Goal: Information Seeking & Learning: Check status

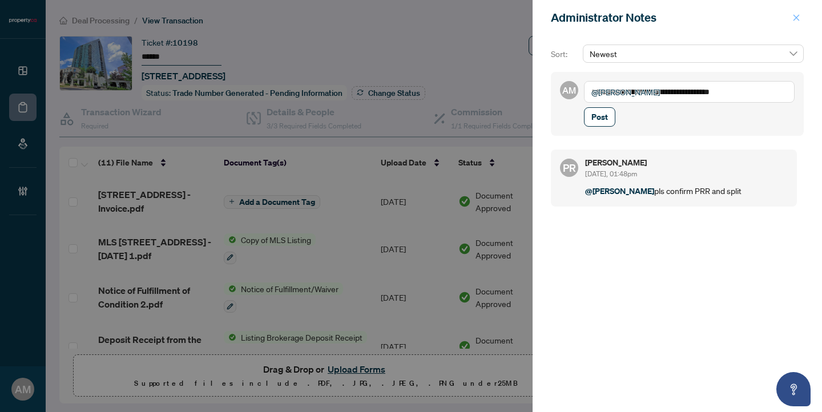
click at [796, 17] on icon "close" at bounding box center [796, 17] width 6 height 6
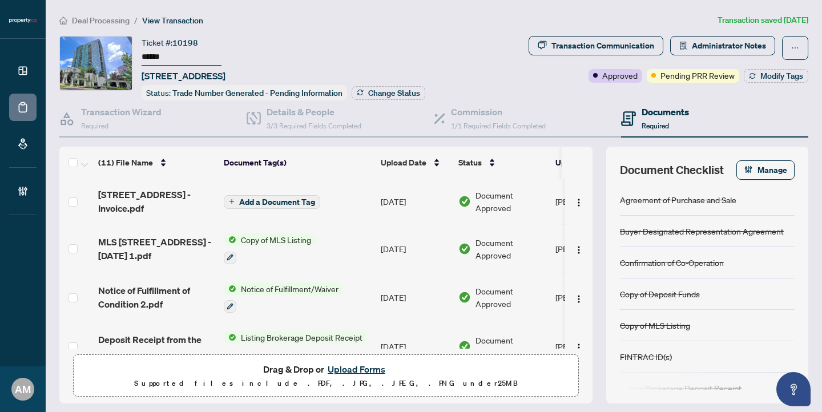
click at [116, 17] on span "Deal Processing" at bounding box center [101, 20] width 58 height 10
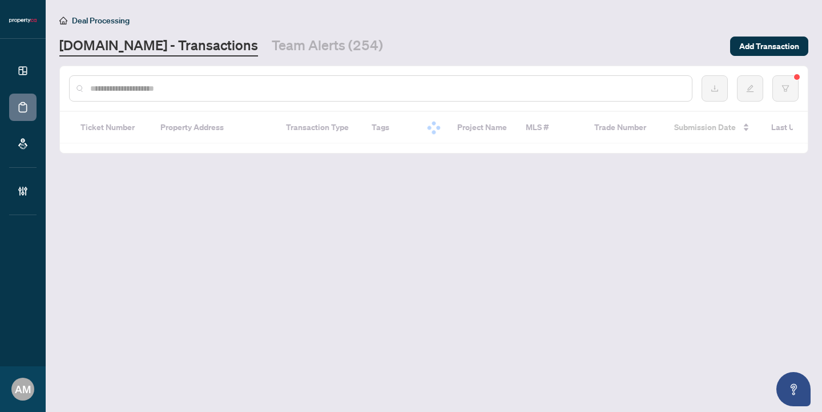
click at [232, 89] on input "text" at bounding box center [386, 88] width 593 height 13
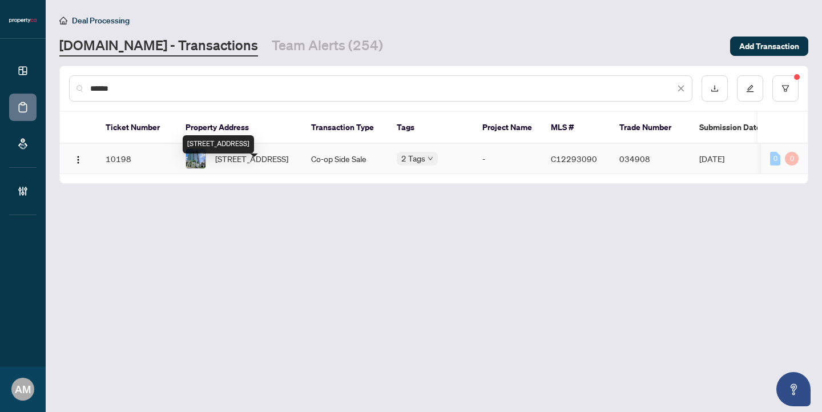
type input "******"
click at [272, 165] on span "[STREET_ADDRESS]" at bounding box center [251, 158] width 73 height 13
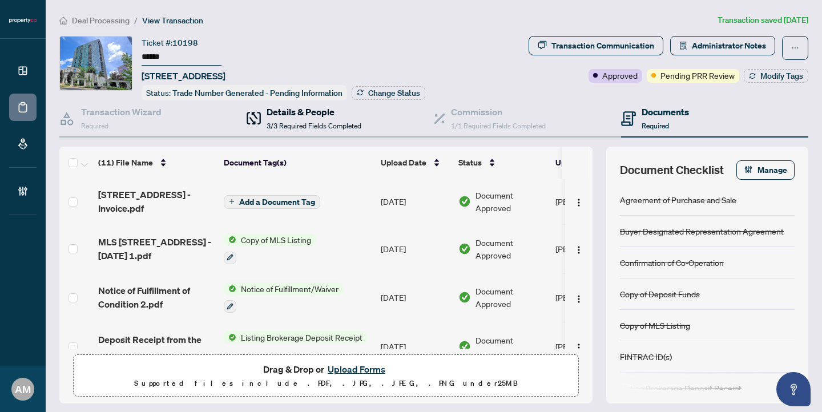
click at [321, 106] on h4 "Details & People" at bounding box center [314, 112] width 95 height 14
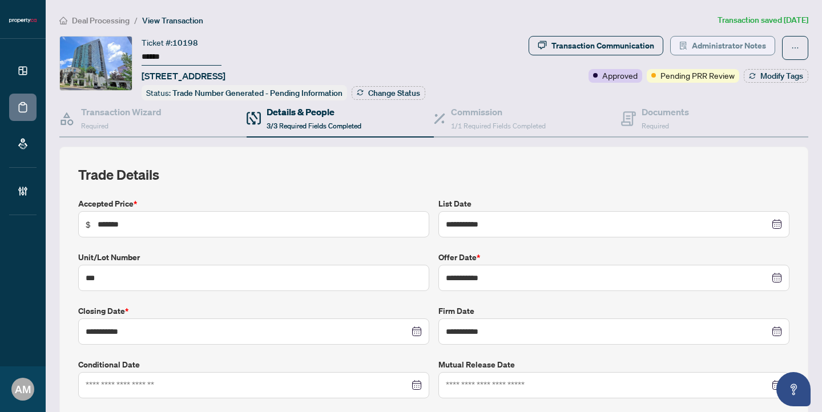
click at [722, 37] on span "Administrator Notes" at bounding box center [729, 46] width 74 height 18
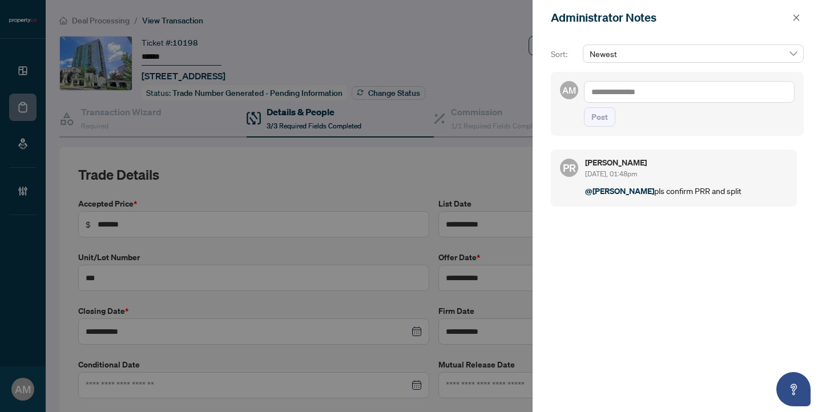
click at [622, 96] on textarea at bounding box center [689, 92] width 211 height 22
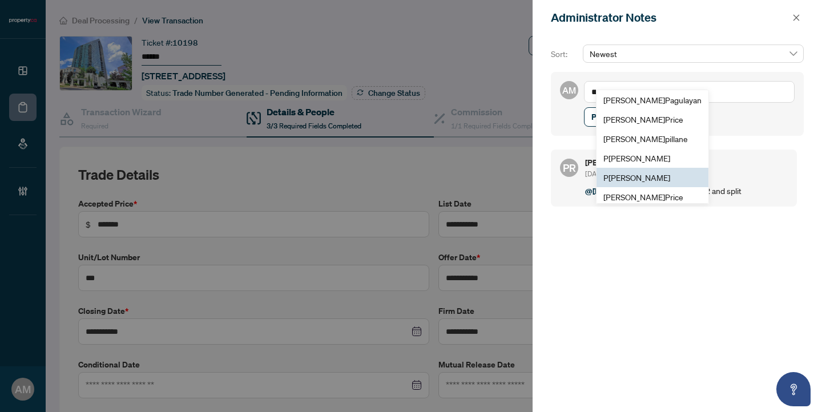
click at [646, 182] on span "P [PERSON_NAME]" at bounding box center [636, 177] width 67 height 10
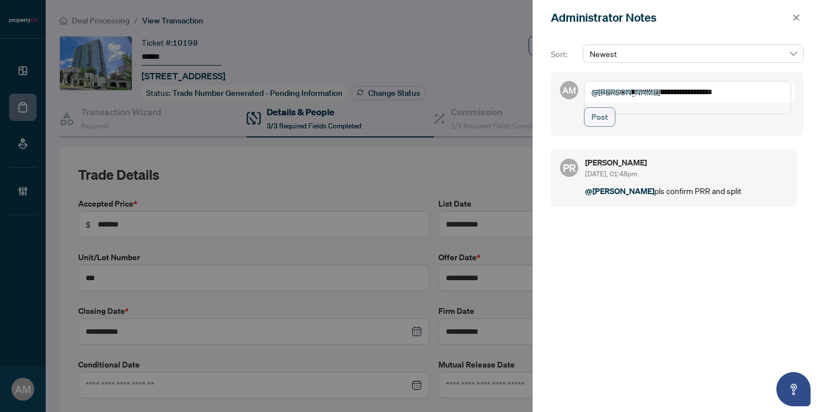
type textarea "**********"
click at [602, 126] on span "Post" at bounding box center [599, 117] width 17 height 18
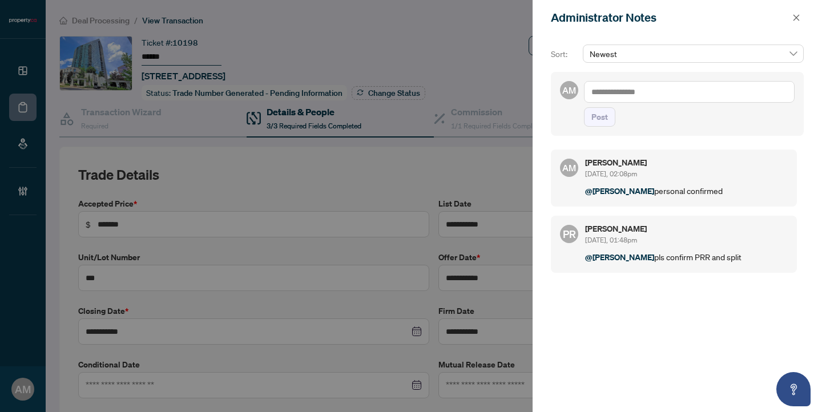
click at [154, 19] on div at bounding box center [411, 206] width 822 height 412
click at [799, 18] on icon "close" at bounding box center [796, 18] width 8 height 8
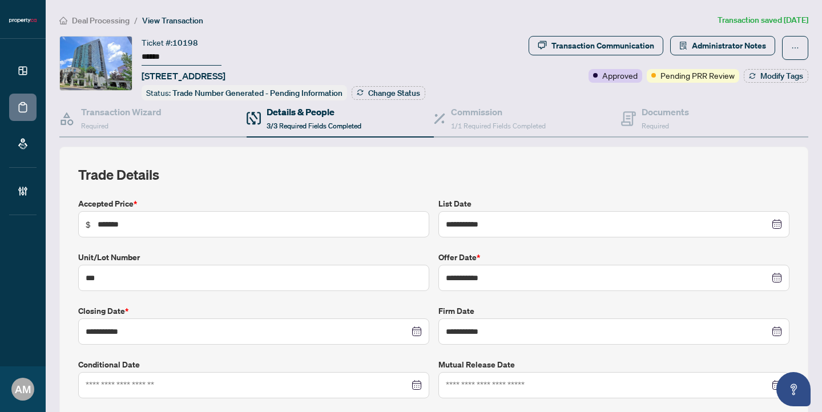
click at [111, 22] on span "Deal Processing" at bounding box center [101, 20] width 58 height 10
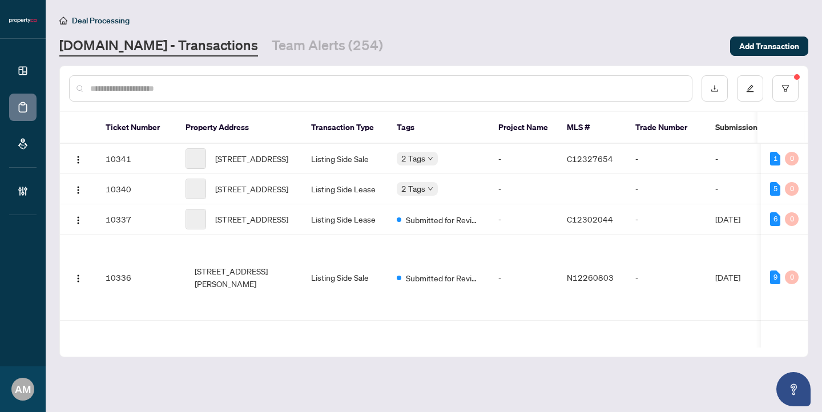
click at [205, 89] on input "text" at bounding box center [386, 88] width 593 height 13
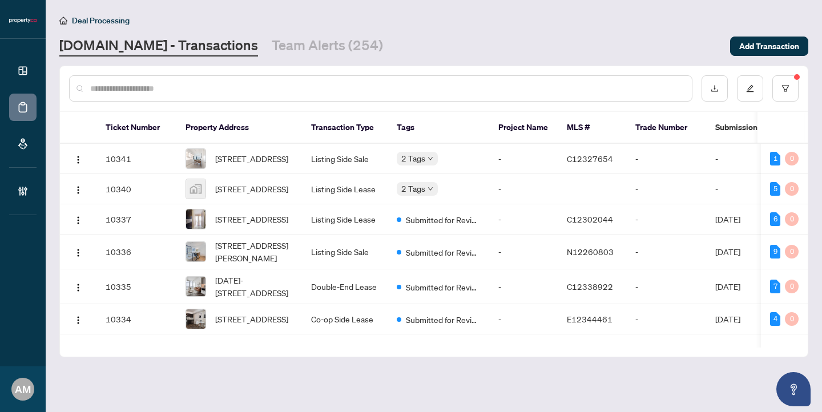
paste input "**********"
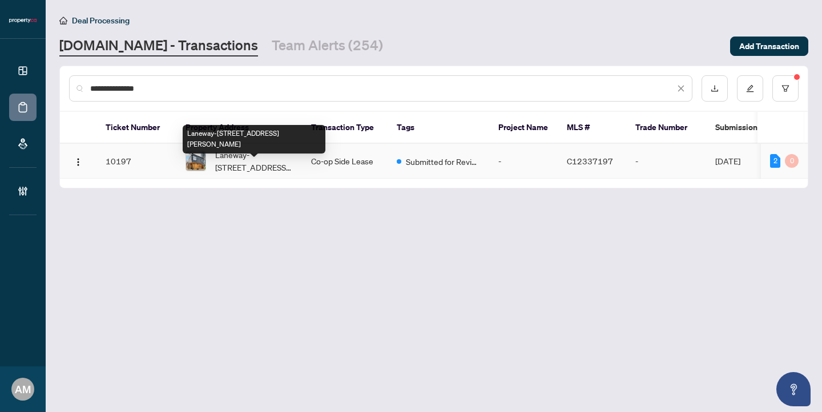
type input "**********"
click at [239, 167] on span "Laneway-[STREET_ADDRESS][PERSON_NAME]" at bounding box center [254, 160] width 78 height 25
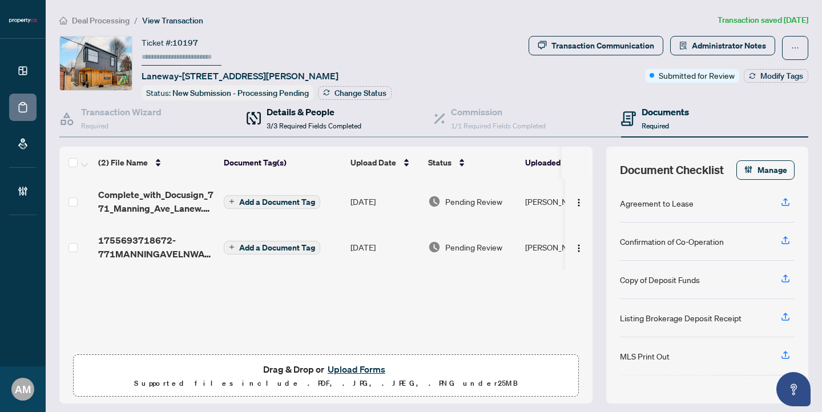
click at [294, 122] on span "3/3 Required Fields Completed" at bounding box center [314, 126] width 95 height 9
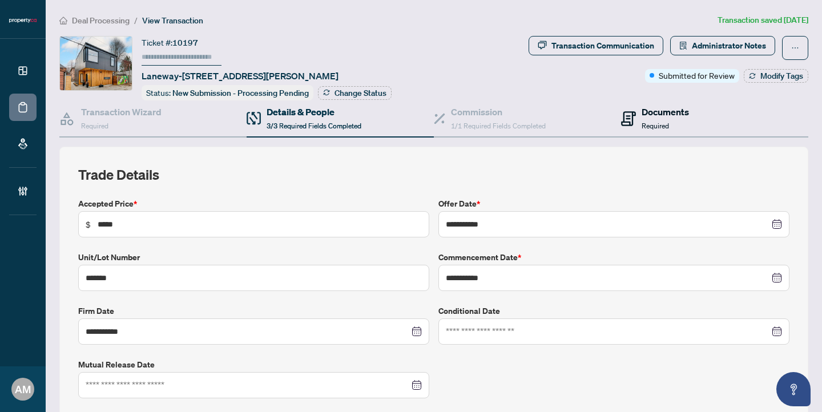
click at [646, 118] on div "Documents Required" at bounding box center [665, 118] width 47 height 27
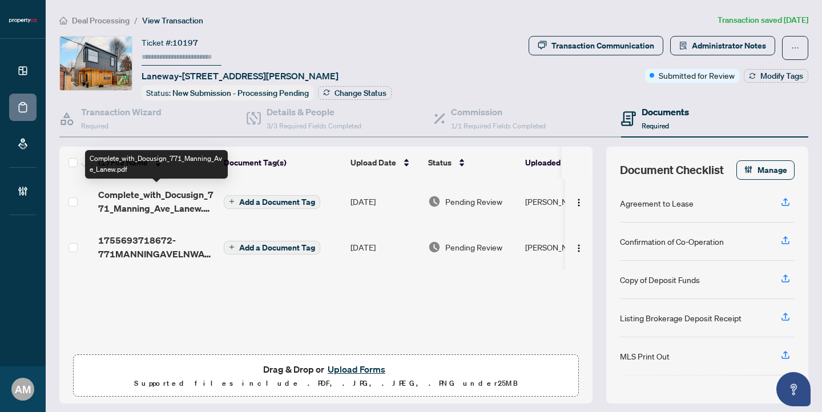
click at [140, 194] on span "Complete_with_Docusign_771_Manning_Ave_Lanew.pdf" at bounding box center [156, 201] width 116 height 27
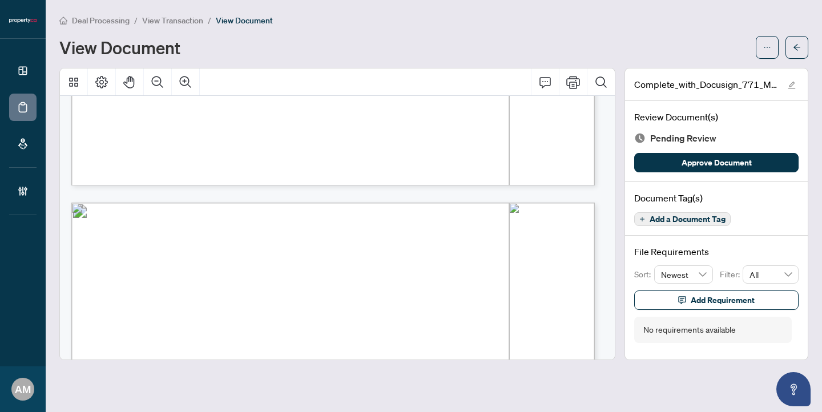
scroll to position [1293, 0]
click at [146, 19] on span "View Transaction" at bounding box center [172, 20] width 61 height 10
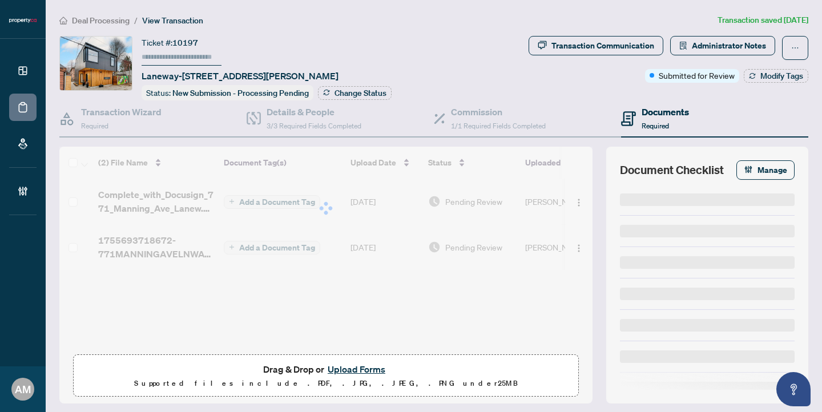
click at [116, 19] on span "Deal Processing" at bounding box center [101, 20] width 58 height 10
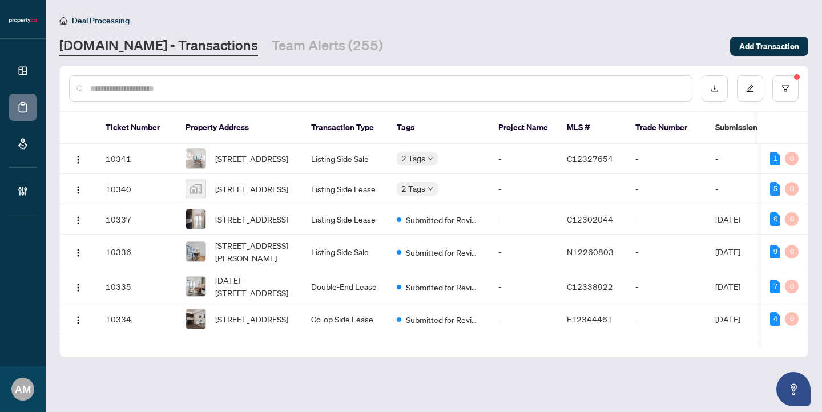
click at [216, 87] on input "text" at bounding box center [386, 88] width 593 height 13
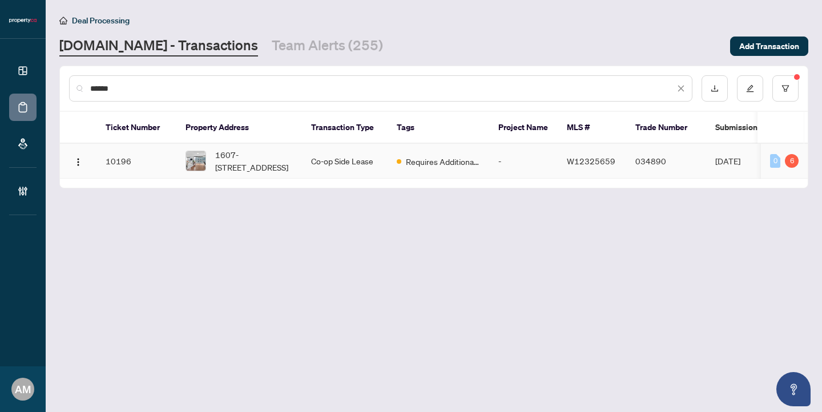
type input "******"
click at [247, 174] on span "1607-[STREET_ADDRESS]" at bounding box center [254, 160] width 78 height 25
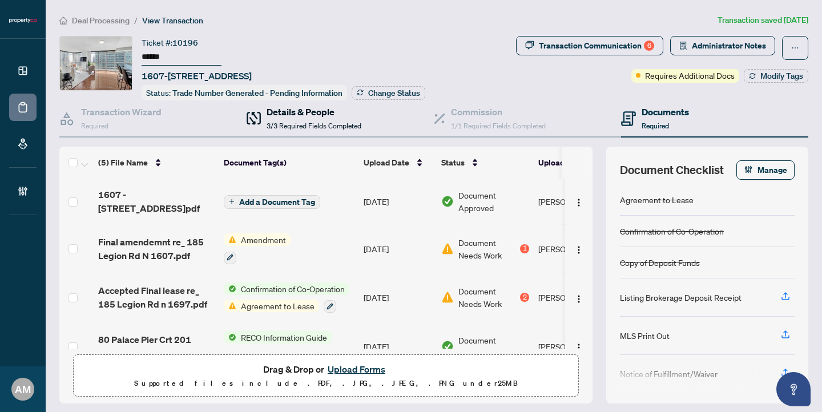
click at [322, 116] on h4 "Details & People" at bounding box center [314, 112] width 95 height 14
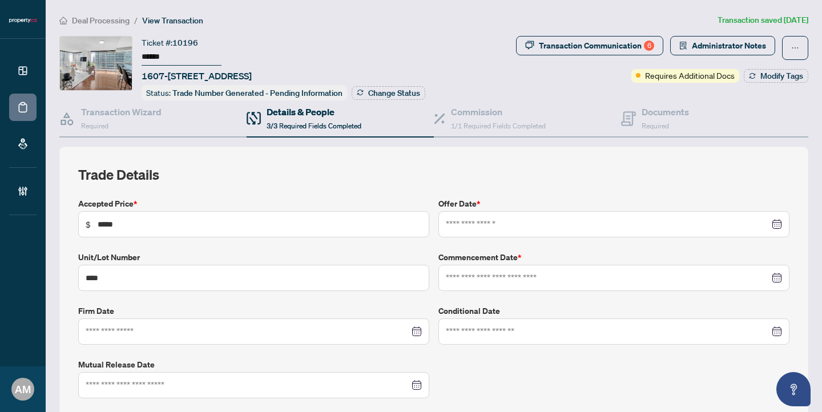
type input "**********"
click at [654, 116] on div "Documents Required" at bounding box center [665, 118] width 47 height 27
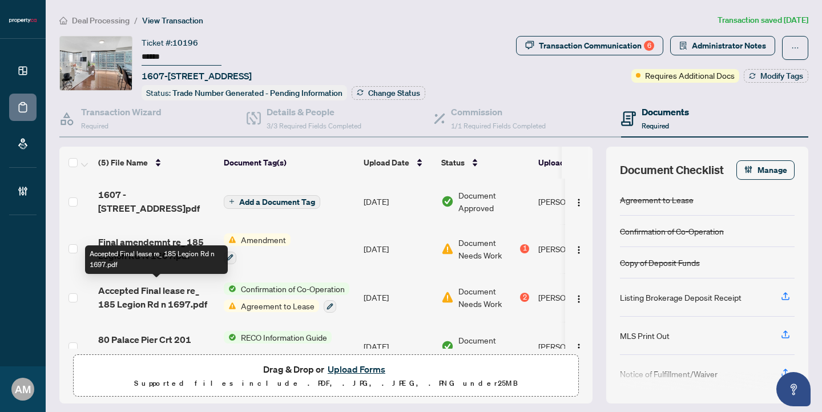
click at [158, 292] on span "Accepted Final lease re_ 185 Legion Rd n 1697.pdf" at bounding box center [156, 297] width 116 height 27
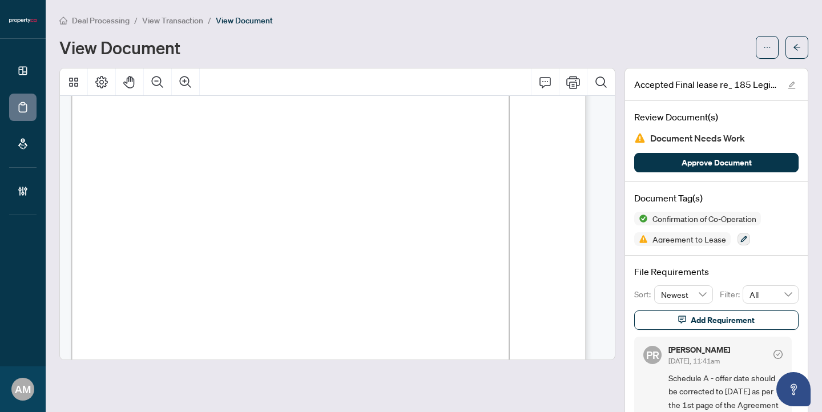
scroll to position [153, 0]
click at [171, 22] on span "View Transaction" at bounding box center [172, 20] width 61 height 10
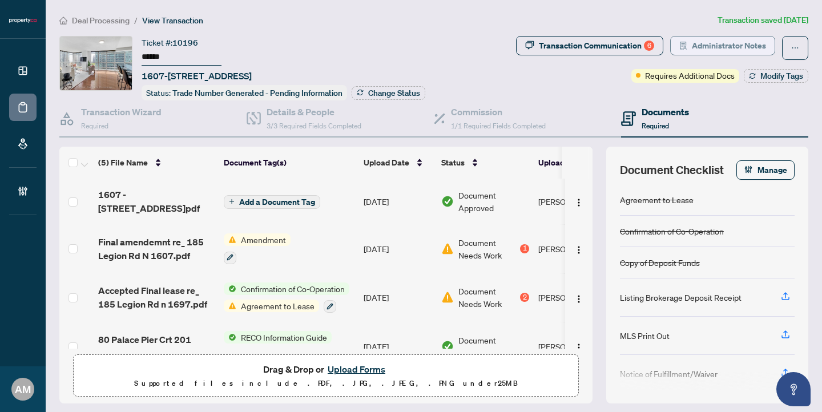
click at [716, 45] on span "Administrator Notes" at bounding box center [729, 46] width 74 height 18
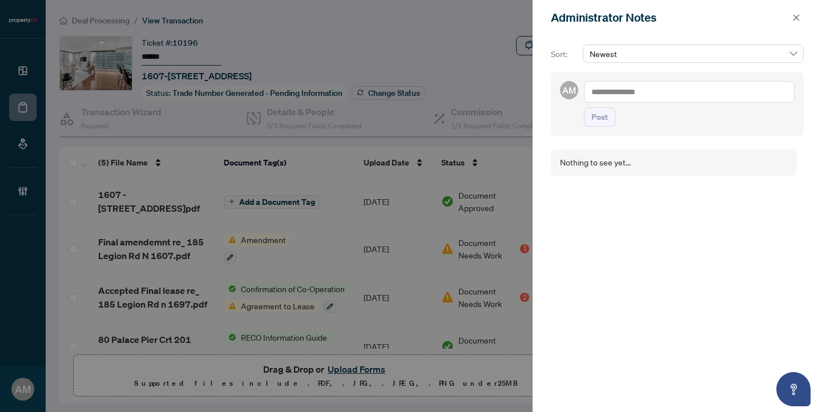
click at [297, 25] on div at bounding box center [411, 206] width 822 height 412
click at [796, 17] on icon "close" at bounding box center [796, 17] width 6 height 6
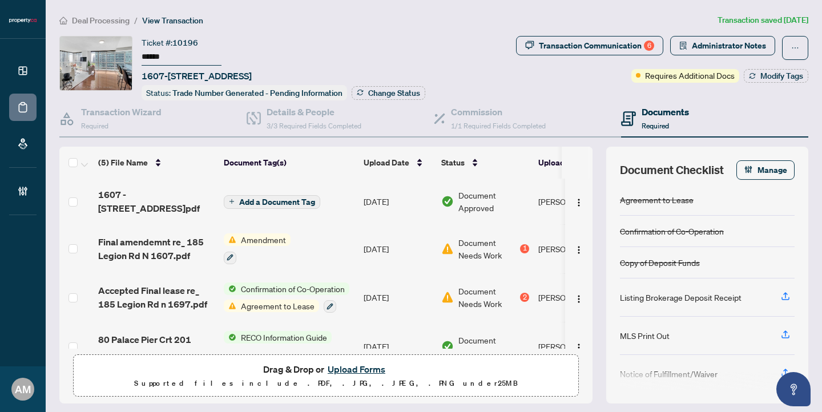
click at [106, 22] on span "Deal Processing" at bounding box center [101, 20] width 58 height 10
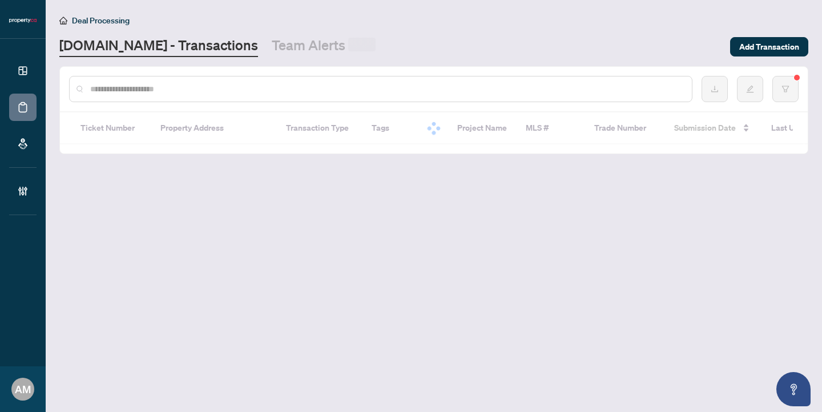
click at [174, 91] on input "text" at bounding box center [386, 89] width 593 height 13
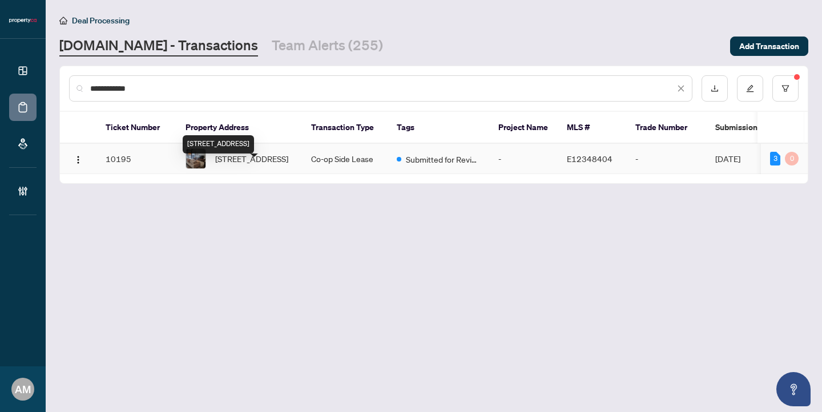
type input "**********"
click at [256, 165] on span "[STREET_ADDRESS]" at bounding box center [251, 158] width 73 height 13
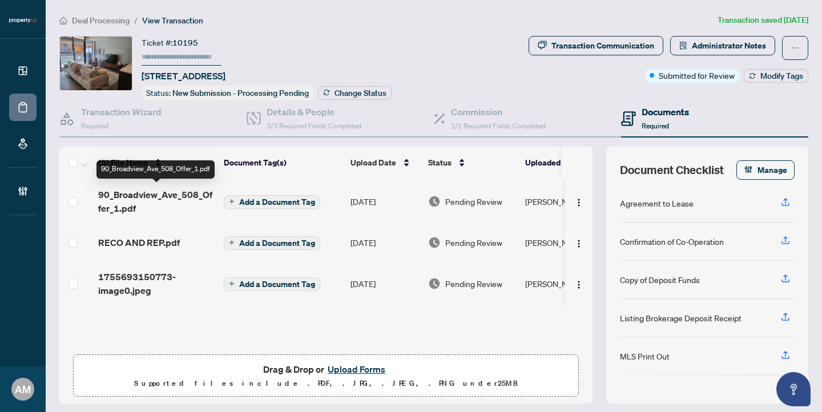
click at [151, 192] on span "90_Broadview_Ave_508_Offer_1.pdf" at bounding box center [156, 201] width 116 height 27
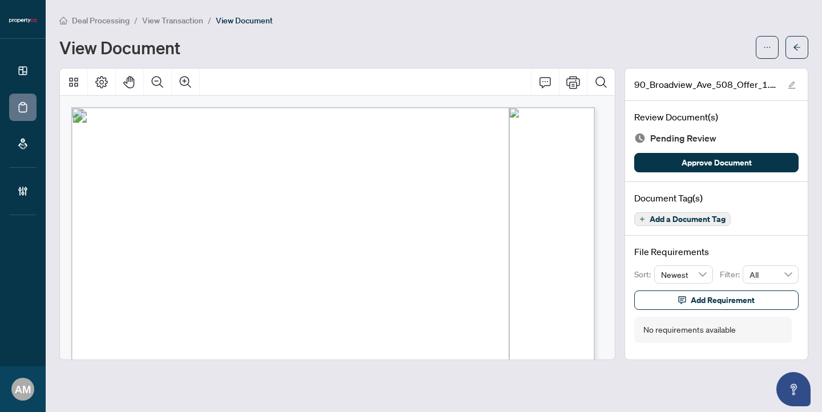
click at [94, 21] on span "Deal Processing" at bounding box center [101, 20] width 58 height 10
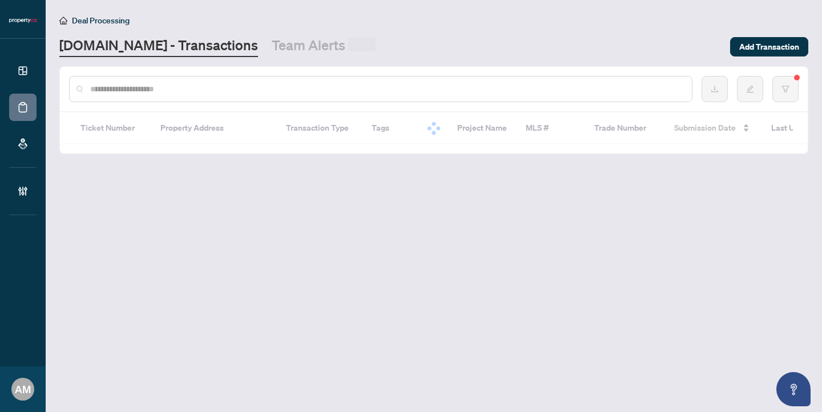
click at [318, 88] on input "text" at bounding box center [386, 89] width 593 height 13
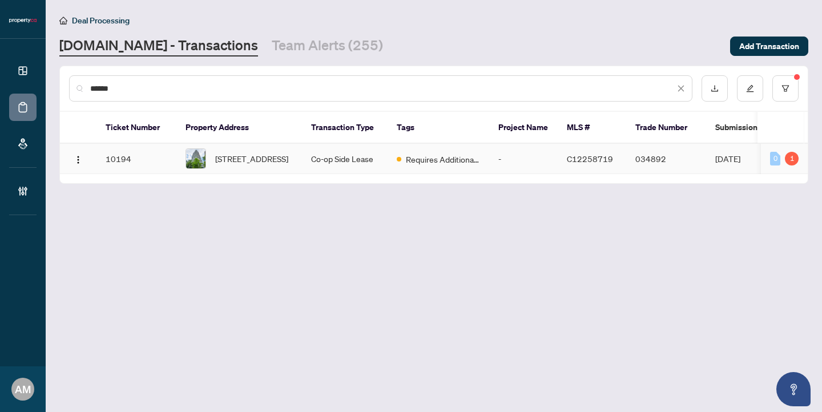
type input "******"
click at [255, 165] on span "[STREET_ADDRESS]" at bounding box center [251, 158] width 73 height 13
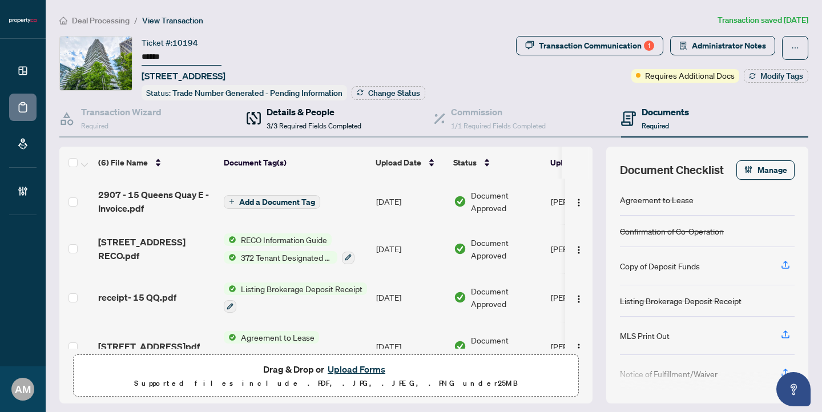
click at [292, 114] on h4 "Details & People" at bounding box center [314, 112] width 95 height 14
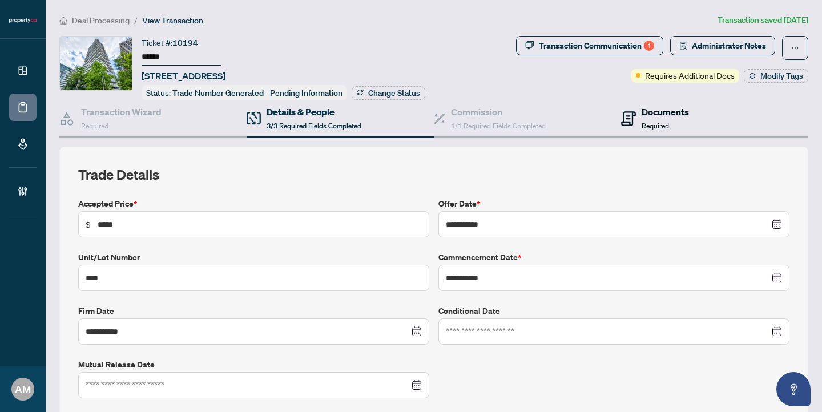
click at [623, 117] on icon at bounding box center [628, 118] width 15 height 15
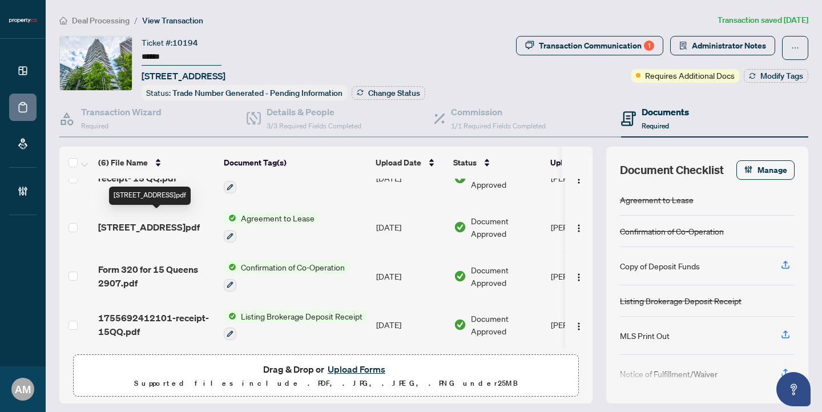
scroll to position [122, 0]
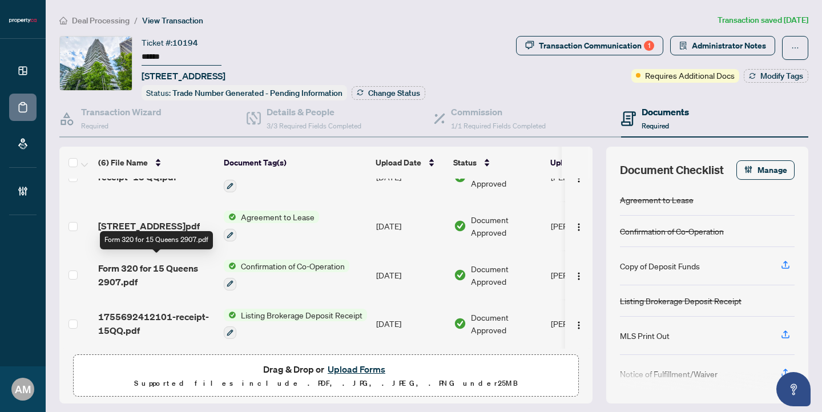
click at [167, 261] on span "Form 320 for 15 Queens 2907.pdf" at bounding box center [156, 274] width 116 height 27
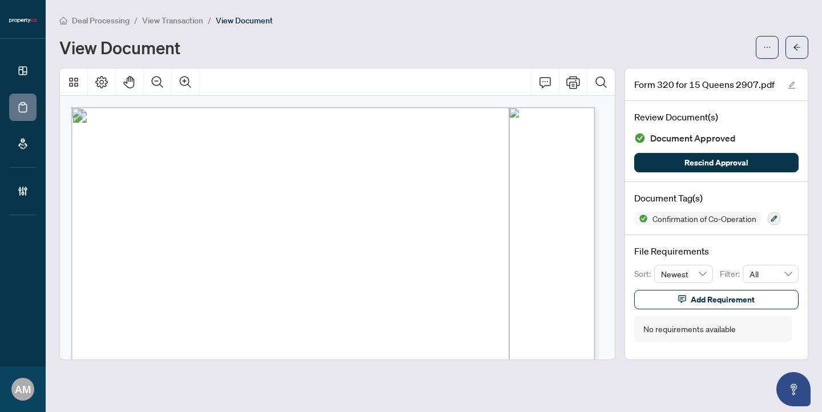
drag, startPoint x: 501, startPoint y: 195, endPoint x: 433, endPoint y: 193, distance: 68.0
click at [433, 193] on span "[PERSON_NAME]" at bounding box center [459, 196] width 55 height 8
drag, startPoint x: 265, startPoint y: 169, endPoint x: 206, endPoint y: 166, distance: 59.4
click at [206, 167] on span "[PERSON_NAME]" at bounding box center [232, 171] width 55 height 8
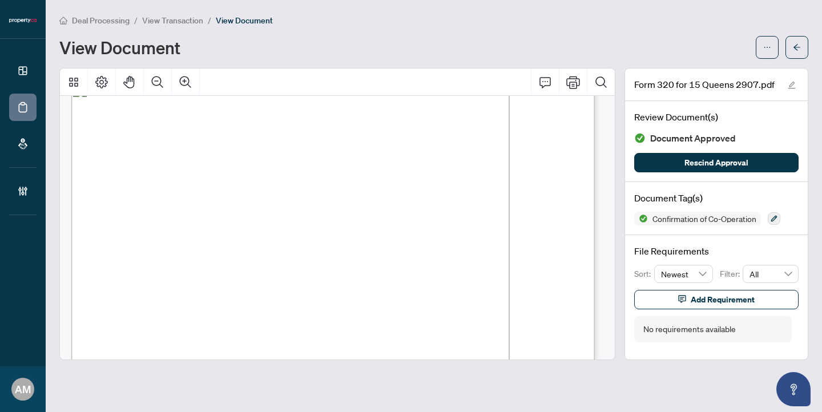
drag, startPoint x: 497, startPoint y: 173, endPoint x: 432, endPoint y: 168, distance: 65.3
click at [432, 82] on p "Form 320 Revised 2025 Page 1 of 2 The trademarks REALTOR®, REALTORS®, MLS®, Mul…" at bounding box center [463, 82] width 784 height 0
drag, startPoint x: 495, startPoint y: 168, endPoint x: 431, endPoint y: 167, distance: 64.5
click at [431, 82] on p "Form 320 Revised 2025 Page 1 of 2 The trademarks REALTOR®, REALTORS®, MLS®, Mul…" at bounding box center [463, 82] width 784 height 0
click at [186, 18] on span "View Transaction" at bounding box center [172, 20] width 61 height 10
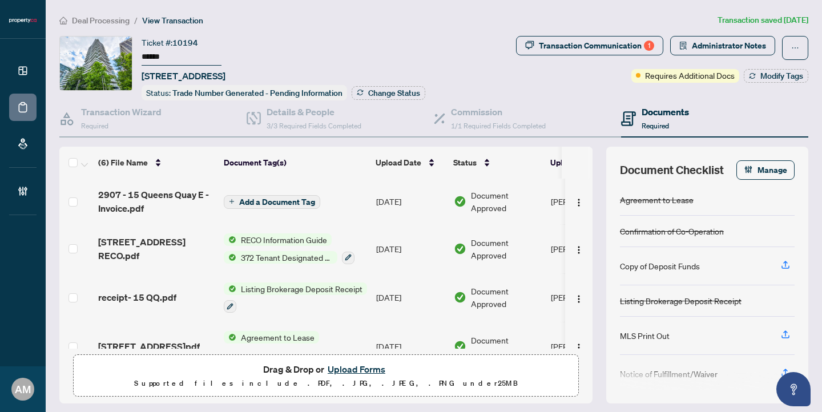
click at [96, 19] on span "Deal Processing" at bounding box center [101, 20] width 58 height 10
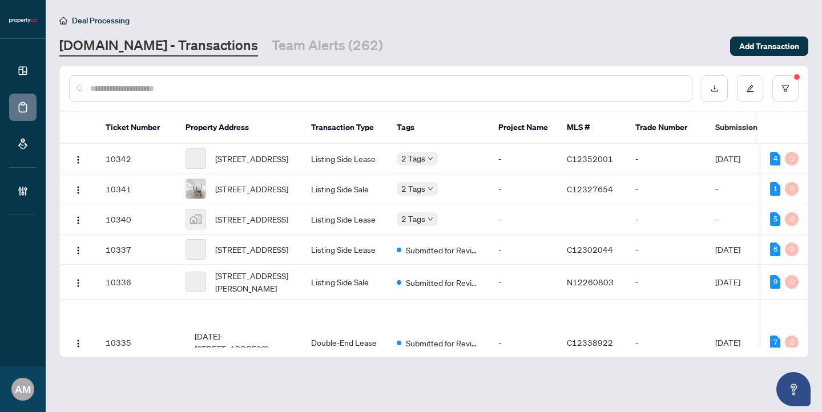
click at [229, 93] on input "text" at bounding box center [386, 88] width 593 height 13
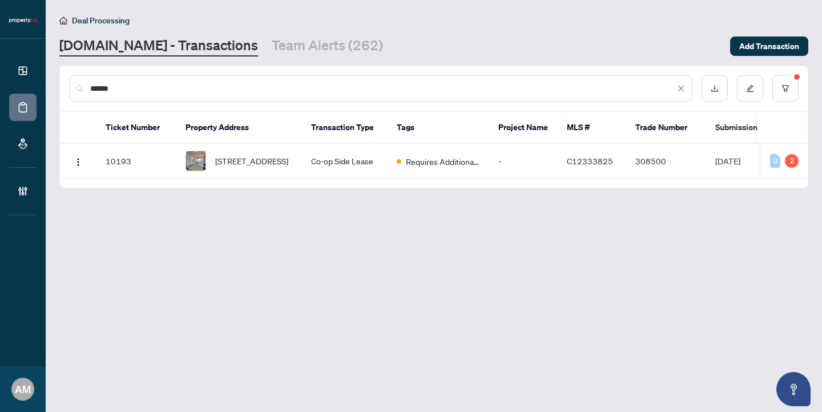
type input "******"
click at [238, 167] on span "[STREET_ADDRESS]" at bounding box center [251, 161] width 73 height 13
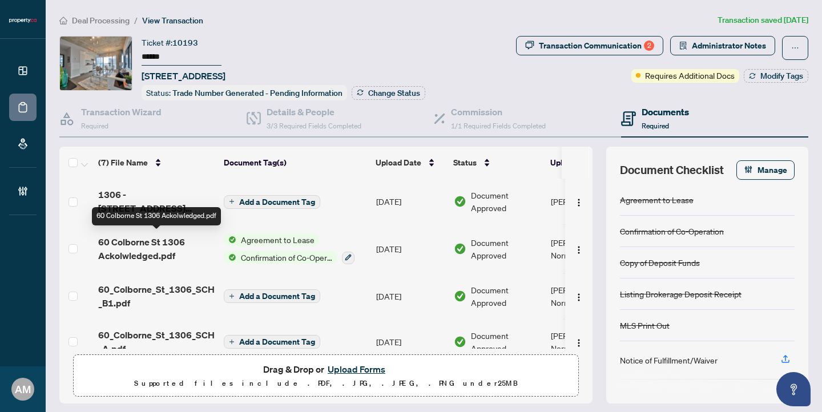
click at [160, 251] on span "60 Colborne St 1306 Ackolwledged.pdf" at bounding box center [156, 248] width 116 height 27
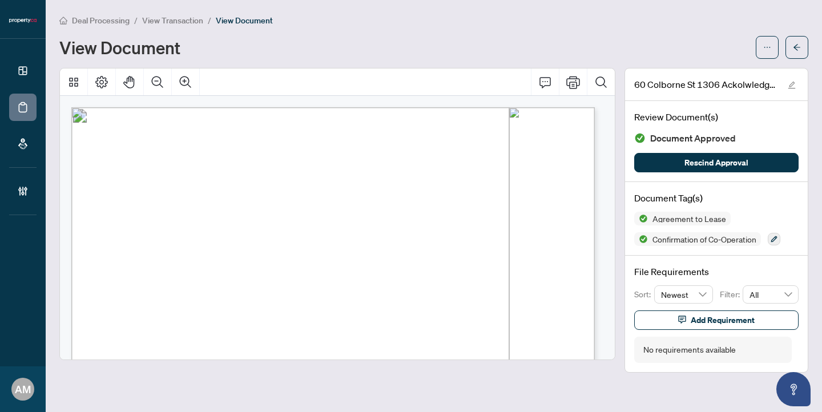
click at [179, 22] on span "View Transaction" at bounding box center [172, 20] width 61 height 10
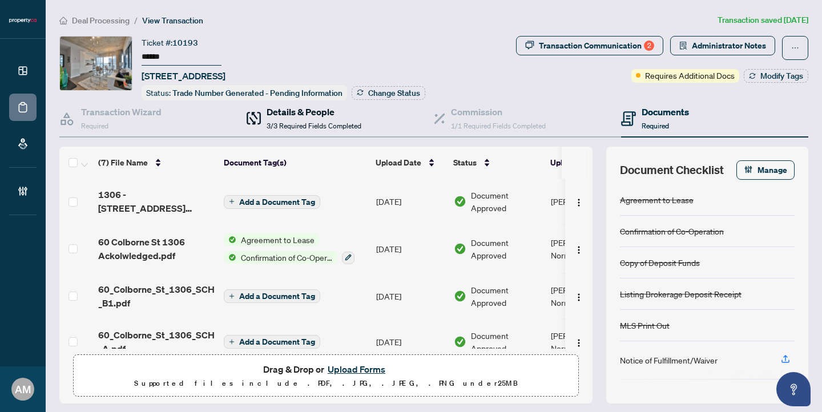
click at [295, 122] on span "3/3 Required Fields Completed" at bounding box center [314, 126] width 95 height 9
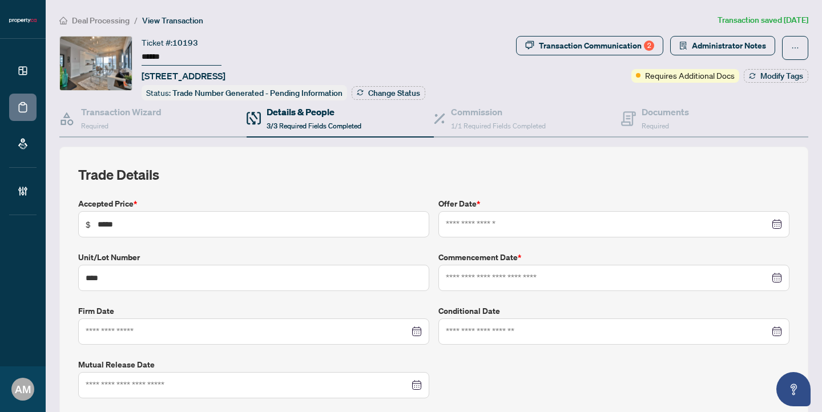
type input "**********"
click at [108, 22] on span "Deal Processing" at bounding box center [101, 20] width 58 height 10
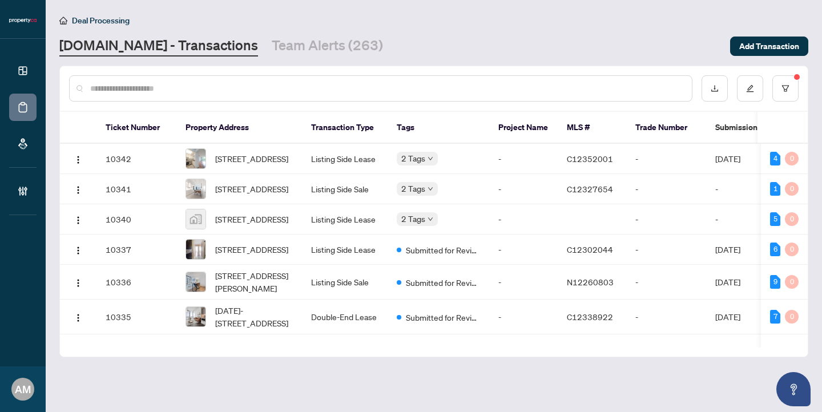
click at [513, 91] on input "text" at bounding box center [386, 88] width 593 height 13
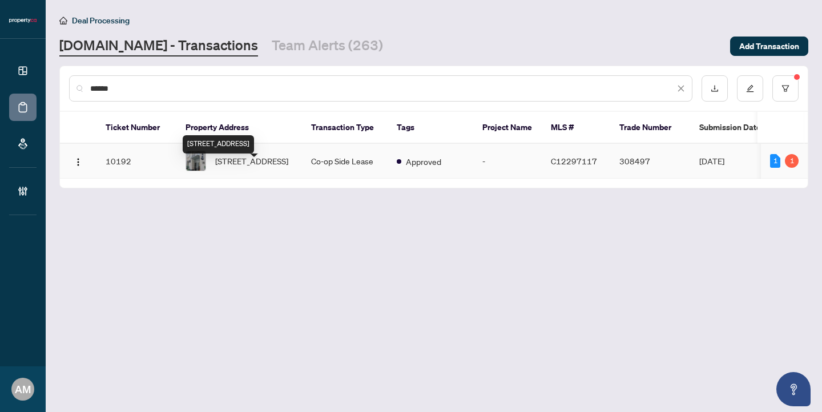
type input "******"
click at [233, 167] on span "[STREET_ADDRESS]" at bounding box center [251, 161] width 73 height 13
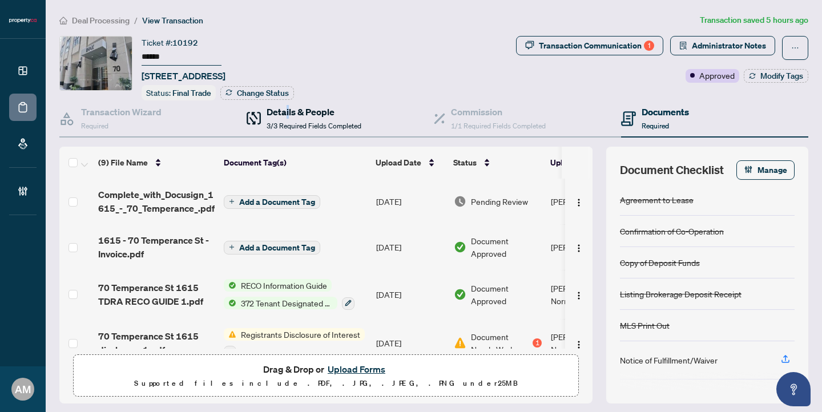
drag, startPoint x: 283, startPoint y: 116, endPoint x: 289, endPoint y: 115, distance: 6.5
click at [287, 115] on h4 "Details & People" at bounding box center [314, 112] width 95 height 14
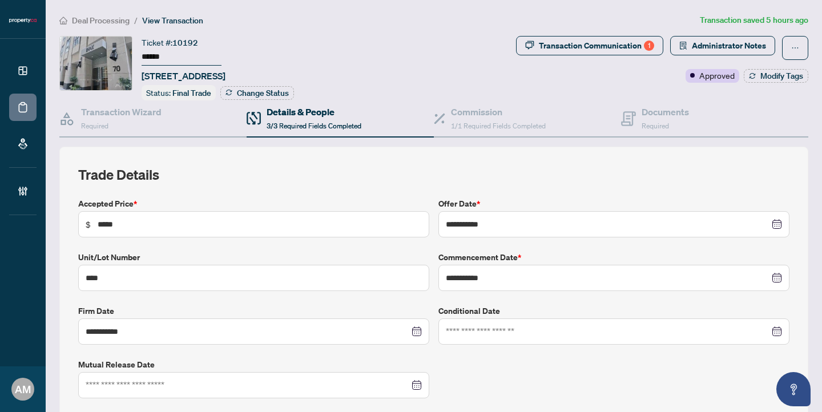
click at [96, 23] on span "Deal Processing" at bounding box center [101, 20] width 58 height 10
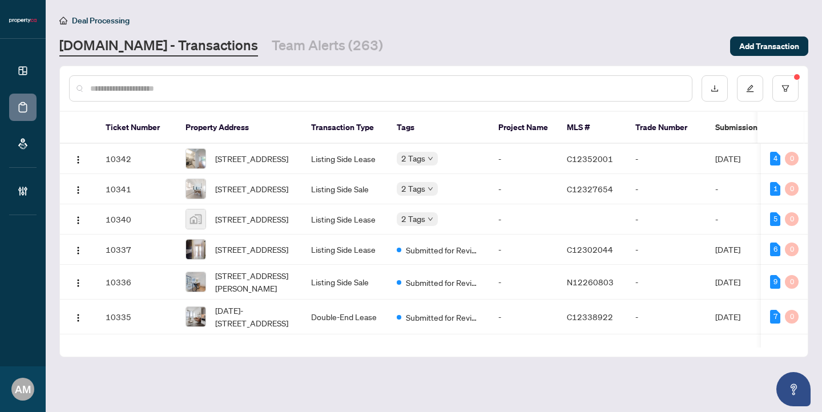
click at [178, 89] on input "text" at bounding box center [386, 88] width 593 height 13
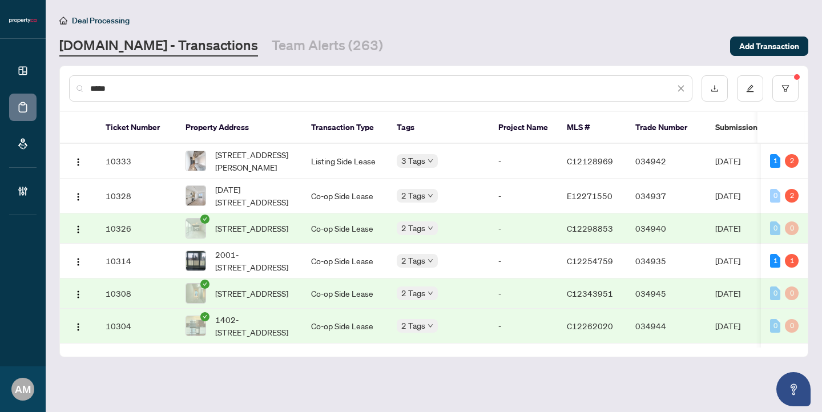
type input "******"
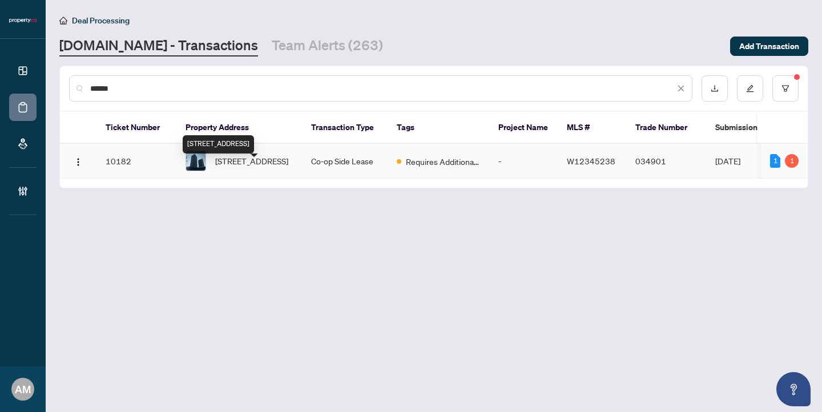
click at [265, 166] on span "[STREET_ADDRESS]" at bounding box center [251, 161] width 73 height 13
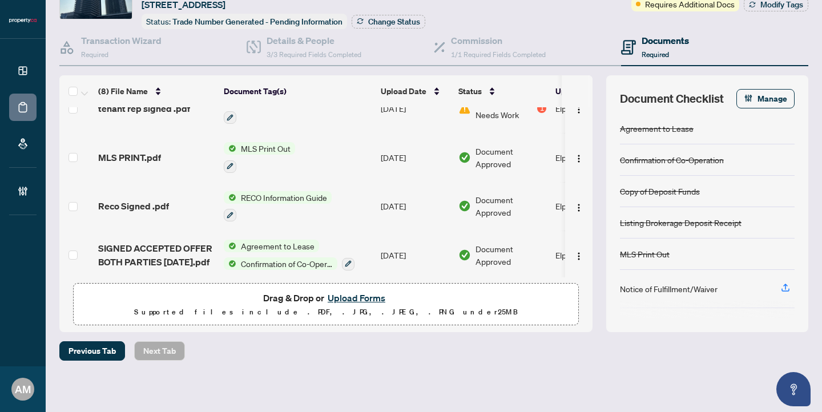
scroll to position [218, 0]
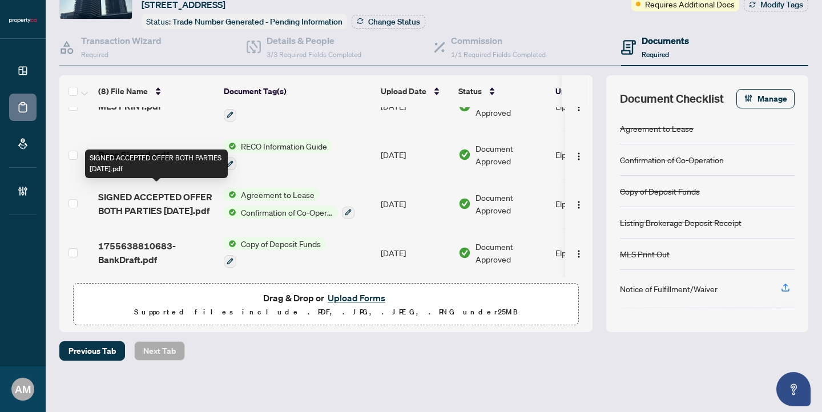
click at [163, 201] on span "SIGNED ACCEPTED OFFER BOTH PARTIES [DATE].pdf" at bounding box center [156, 203] width 116 height 27
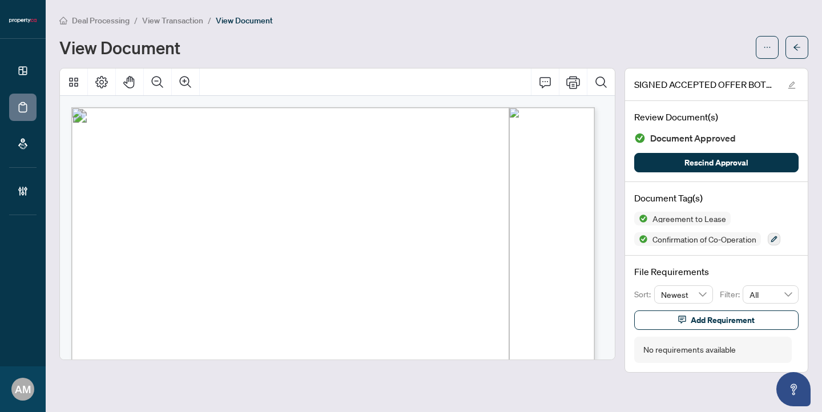
click at [160, 19] on span "View Transaction" at bounding box center [172, 20] width 61 height 10
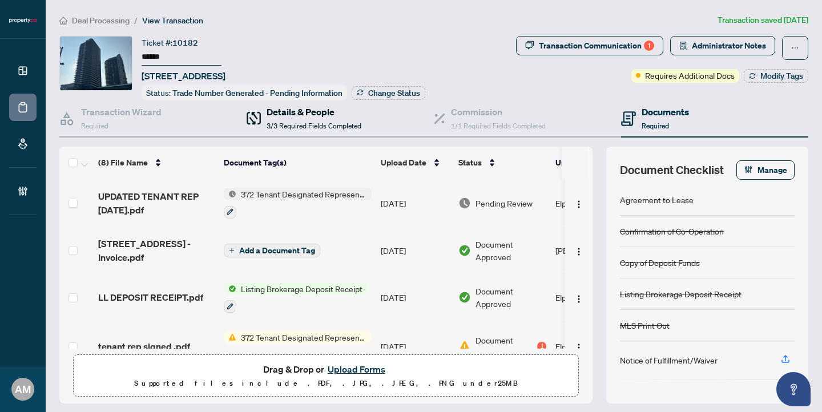
click at [299, 126] on span "3/3 Required Fields Completed" at bounding box center [314, 126] width 95 height 9
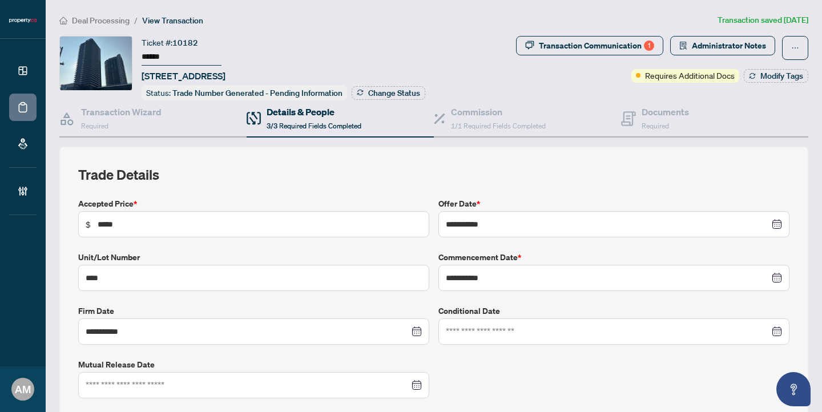
click at [110, 22] on span "Deal Processing" at bounding box center [101, 20] width 58 height 10
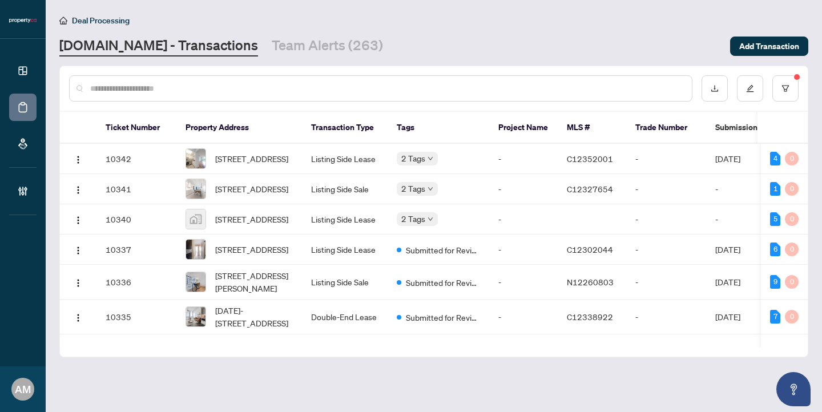
click at [200, 95] on div at bounding box center [380, 88] width 623 height 26
click at [212, 93] on input "text" at bounding box center [386, 88] width 593 height 13
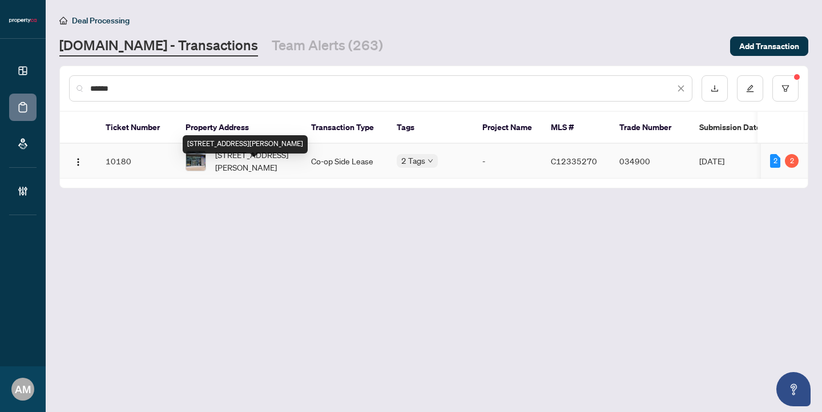
type input "******"
click at [241, 174] on span "[STREET_ADDRESS][PERSON_NAME]" at bounding box center [254, 160] width 78 height 25
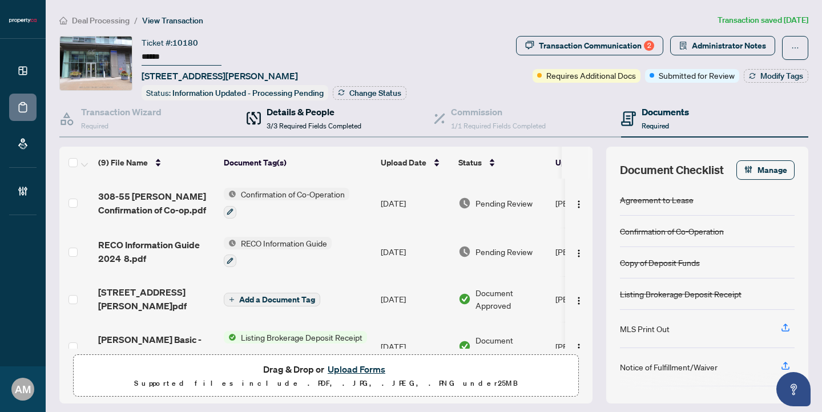
click at [281, 117] on div "Details & People 3/3 Required Fields Completed" at bounding box center [314, 118] width 95 height 27
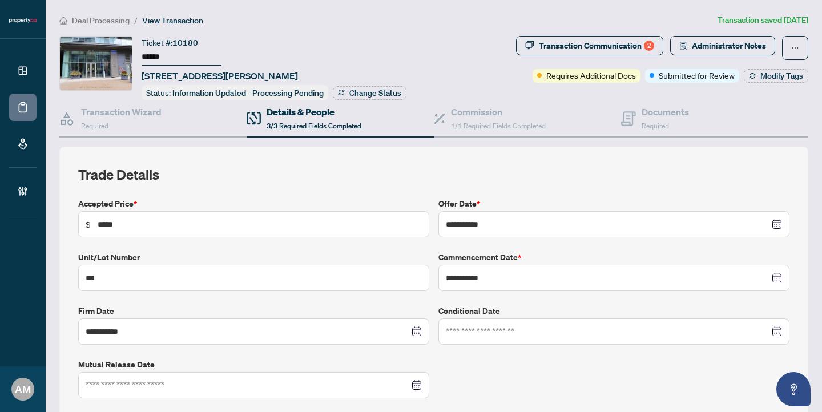
click at [107, 21] on span "Deal Processing" at bounding box center [101, 20] width 58 height 10
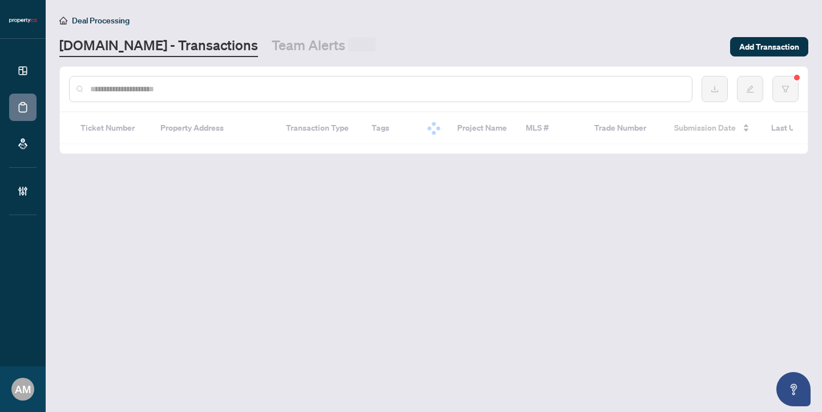
click at [160, 95] on input "text" at bounding box center [386, 89] width 593 height 13
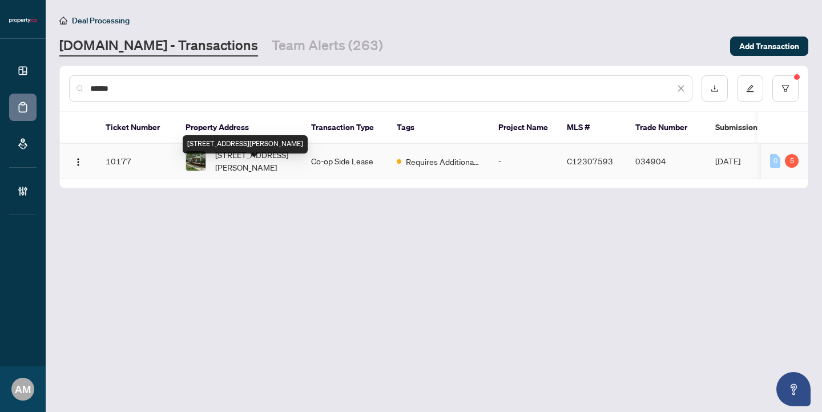
type input "******"
click at [241, 166] on span "[STREET_ADDRESS][PERSON_NAME]" at bounding box center [254, 160] width 78 height 25
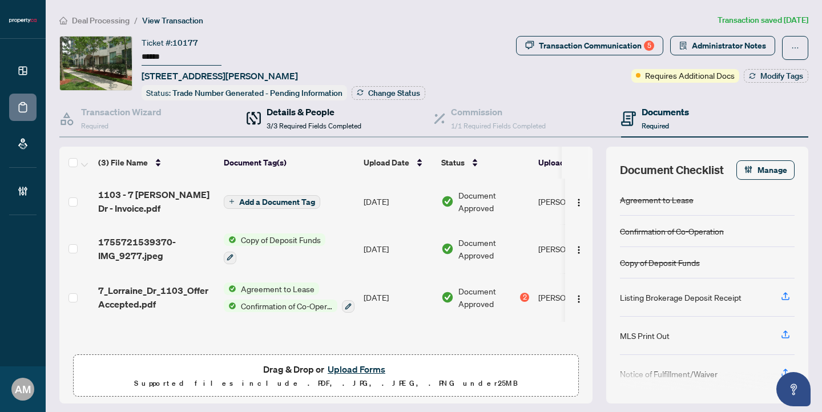
click at [288, 116] on h4 "Details & People" at bounding box center [314, 112] width 95 height 14
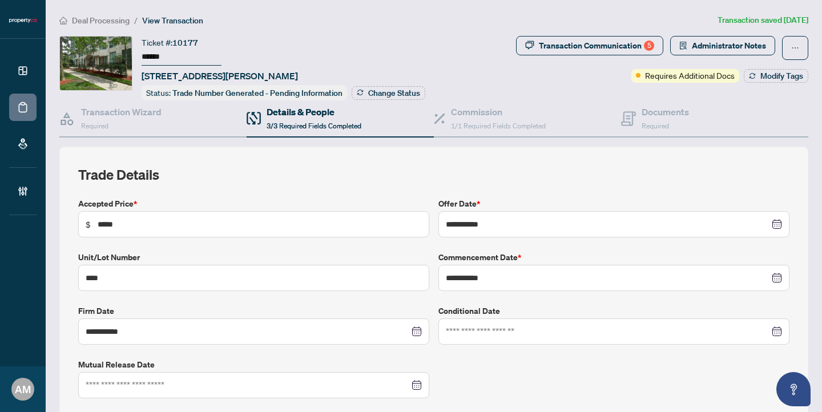
click at [105, 22] on span "Deal Processing" at bounding box center [101, 20] width 58 height 10
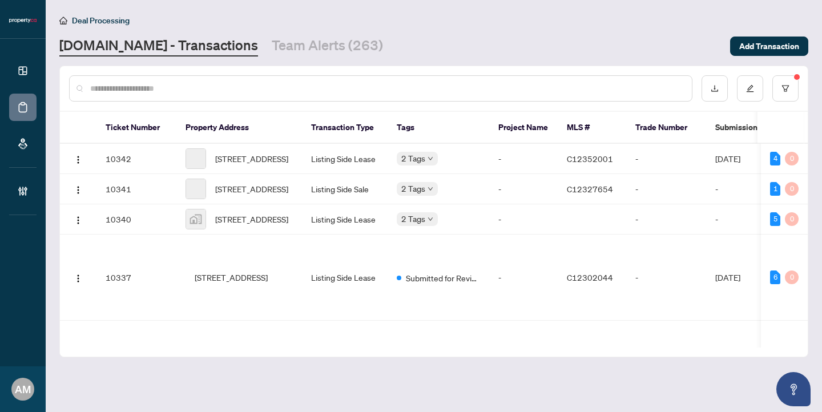
click at [137, 89] on input "text" at bounding box center [386, 88] width 593 height 13
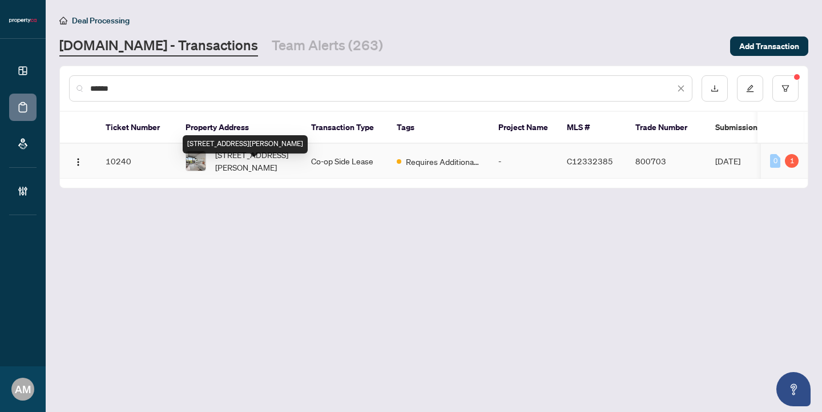
type input "******"
click at [272, 174] on span "[STREET_ADDRESS][PERSON_NAME]" at bounding box center [254, 160] width 78 height 25
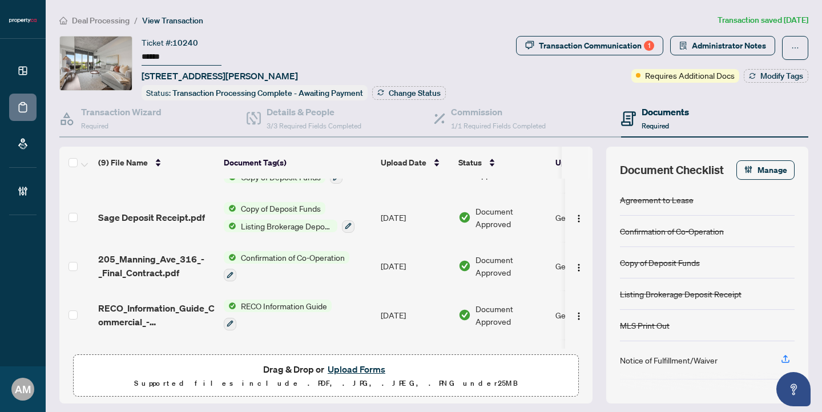
scroll to position [179, 0]
click at [311, 114] on h4 "Details & People" at bounding box center [314, 112] width 95 height 14
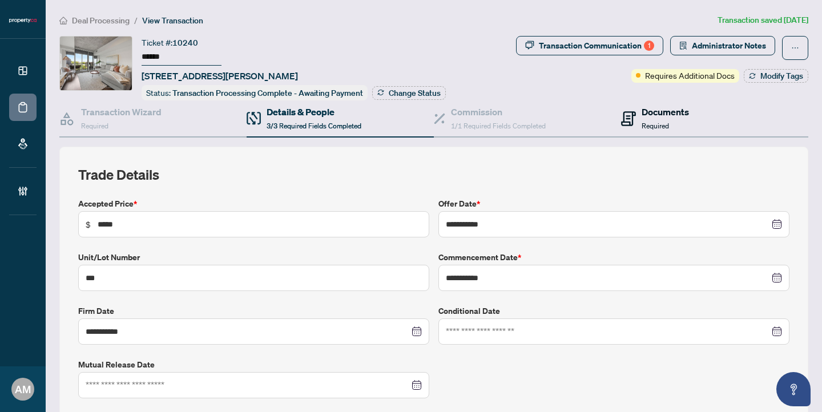
click at [652, 118] on div "Documents Required" at bounding box center [665, 118] width 47 height 27
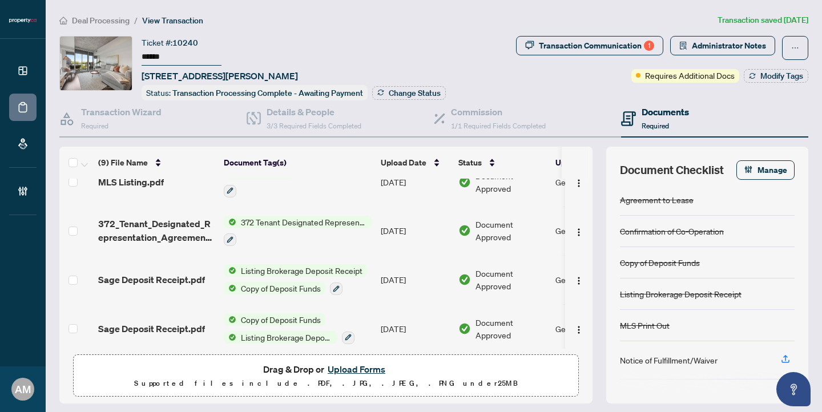
scroll to position [67, 0]
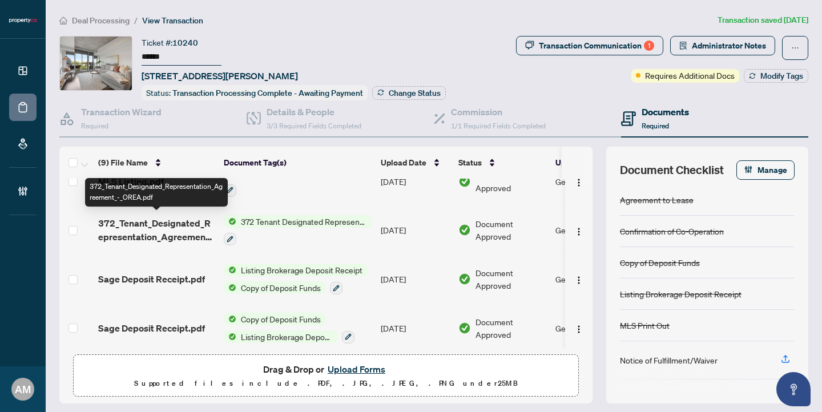
click at [177, 231] on span "372_Tenant_Designated_Representation_Agreement_-_OREA.pdf" at bounding box center [156, 229] width 116 height 27
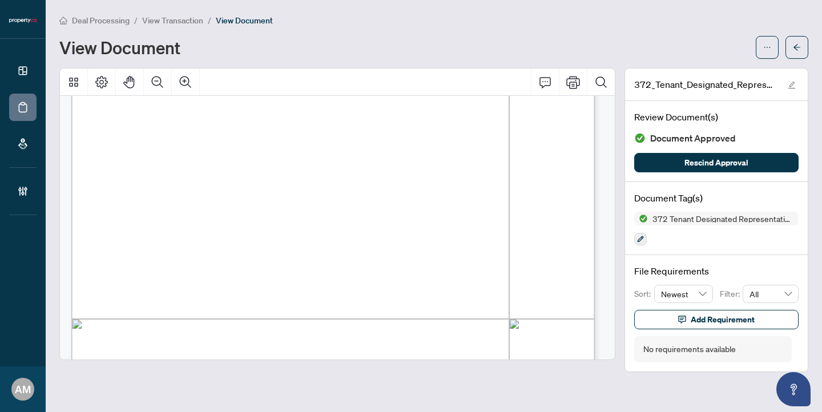
scroll to position [1444, 0]
click at [112, 19] on span "Deal Processing" at bounding box center [101, 20] width 58 height 10
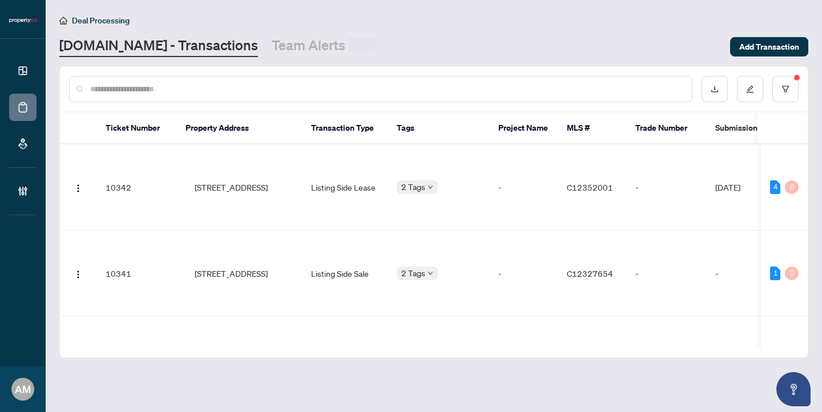
click at [224, 95] on input "text" at bounding box center [386, 89] width 593 height 13
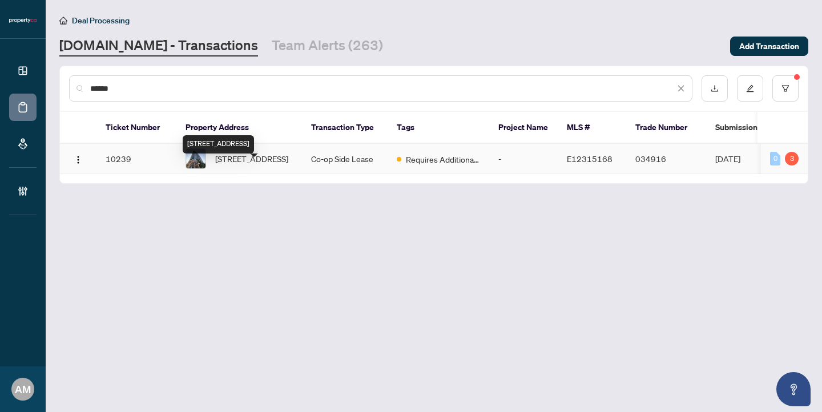
type input "******"
click at [279, 165] on span "[STREET_ADDRESS]" at bounding box center [251, 158] width 73 height 13
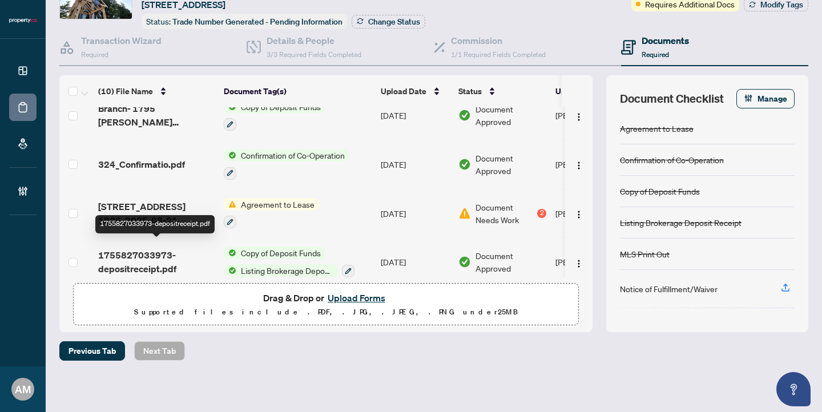
scroll to position [301, 0]
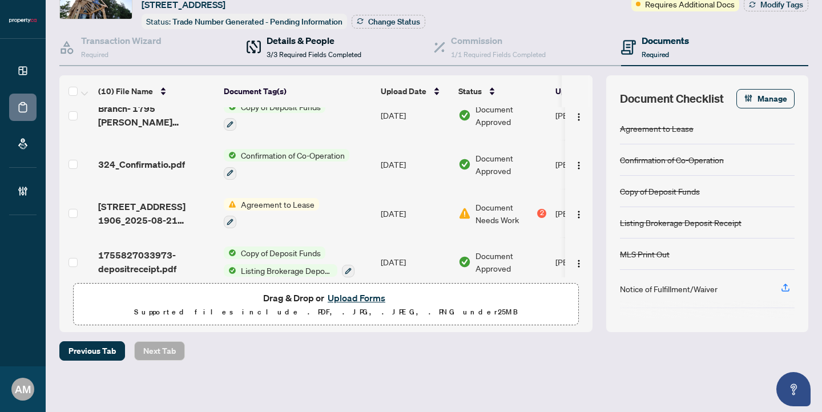
click at [293, 50] on span "3/3 Required Fields Completed" at bounding box center [314, 54] width 95 height 9
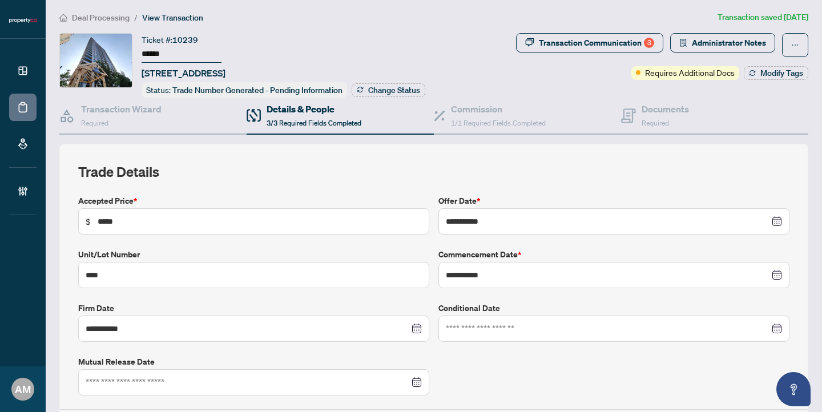
scroll to position [1, 0]
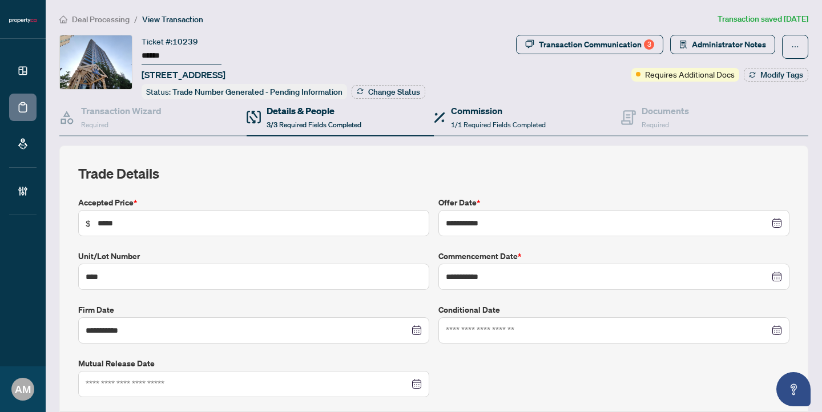
click at [542, 119] on div "Commission 1/1 Required Fields Completed" at bounding box center [527, 117] width 187 height 37
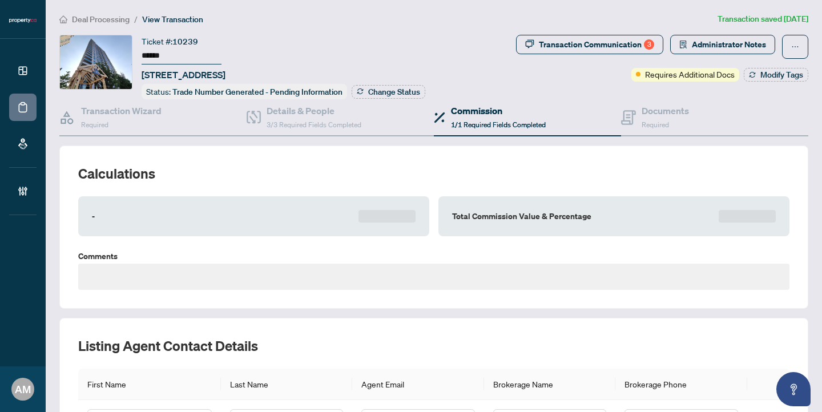
type textarea "**********"
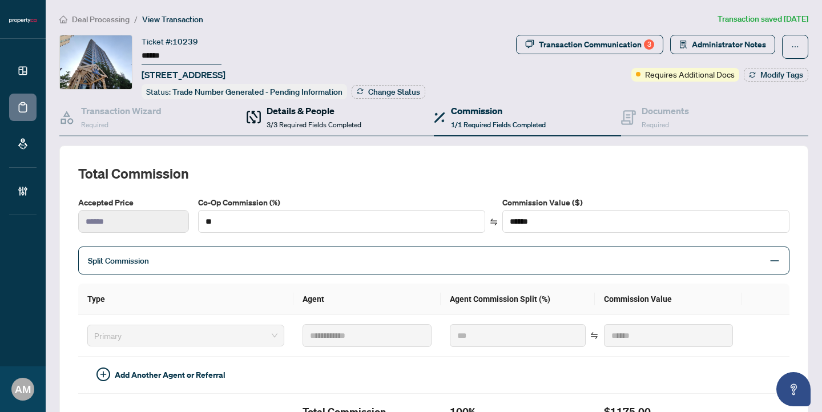
click at [302, 114] on h4 "Details & People" at bounding box center [314, 111] width 95 height 14
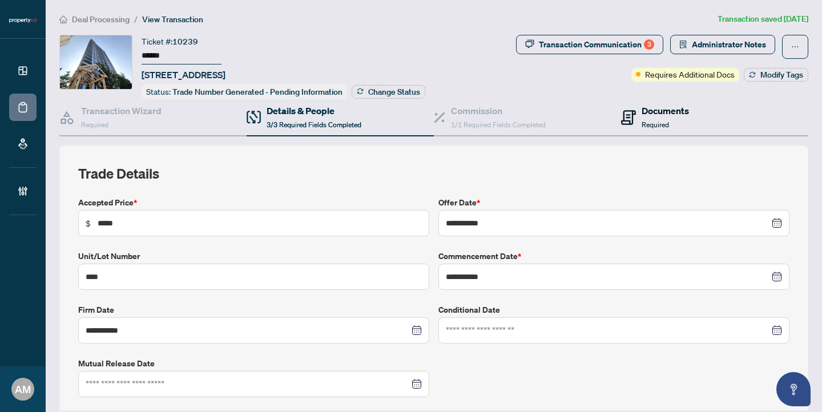
click at [643, 122] on span "Required" at bounding box center [655, 124] width 27 height 9
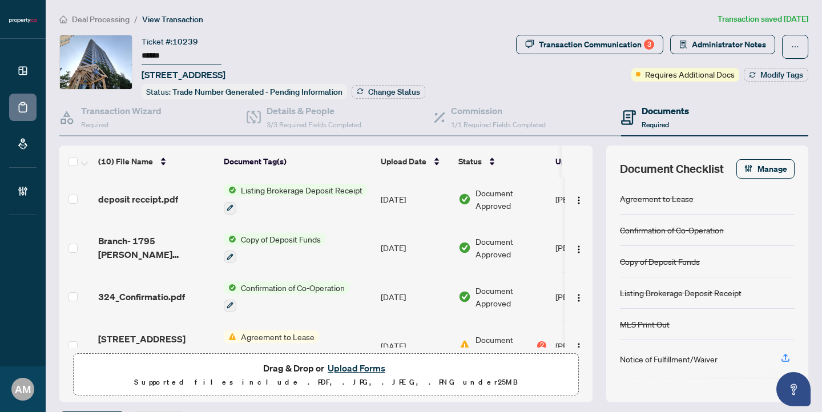
scroll to position [257, 0]
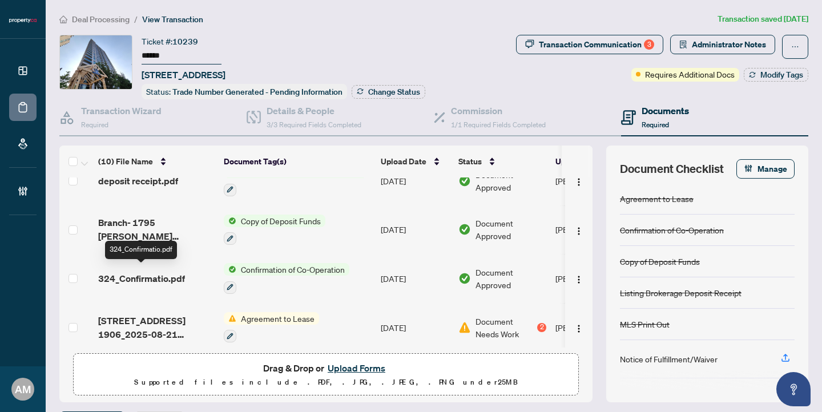
click at [146, 272] on span "324_Confirmatio.pdf" at bounding box center [141, 279] width 87 height 14
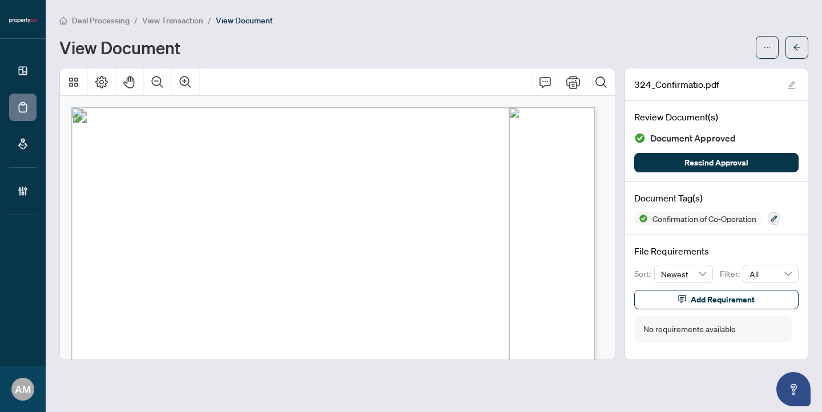
drag, startPoint x: 145, startPoint y: 196, endPoint x: 251, endPoint y: 199, distance: 105.6
click at [204, 199] on span "[PERSON_NAME]" at bounding box center [173, 197] width 61 height 8
click at [93, 19] on span "Deal Processing" at bounding box center [101, 20] width 58 height 10
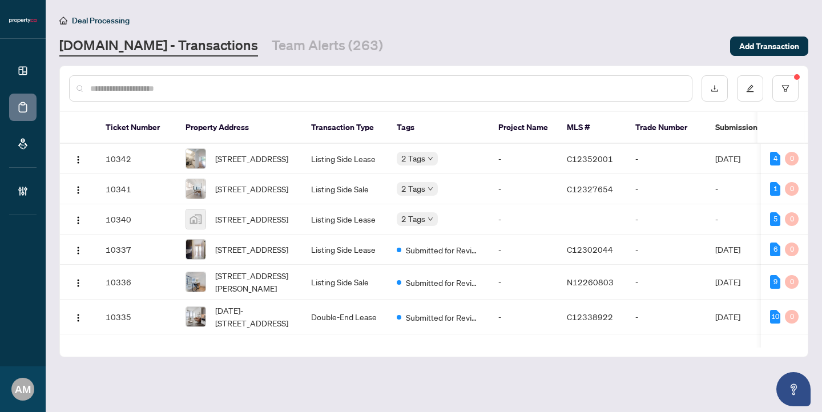
click at [145, 98] on div at bounding box center [380, 88] width 623 height 26
click at [152, 90] on input "text" at bounding box center [386, 88] width 593 height 13
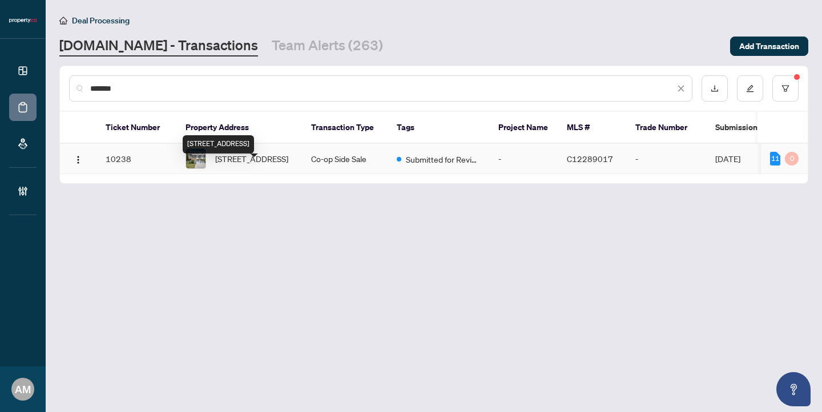
type input "*******"
click at [241, 165] on span "[STREET_ADDRESS]" at bounding box center [251, 158] width 73 height 13
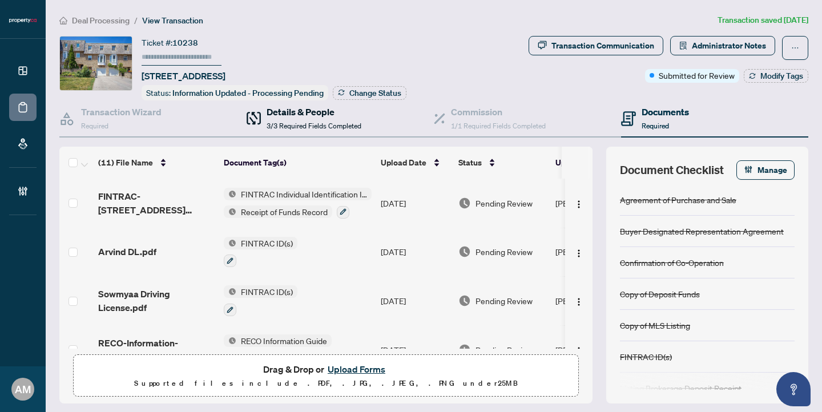
click at [297, 118] on div "Details & People 3/3 Required Fields Completed" at bounding box center [314, 118] width 95 height 27
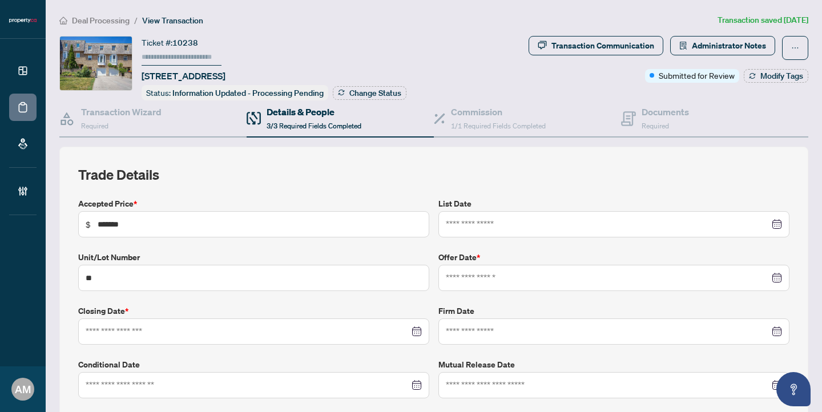
type input "**********"
click at [107, 23] on span "Deal Processing" at bounding box center [101, 20] width 58 height 10
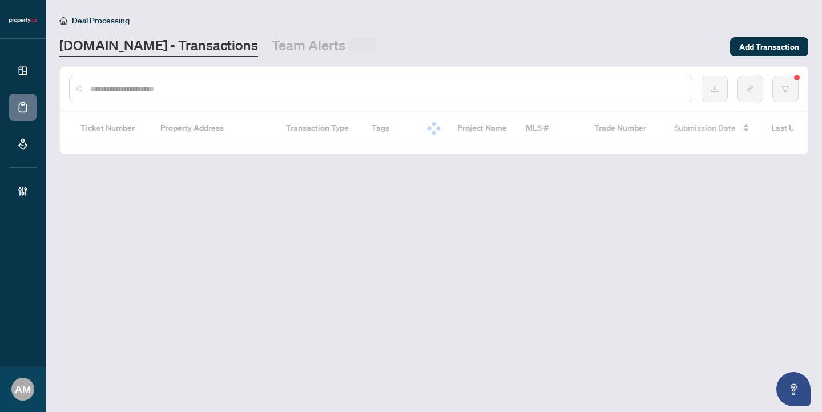
click at [175, 88] on input "text" at bounding box center [386, 89] width 593 height 13
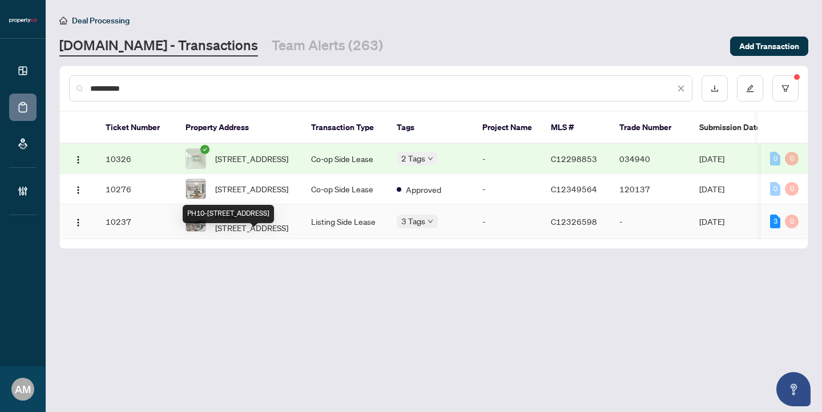
type input "**********"
click at [276, 234] on span "PH10-[STREET_ADDRESS]" at bounding box center [254, 221] width 78 height 25
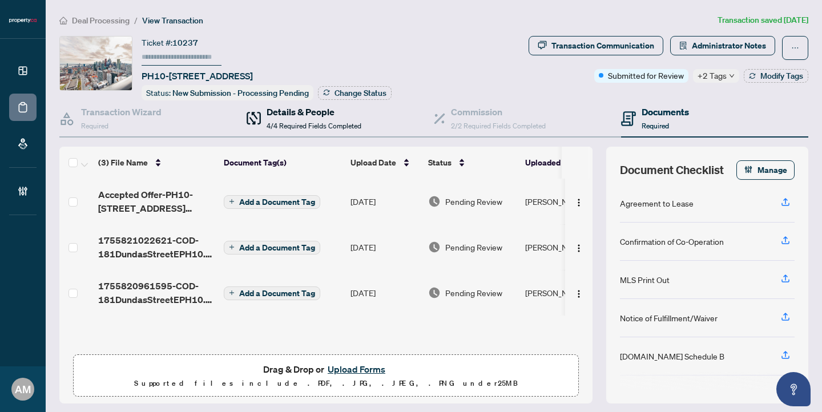
click at [279, 114] on h4 "Details & People" at bounding box center [314, 112] width 95 height 14
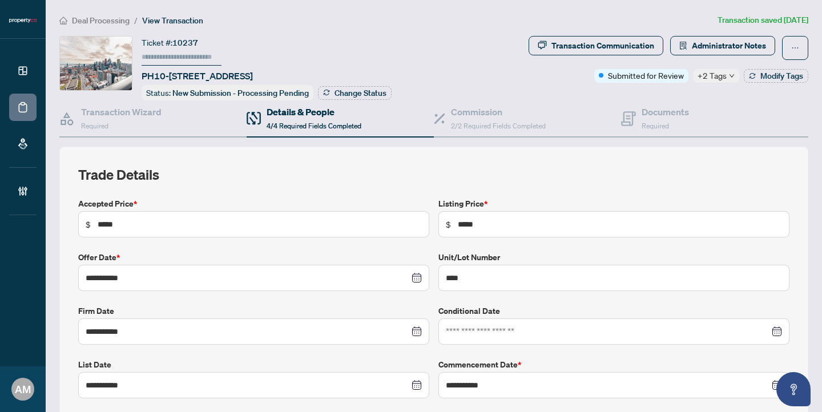
click at [95, 21] on span "Deal Processing" at bounding box center [101, 20] width 58 height 10
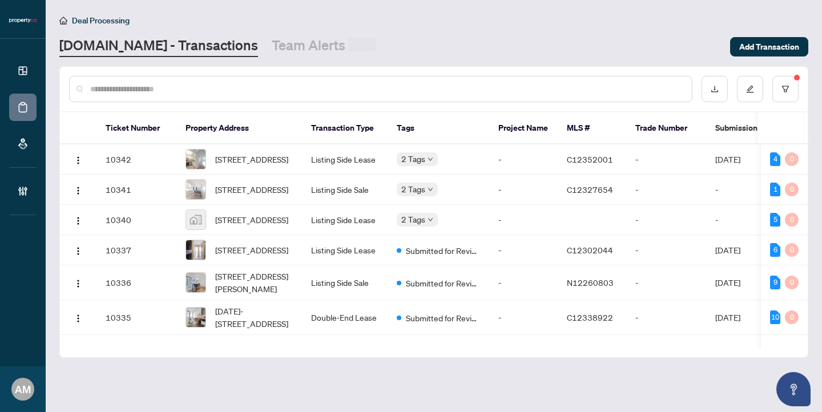
click at [104, 82] on div at bounding box center [380, 89] width 623 height 26
click at [143, 86] on input "text" at bounding box center [386, 89] width 593 height 13
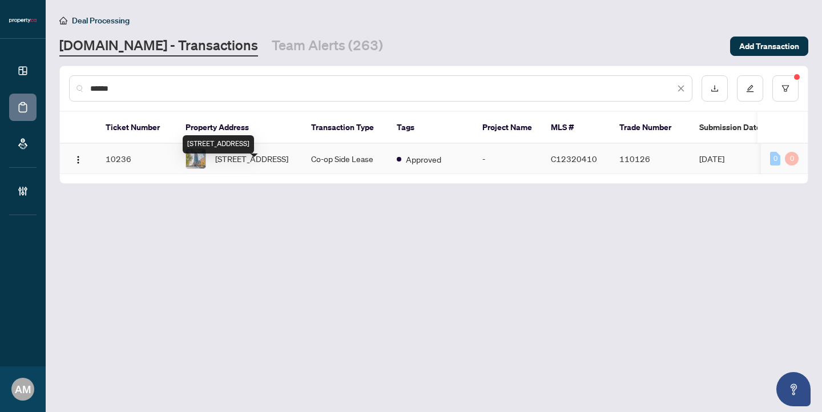
type input "******"
click at [233, 165] on span "[STREET_ADDRESS]" at bounding box center [251, 158] width 73 height 13
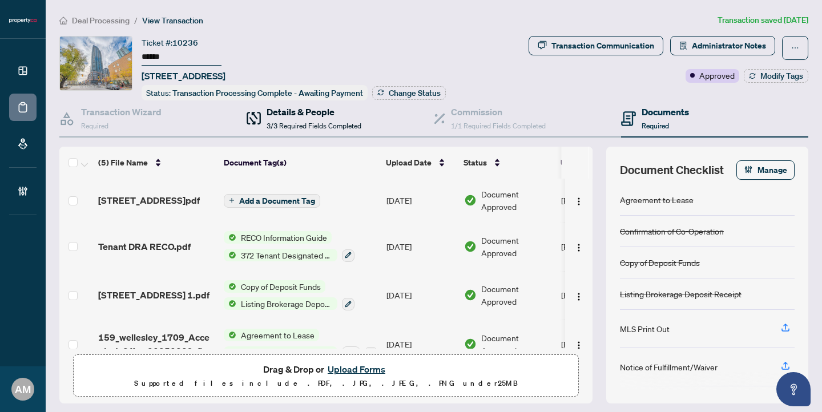
click at [300, 114] on h4 "Details & People" at bounding box center [314, 112] width 95 height 14
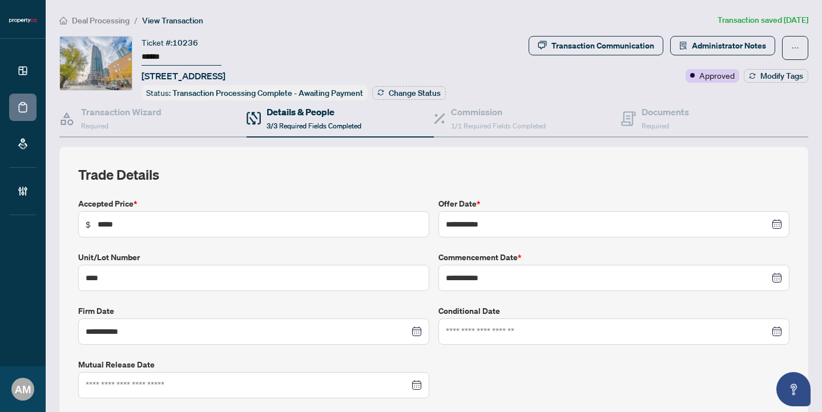
click at [122, 22] on span "Deal Processing" at bounding box center [101, 20] width 58 height 10
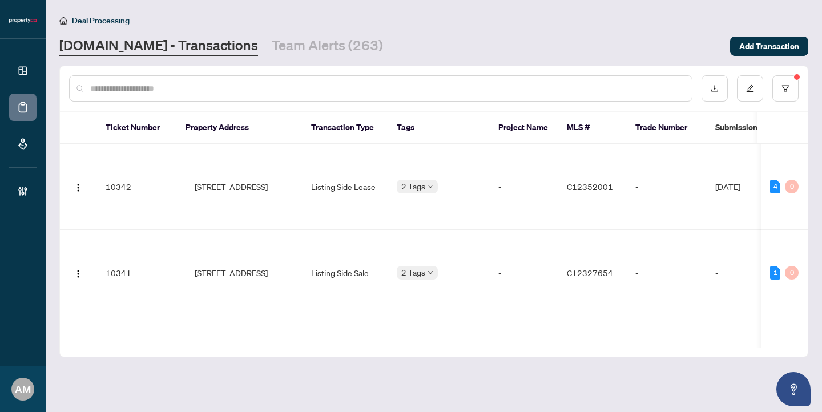
click at [167, 87] on input "text" at bounding box center [386, 88] width 593 height 13
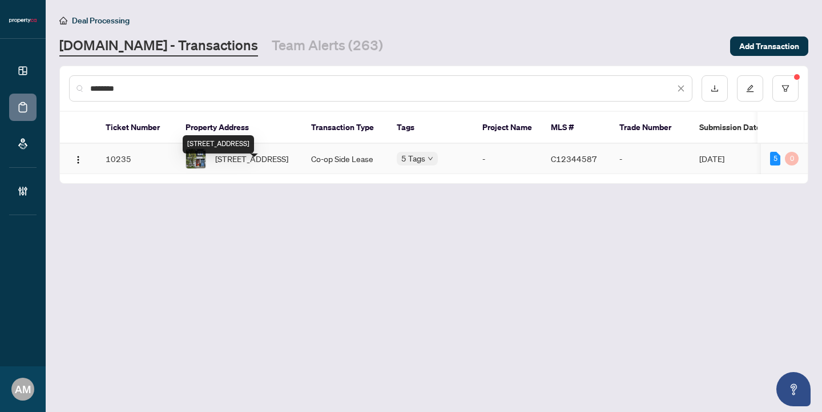
type input "********"
click at [240, 165] on span "[STREET_ADDRESS]" at bounding box center [251, 158] width 73 height 13
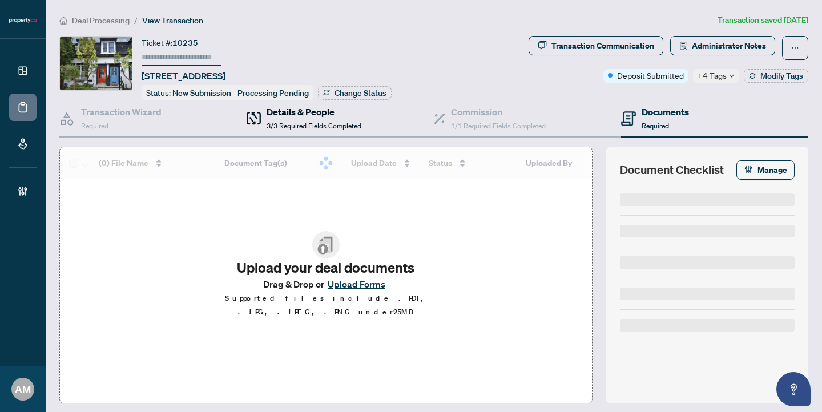
click at [305, 127] on span "3/3 Required Fields Completed" at bounding box center [314, 126] width 95 height 9
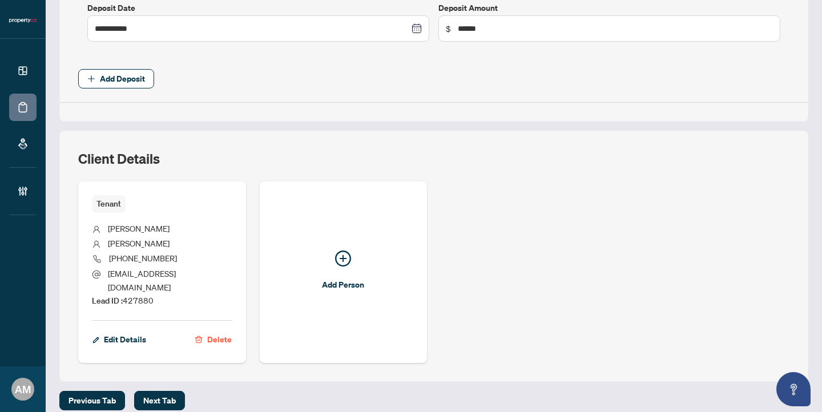
scroll to position [543, 0]
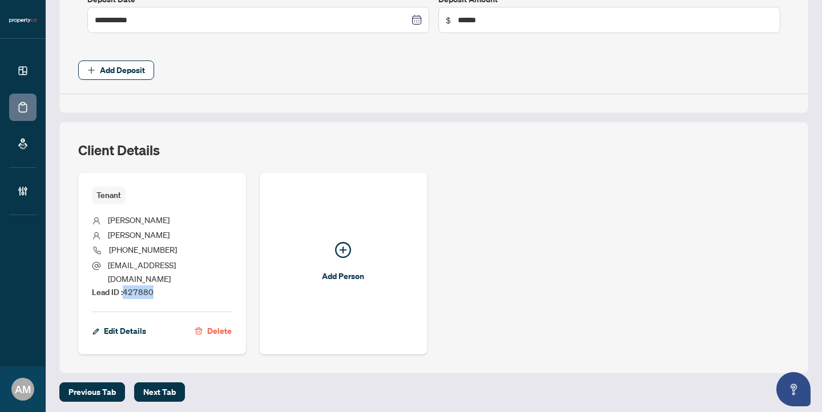
drag, startPoint x: 159, startPoint y: 279, endPoint x: 124, endPoint y: 281, distance: 34.3
click at [124, 285] on li "Lead ID : 427880" at bounding box center [162, 292] width 140 height 14
copy span "427880"
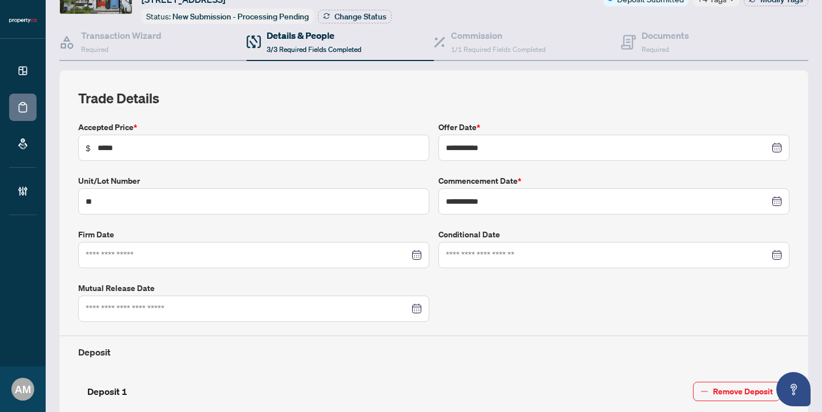
scroll to position [0, 0]
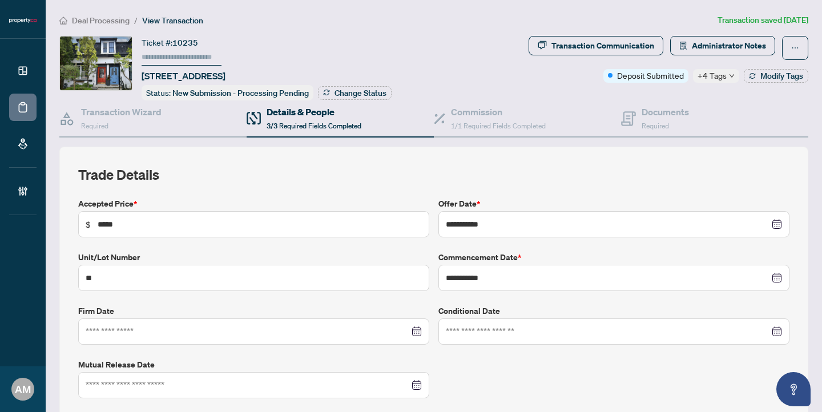
click at [119, 23] on span "Deal Processing" at bounding box center [101, 20] width 58 height 10
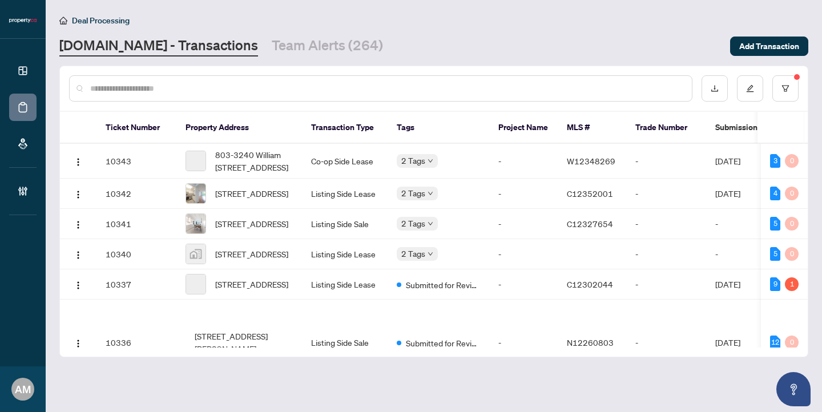
click at [130, 90] on input "text" at bounding box center [386, 88] width 593 height 13
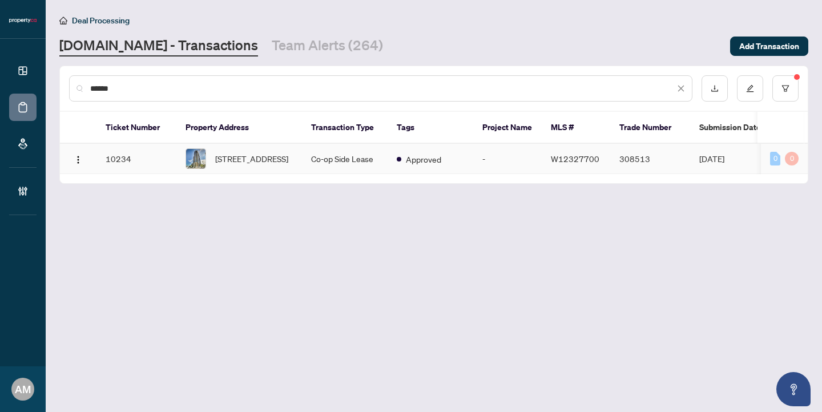
type input "******"
click at [242, 165] on span "[STREET_ADDRESS]" at bounding box center [251, 158] width 73 height 13
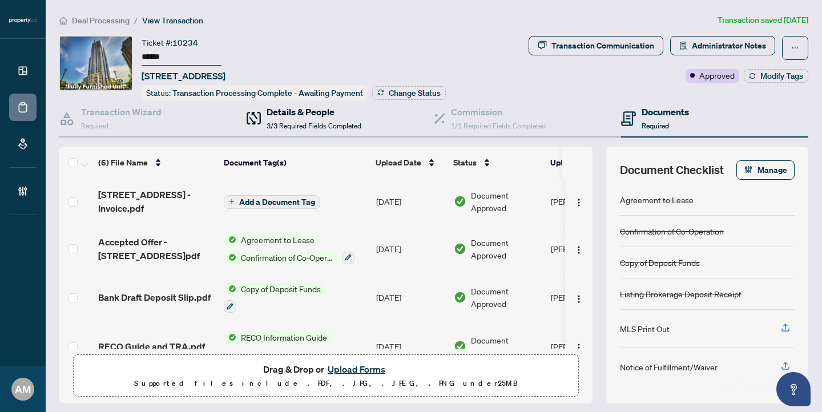
click at [334, 110] on h4 "Details & People" at bounding box center [314, 112] width 95 height 14
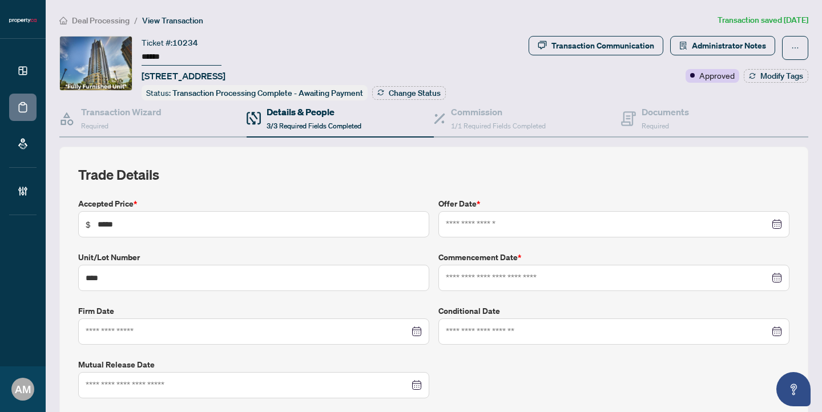
type input "**********"
click at [95, 20] on span "Deal Processing" at bounding box center [101, 20] width 58 height 10
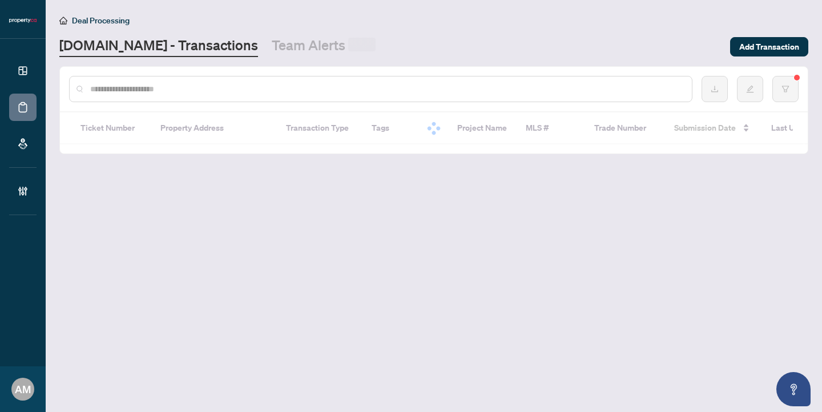
click at [213, 89] on input "text" at bounding box center [386, 89] width 593 height 13
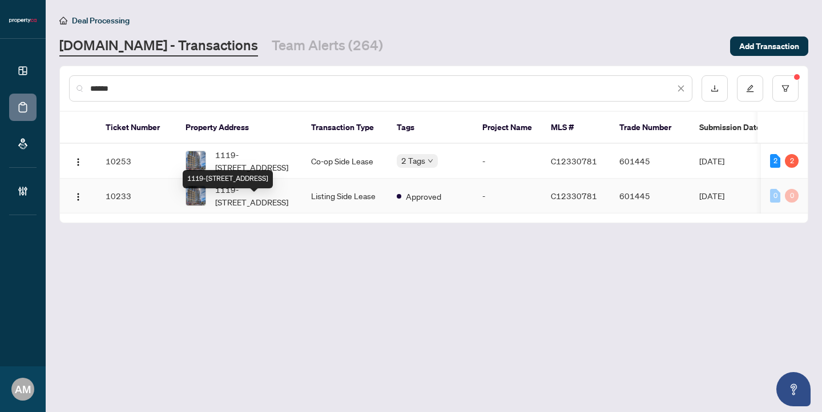
type input "******"
click at [268, 208] on span "1119-[STREET_ADDRESS]" at bounding box center [254, 195] width 78 height 25
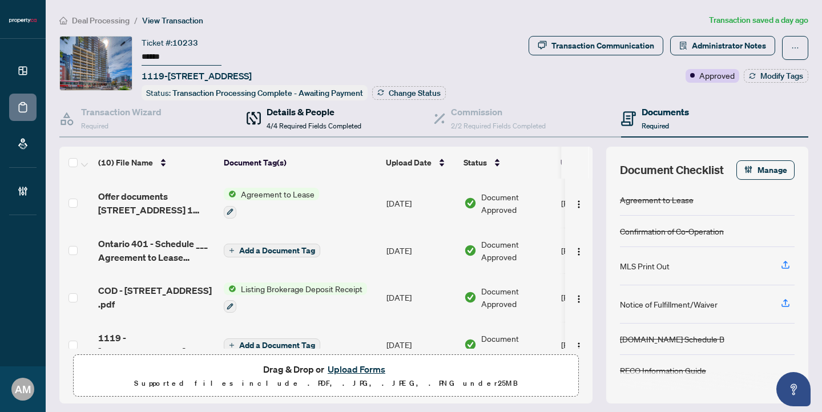
click at [289, 123] on span "4/4 Required Fields Completed" at bounding box center [314, 126] width 95 height 9
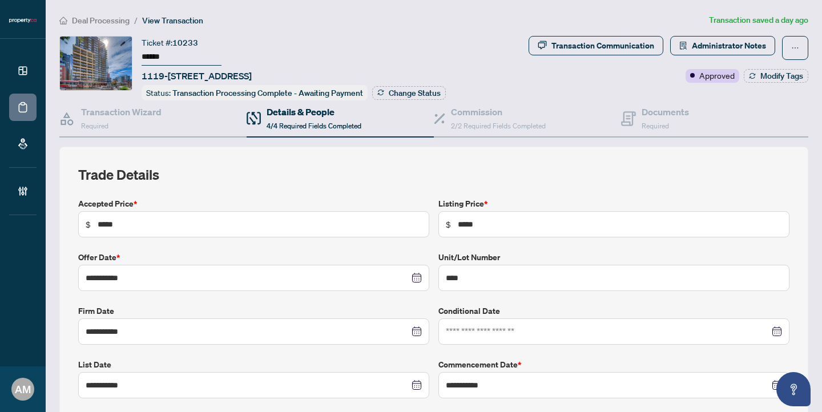
click at [101, 21] on span "Deal Processing" at bounding box center [101, 20] width 58 height 10
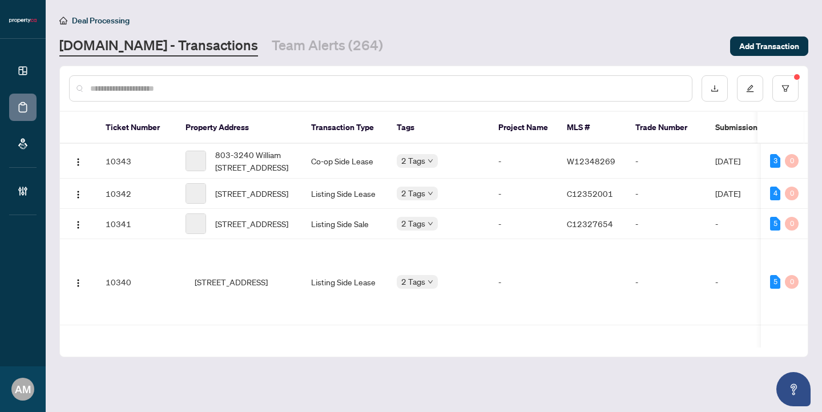
click at [162, 90] on input "text" at bounding box center [386, 88] width 593 height 13
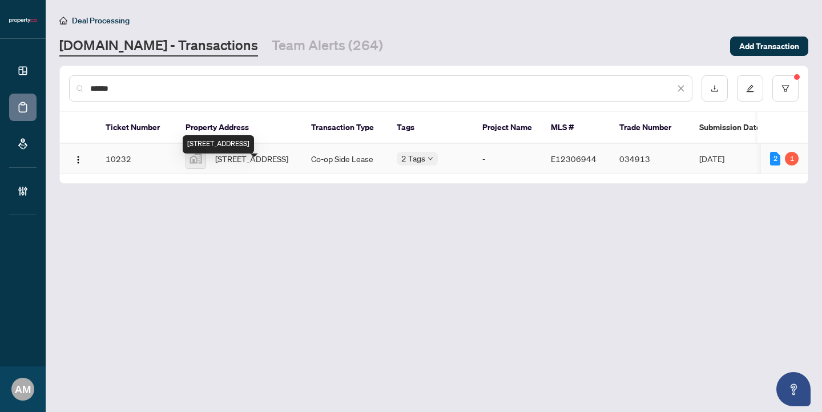
type input "******"
click at [259, 165] on span "[STREET_ADDRESS]" at bounding box center [251, 158] width 73 height 13
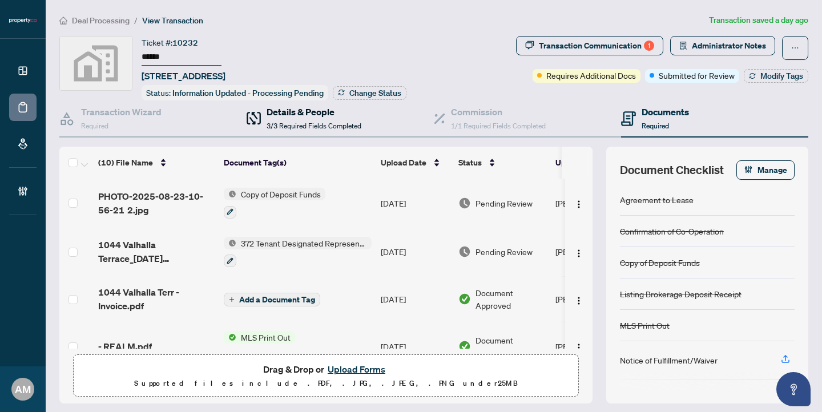
click at [278, 112] on h4 "Details & People" at bounding box center [314, 112] width 95 height 14
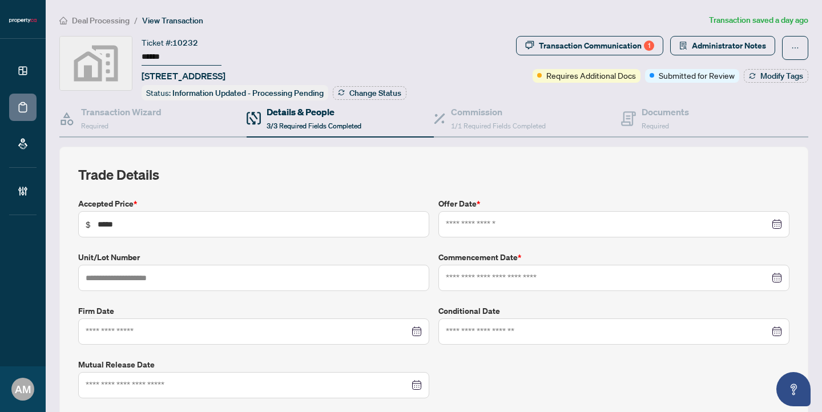
type input "**********"
click at [107, 19] on span "Deal Processing" at bounding box center [101, 20] width 58 height 10
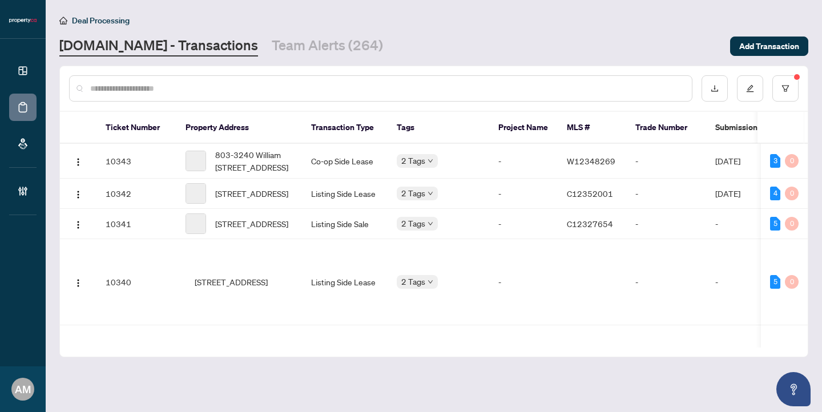
click at [222, 92] on input "text" at bounding box center [386, 88] width 593 height 13
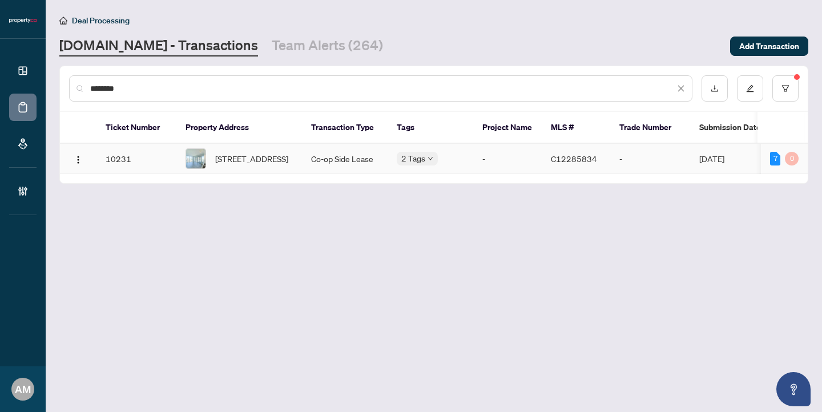
type input "********"
click at [264, 165] on span "[STREET_ADDRESS]" at bounding box center [251, 158] width 73 height 13
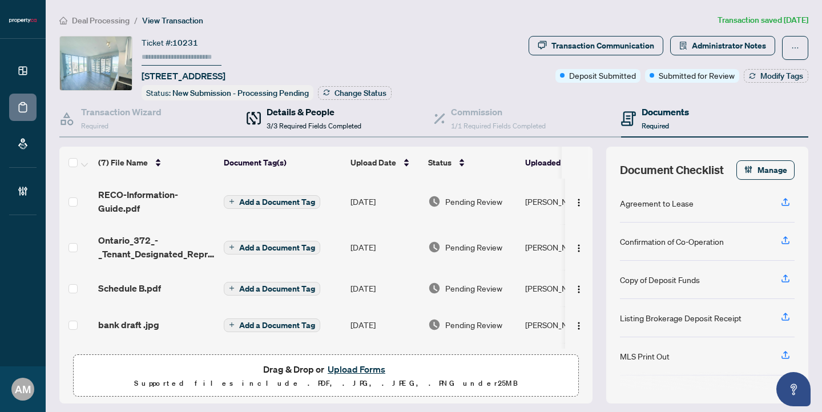
click at [269, 117] on div "Details & People 3/3 Required Fields Completed" at bounding box center [314, 118] width 95 height 27
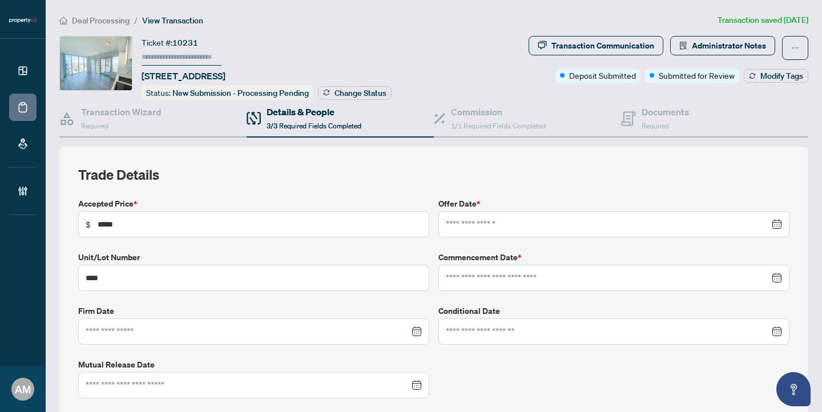
type input "**********"
click at [116, 20] on span "Deal Processing" at bounding box center [101, 20] width 58 height 10
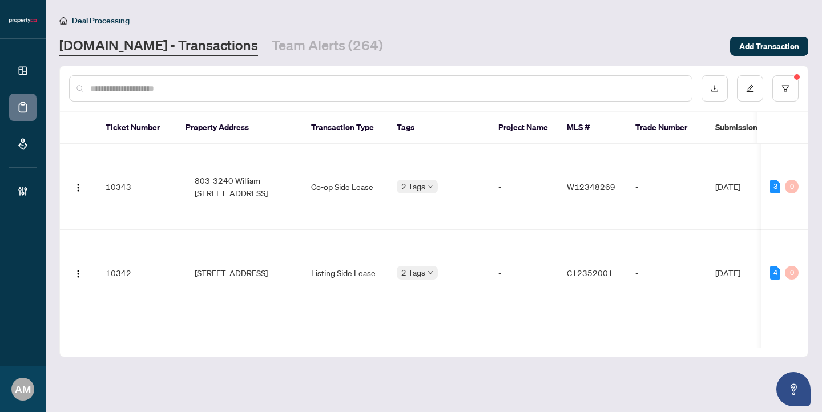
click at [138, 94] on input "text" at bounding box center [386, 88] width 593 height 13
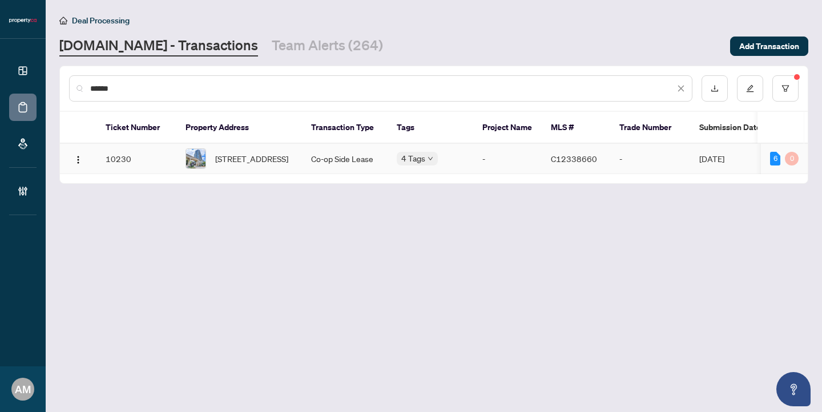
type input "******"
click at [235, 165] on span "[STREET_ADDRESS]" at bounding box center [251, 158] width 73 height 13
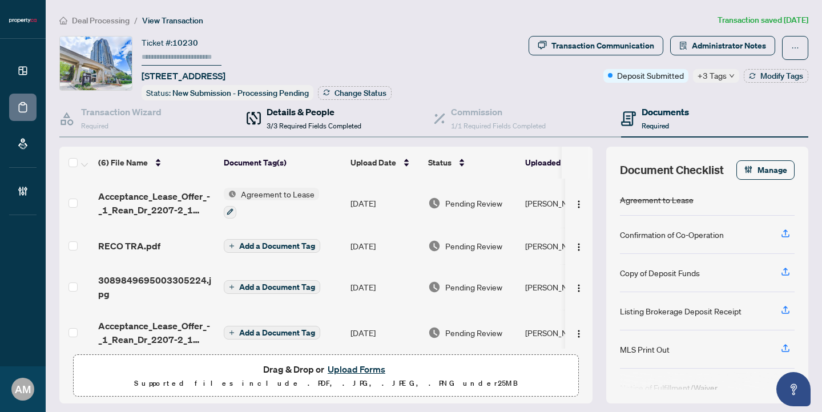
click at [315, 107] on h4 "Details & People" at bounding box center [314, 112] width 95 height 14
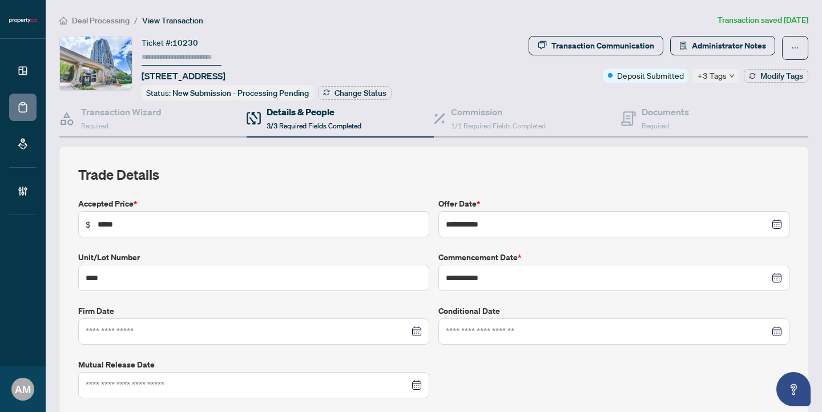
click at [84, 19] on span "Deal Processing" at bounding box center [101, 20] width 58 height 10
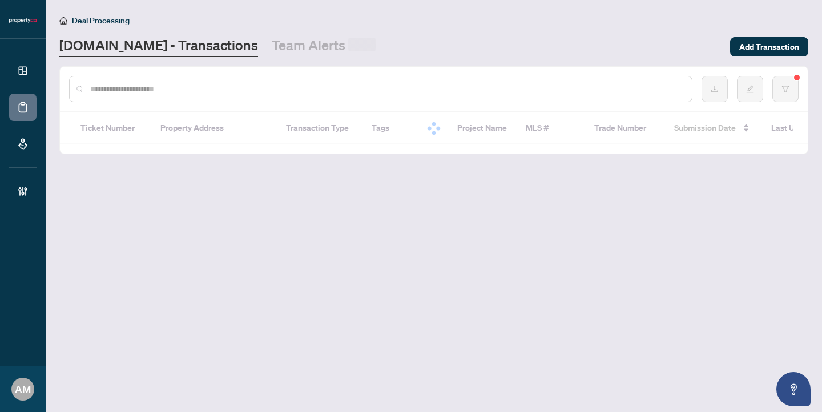
click at [566, 88] on input "text" at bounding box center [386, 89] width 593 height 13
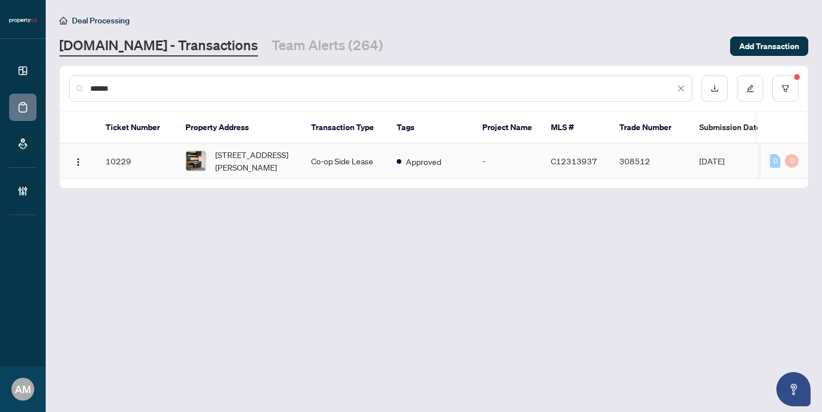
type input "******"
click at [224, 173] on span "[STREET_ADDRESS][PERSON_NAME]" at bounding box center [254, 160] width 78 height 25
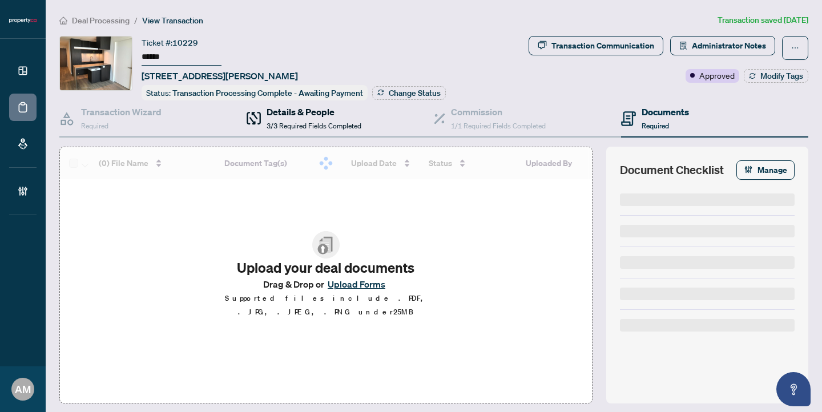
click at [305, 116] on h4 "Details & People" at bounding box center [314, 112] width 95 height 14
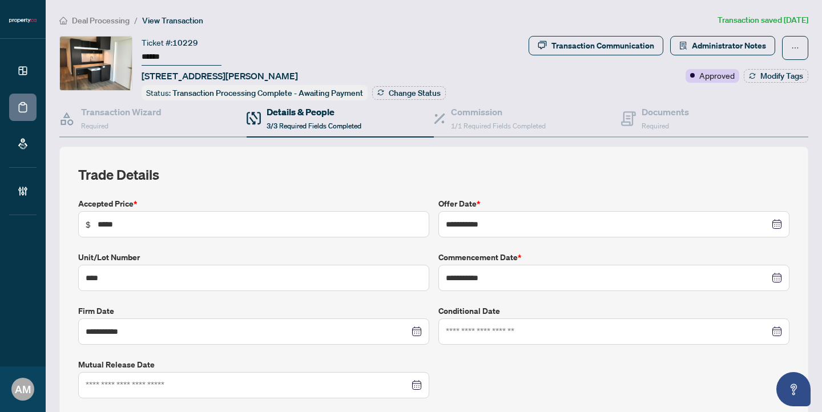
click at [90, 20] on span "Deal Processing" at bounding box center [101, 20] width 58 height 10
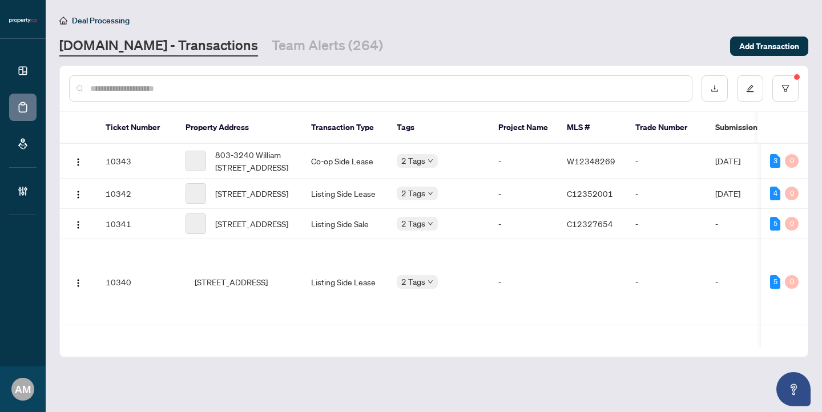
click at [163, 92] on input "text" at bounding box center [386, 88] width 593 height 13
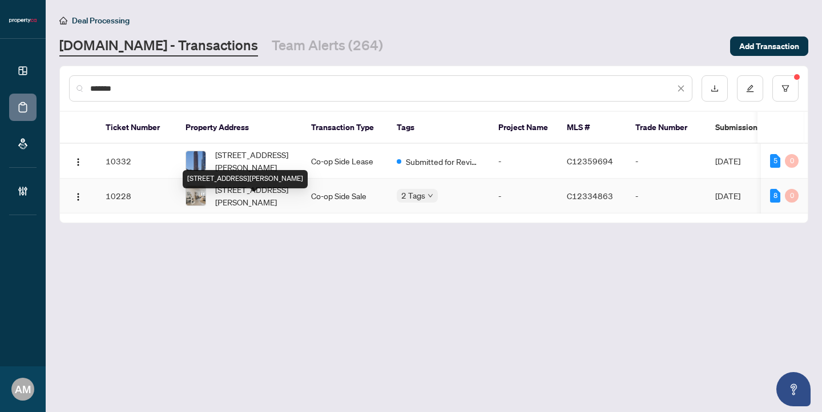
type input "*******"
click at [254, 208] on span "[STREET_ADDRESS][PERSON_NAME]" at bounding box center [254, 195] width 78 height 25
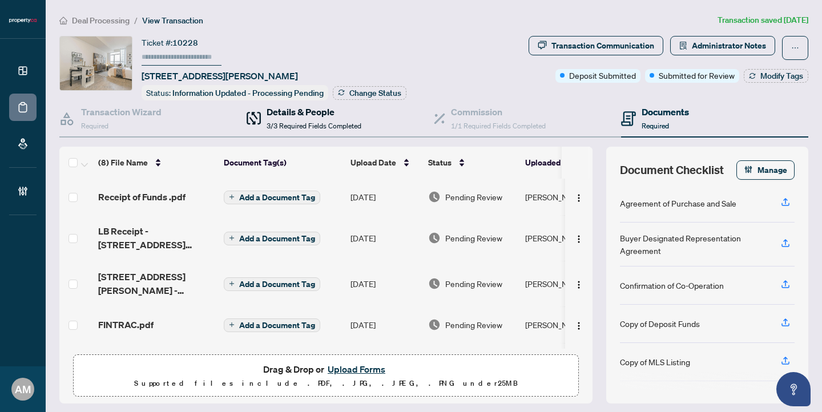
click at [303, 122] on span "3/3 Required Fields Completed" at bounding box center [314, 126] width 95 height 9
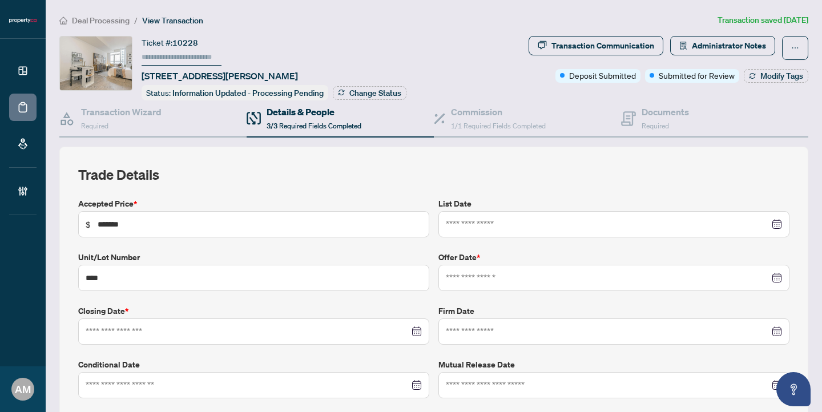
type input "**********"
click at [88, 19] on span "Deal Processing" at bounding box center [101, 20] width 58 height 10
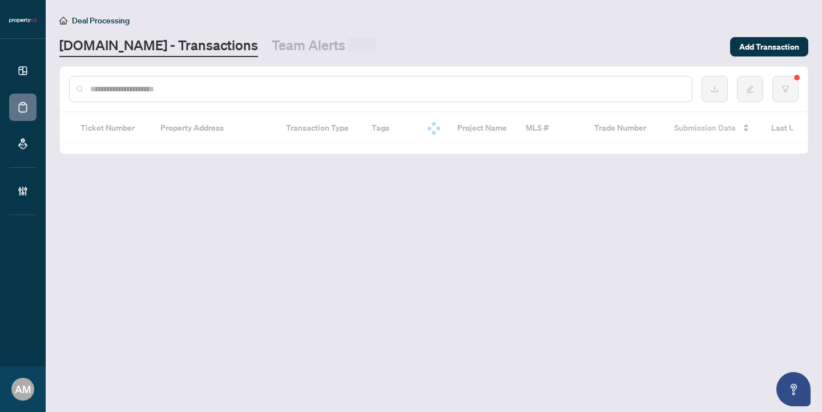
click at [112, 85] on input "text" at bounding box center [386, 89] width 593 height 13
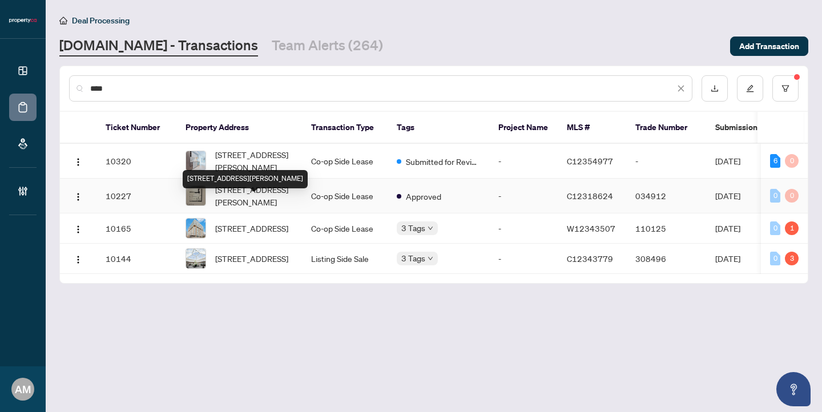
type input "***"
click at [257, 208] on span "[STREET_ADDRESS][PERSON_NAME]" at bounding box center [254, 195] width 78 height 25
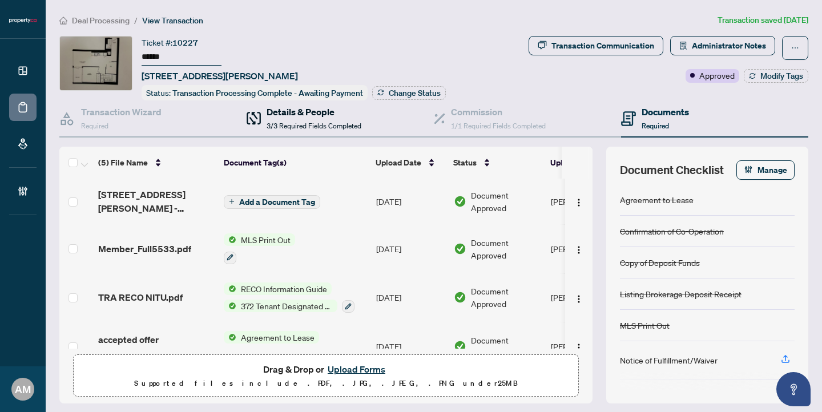
click at [267, 123] on span "3/3 Required Fields Completed" at bounding box center [314, 126] width 95 height 9
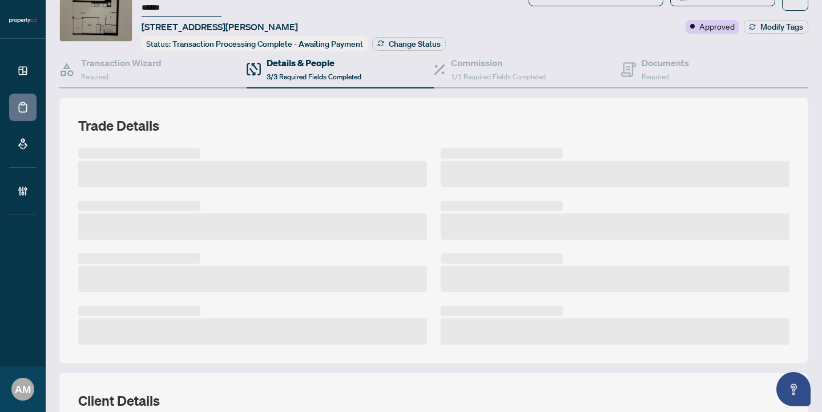
scroll to position [291, 0]
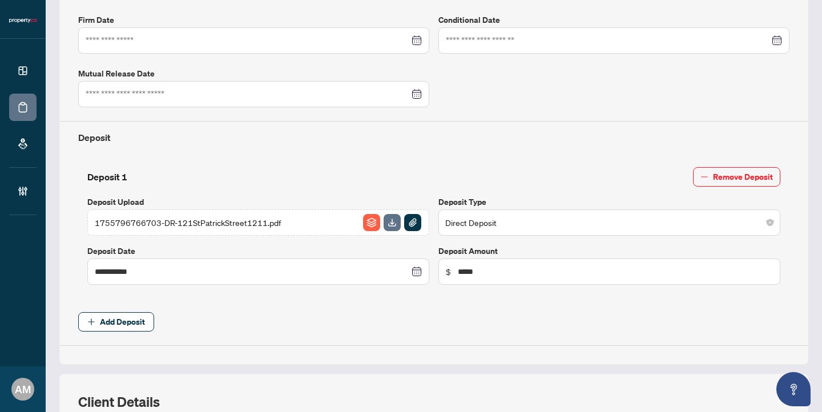
type input "**********"
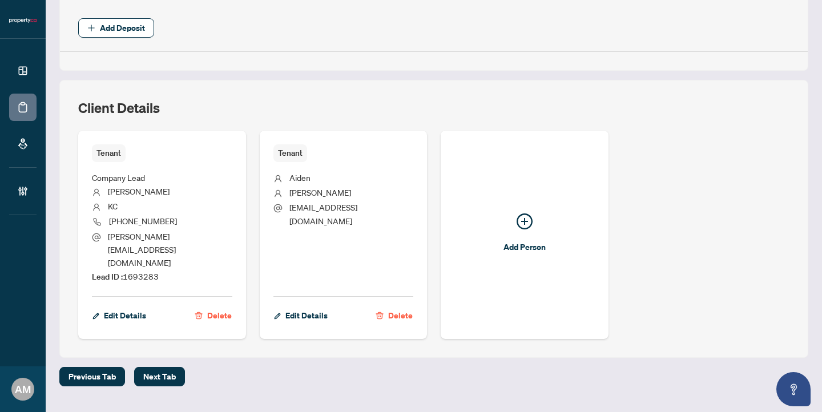
scroll to position [0, 0]
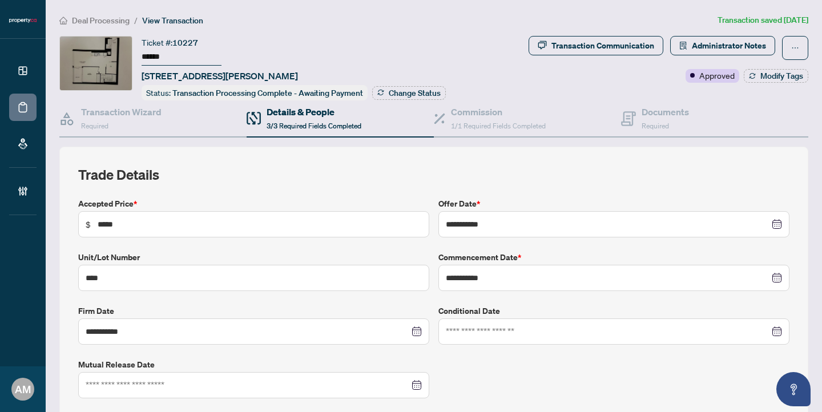
click at [107, 21] on span "Deal Processing" at bounding box center [101, 20] width 58 height 10
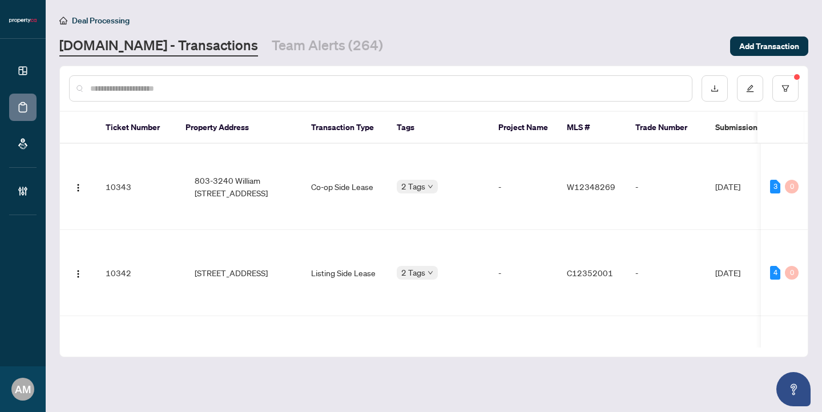
click at [176, 90] on input "text" at bounding box center [386, 88] width 593 height 13
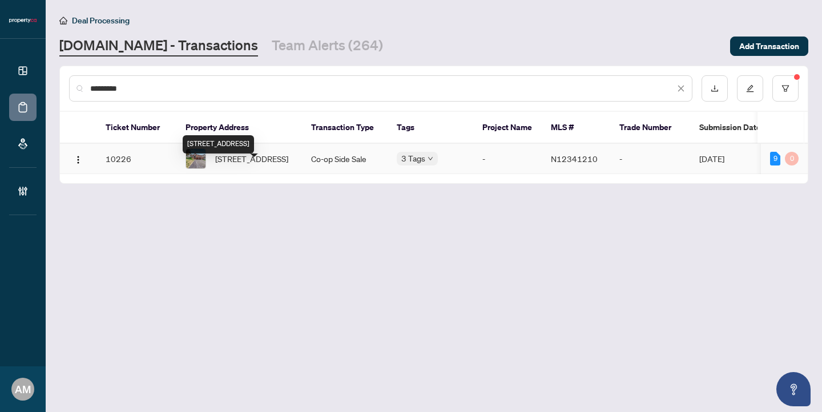
type input "*********"
click at [248, 165] on span "[STREET_ADDRESS]" at bounding box center [251, 158] width 73 height 13
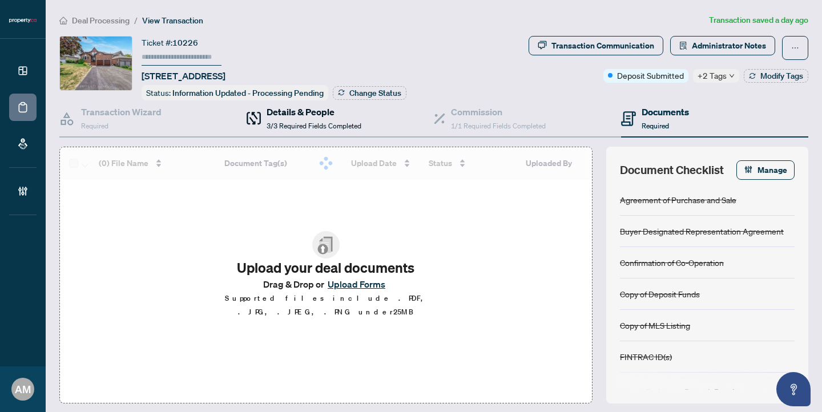
click at [295, 119] on div "Details & People 3/3 Required Fields Completed" at bounding box center [314, 118] width 95 height 27
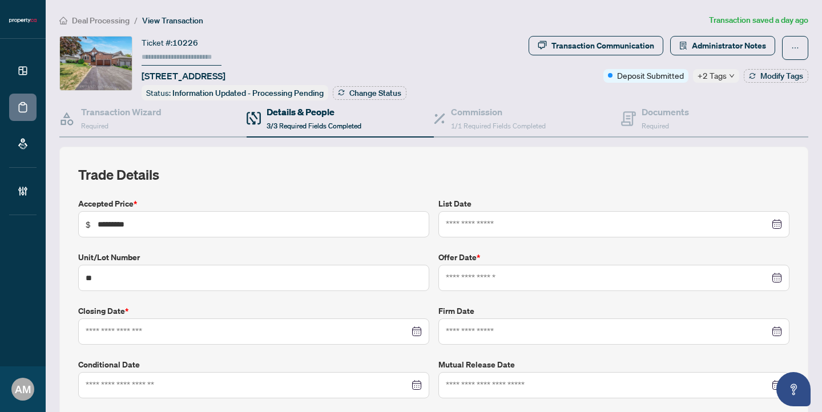
type input "**********"
click at [106, 18] on span "Deal Processing" at bounding box center [101, 20] width 58 height 10
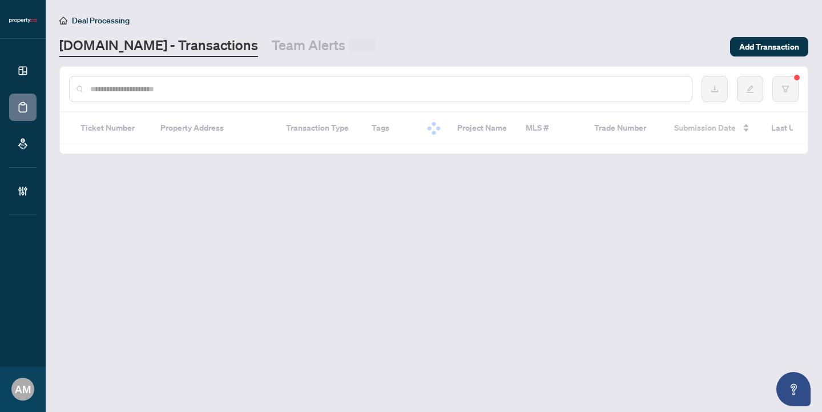
click at [303, 85] on input "text" at bounding box center [386, 89] width 593 height 13
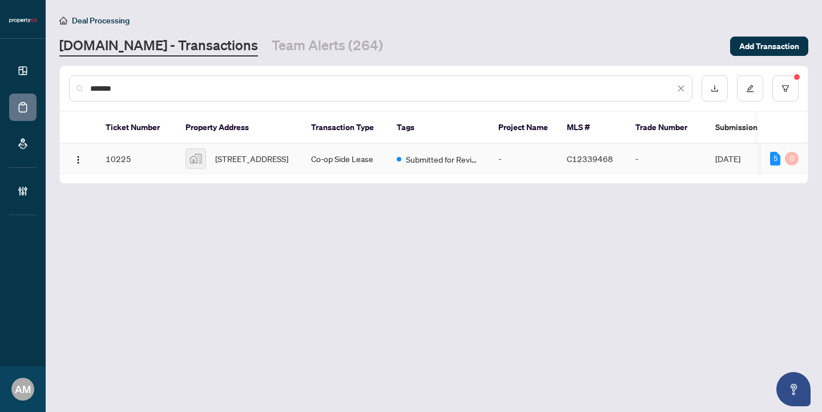
type input "*******"
click at [254, 165] on span "[STREET_ADDRESS]" at bounding box center [251, 158] width 73 height 13
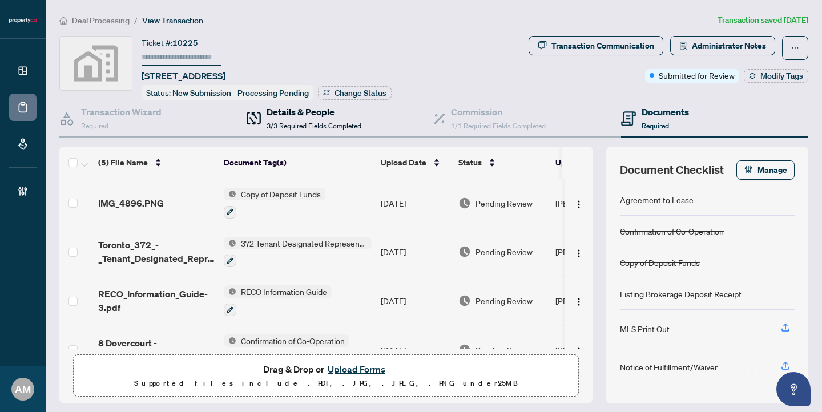
click at [285, 111] on h4 "Details & People" at bounding box center [314, 112] width 95 height 14
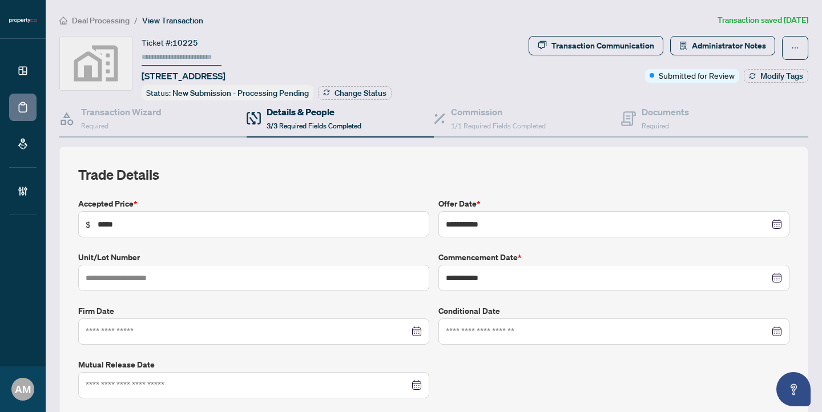
click at [106, 22] on span "Deal Processing" at bounding box center [101, 20] width 58 height 10
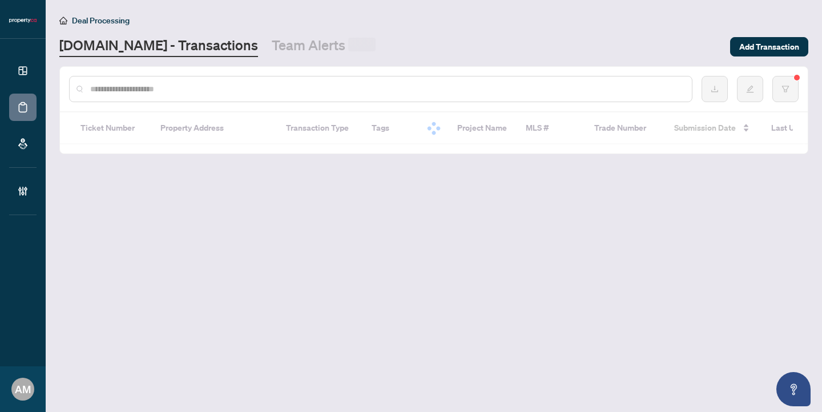
click at [278, 95] on div at bounding box center [380, 89] width 623 height 26
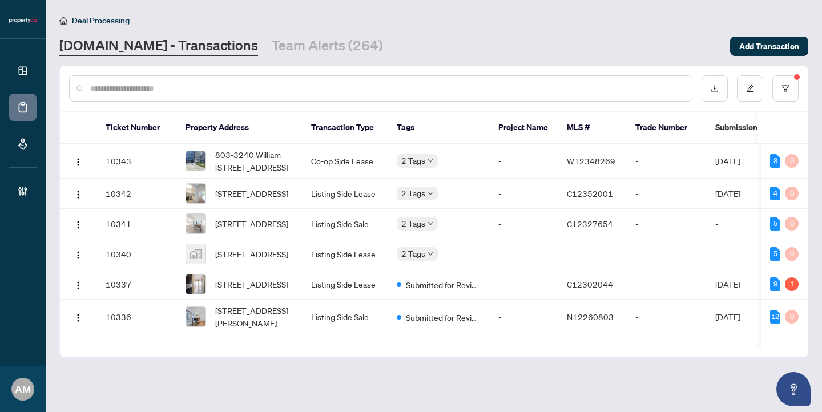
click at [281, 92] on input "text" at bounding box center [386, 88] width 593 height 13
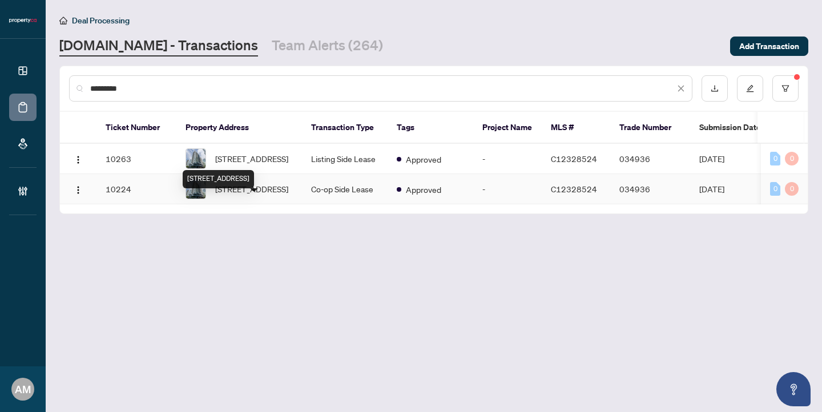
type input "*********"
click at [232, 195] on span "[STREET_ADDRESS]" at bounding box center [251, 189] width 73 height 13
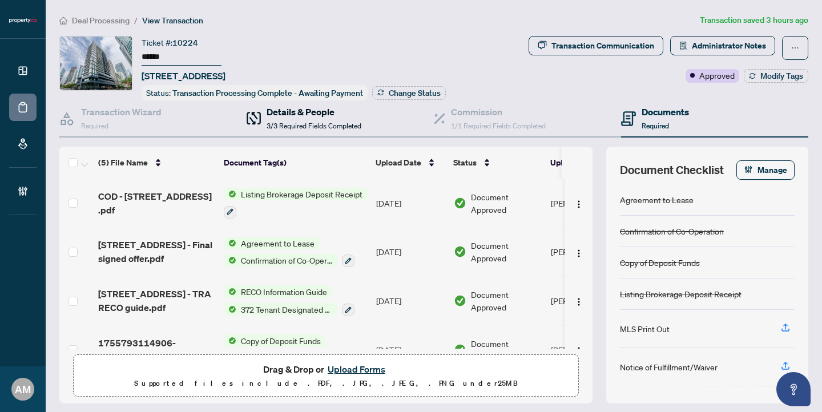
click at [311, 117] on div "Details & People 3/3 Required Fields Completed" at bounding box center [314, 118] width 95 height 27
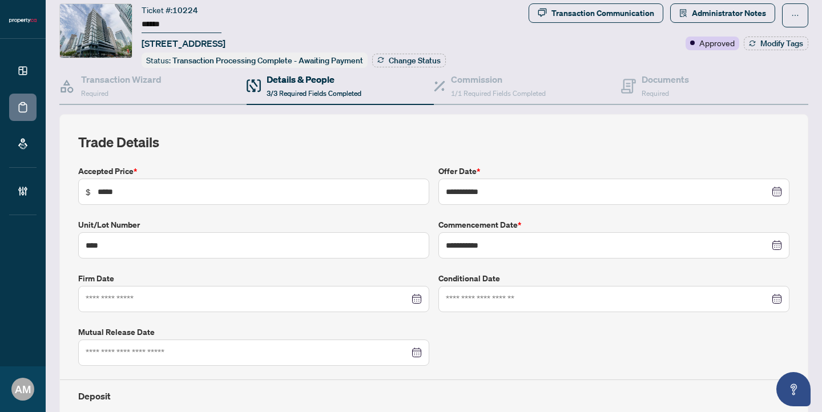
scroll to position [38, 0]
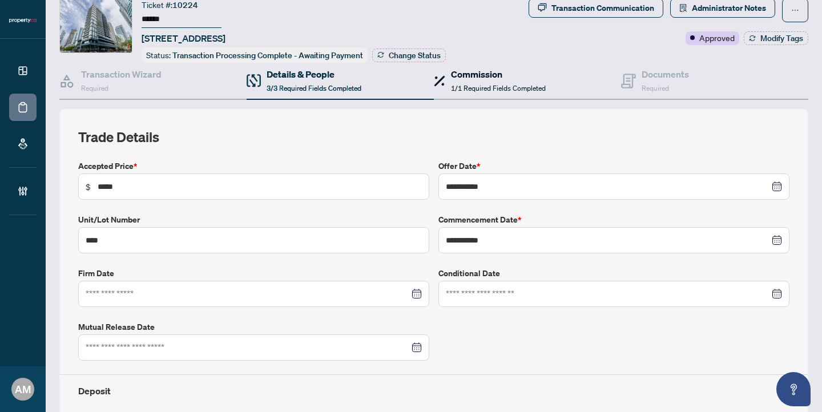
click at [473, 80] on div "Commission 1/1 Required Fields Completed" at bounding box center [498, 80] width 95 height 27
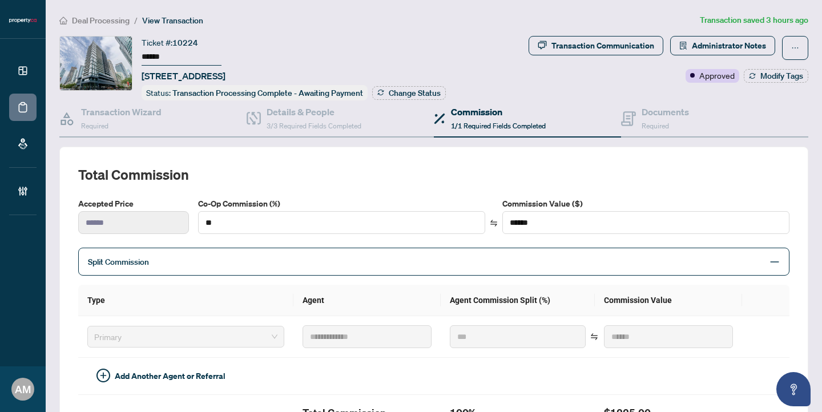
click at [114, 21] on span "Deal Processing" at bounding box center [101, 20] width 58 height 10
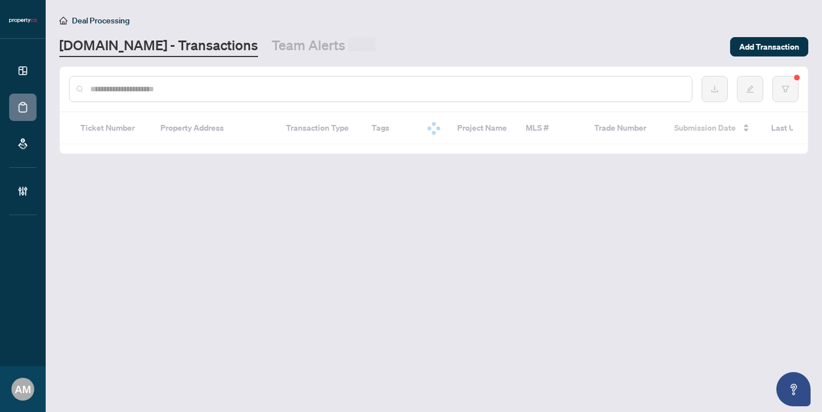
click at [173, 91] on input "text" at bounding box center [386, 89] width 593 height 13
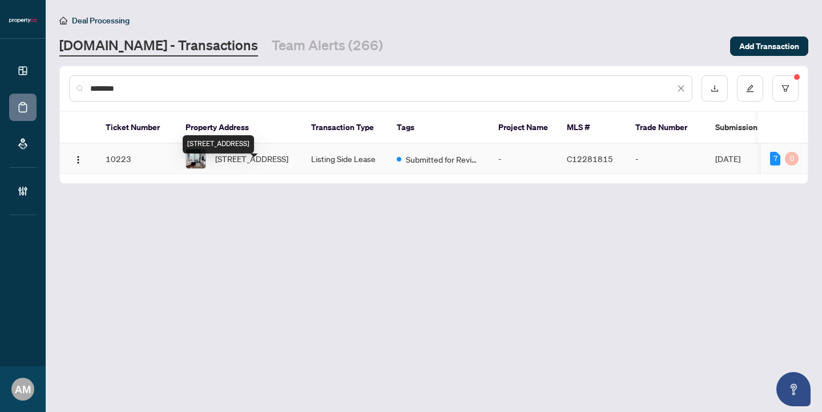
type input "********"
click at [248, 164] on span "[STREET_ADDRESS]" at bounding box center [251, 158] width 73 height 13
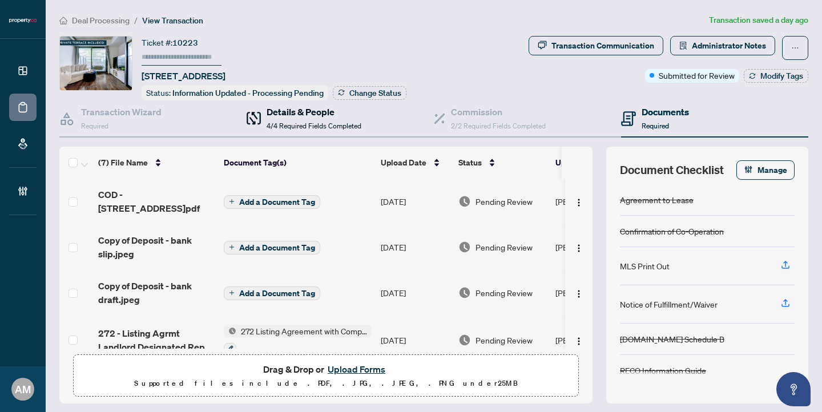
click at [303, 118] on div "Details & People 4/4 Required Fields Completed" at bounding box center [314, 118] width 95 height 27
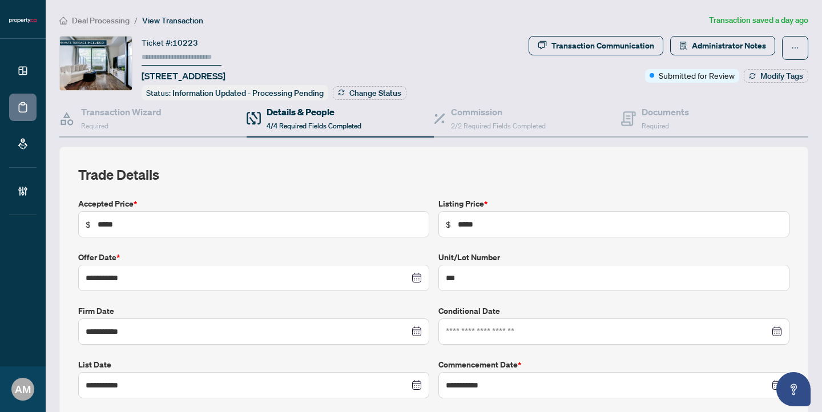
click at [92, 19] on span "Deal Processing" at bounding box center [101, 20] width 58 height 10
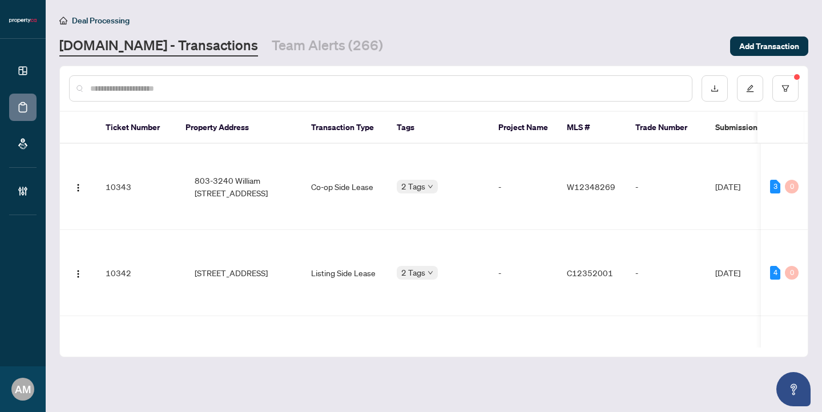
click at [139, 88] on input "text" at bounding box center [386, 88] width 593 height 13
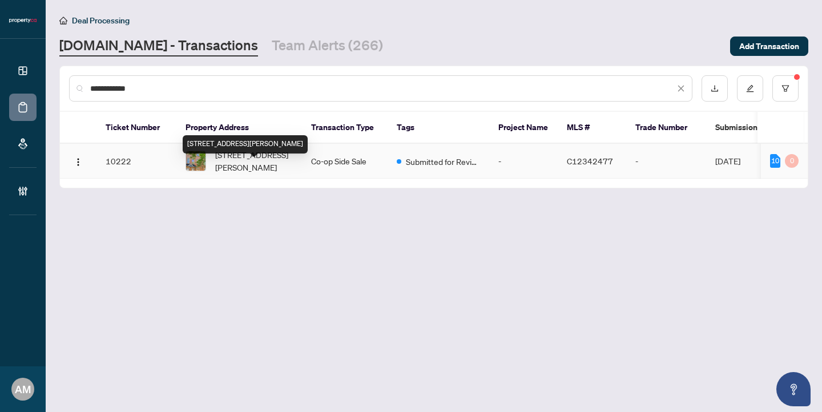
type input "**********"
click at [244, 171] on span "[STREET_ADDRESS][PERSON_NAME]" at bounding box center [254, 160] width 78 height 25
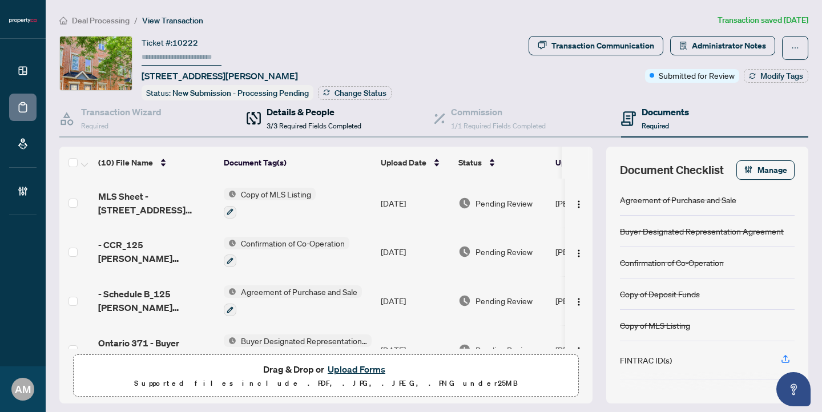
click at [289, 109] on h4 "Details & People" at bounding box center [314, 112] width 95 height 14
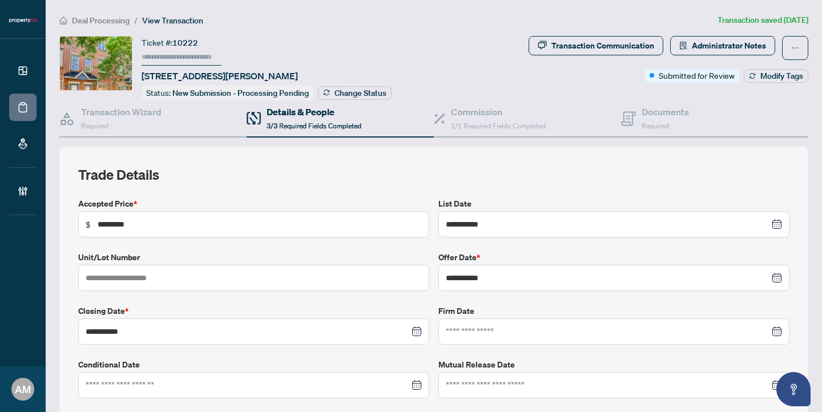
click at [104, 19] on span "Deal Processing" at bounding box center [101, 20] width 58 height 10
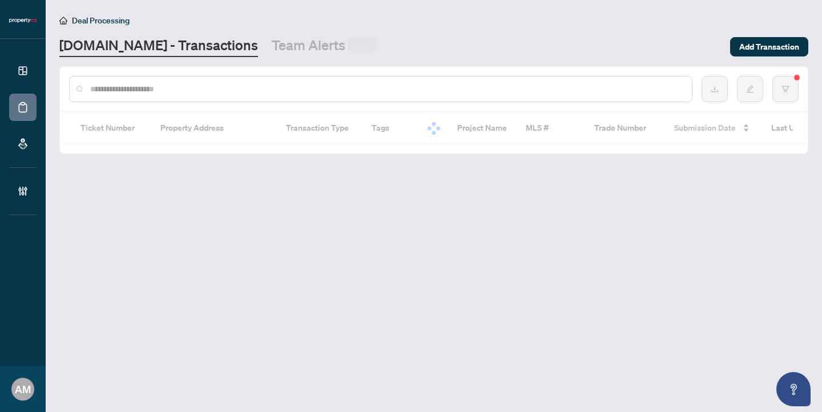
click at [135, 99] on div at bounding box center [380, 89] width 623 height 26
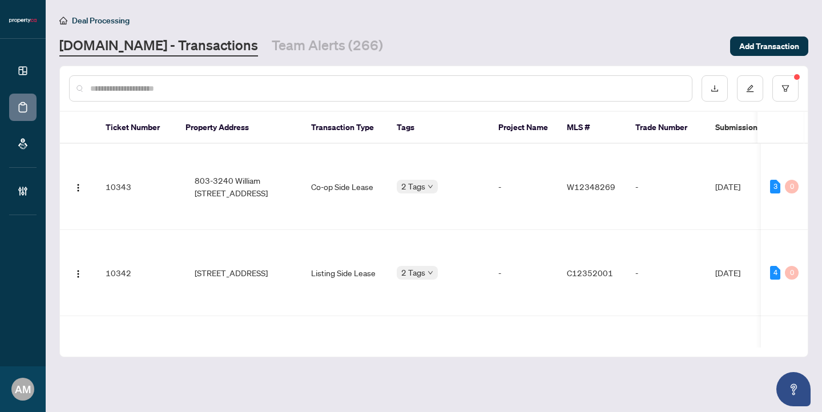
click at [148, 92] on input "text" at bounding box center [386, 88] width 593 height 13
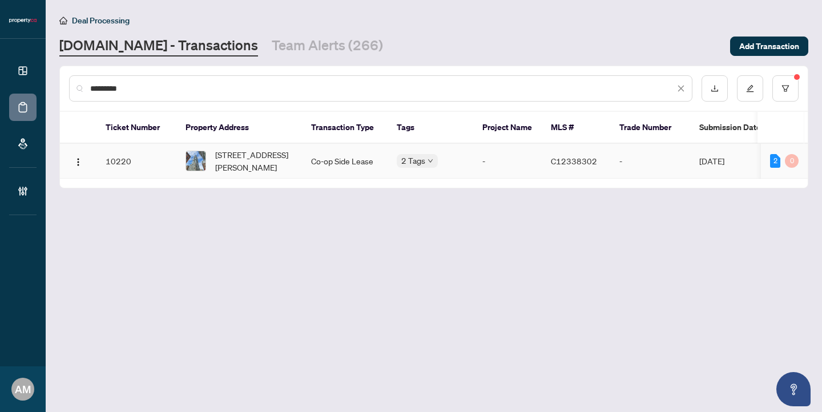
type input "*********"
click at [254, 166] on span "[STREET_ADDRESS][PERSON_NAME]" at bounding box center [254, 160] width 78 height 25
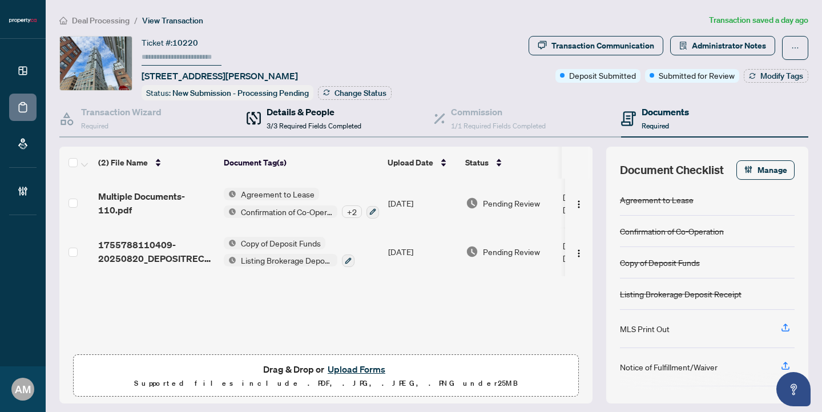
click at [295, 122] on span "3/3 Required Fields Completed" at bounding box center [314, 126] width 95 height 9
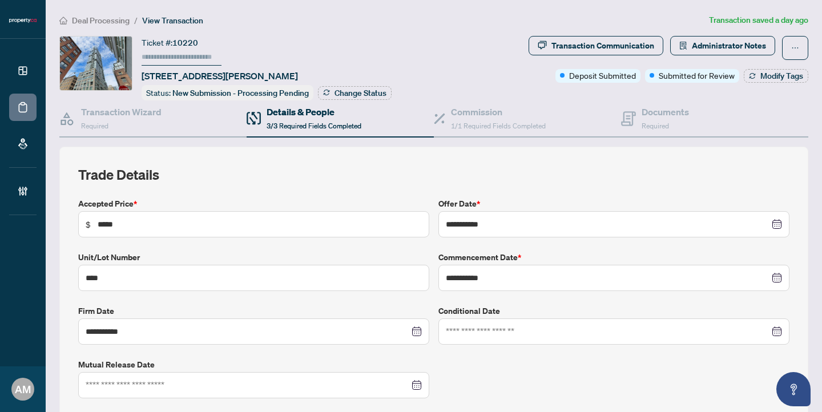
click at [112, 21] on span "Deal Processing" at bounding box center [101, 20] width 58 height 10
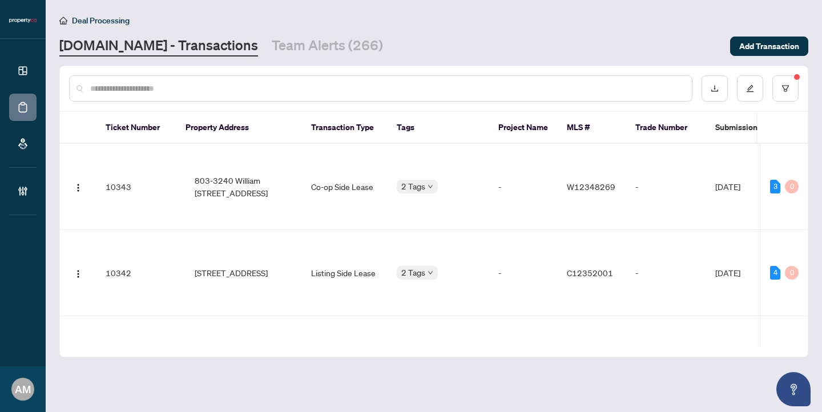
click at [233, 91] on input "text" at bounding box center [386, 88] width 593 height 13
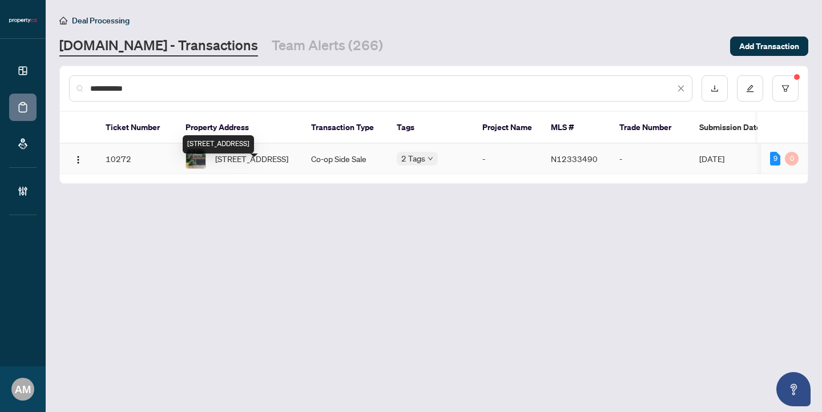
type input "**********"
click at [261, 165] on span "[STREET_ADDRESS]" at bounding box center [251, 158] width 73 height 13
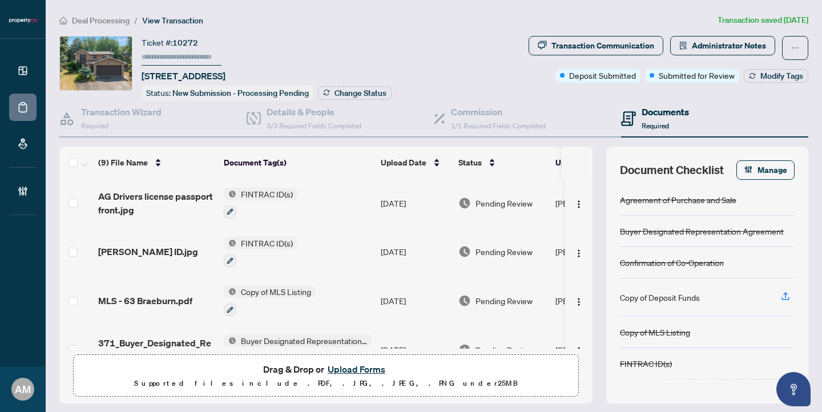
scroll to position [269, 0]
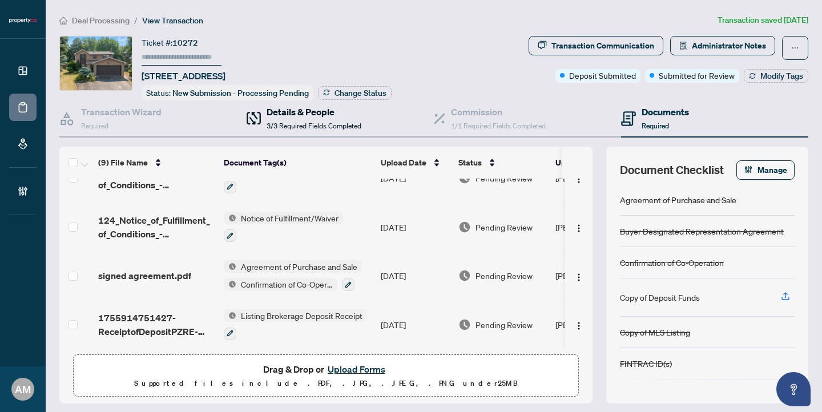
click at [285, 118] on div "Details & People 3/3 Required Fields Completed" at bounding box center [314, 118] width 95 height 27
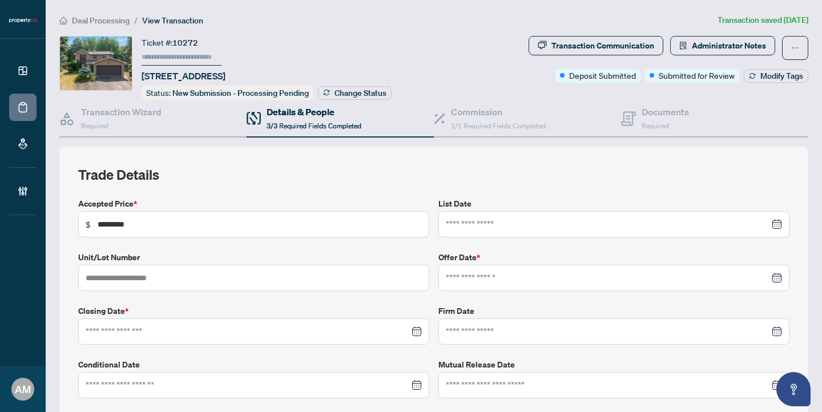
type input "**********"
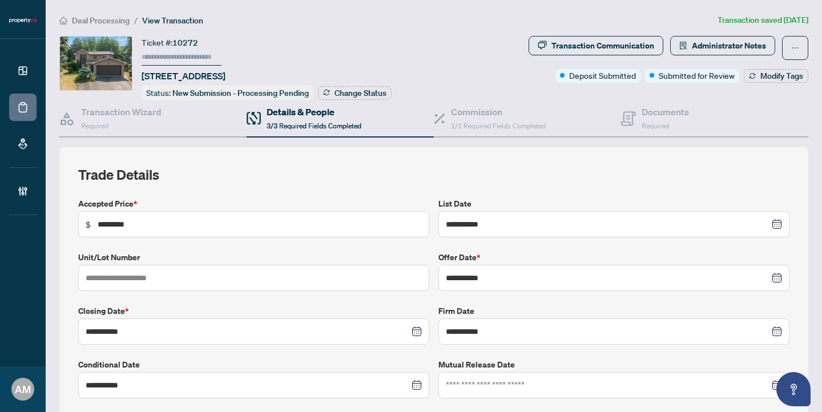
click at [96, 20] on span "Deal Processing" at bounding box center [101, 20] width 58 height 10
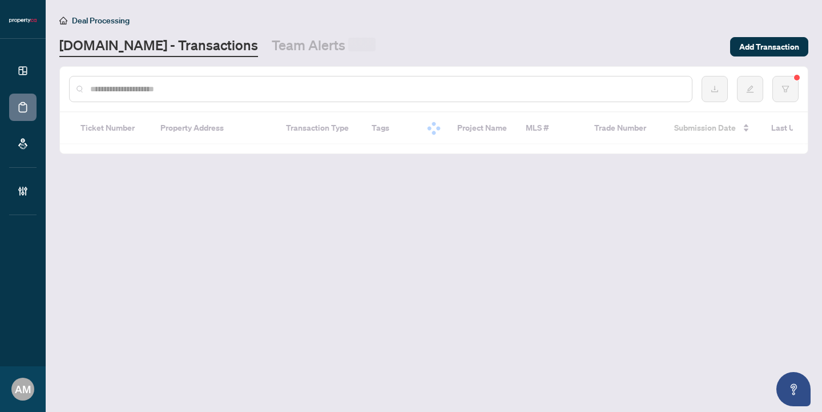
click at [249, 86] on input "text" at bounding box center [386, 89] width 593 height 13
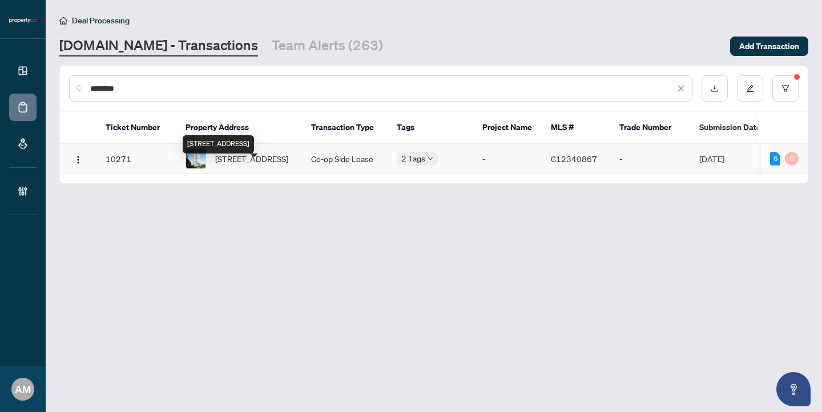
type input "********"
click at [266, 165] on span "[STREET_ADDRESS]" at bounding box center [251, 158] width 73 height 13
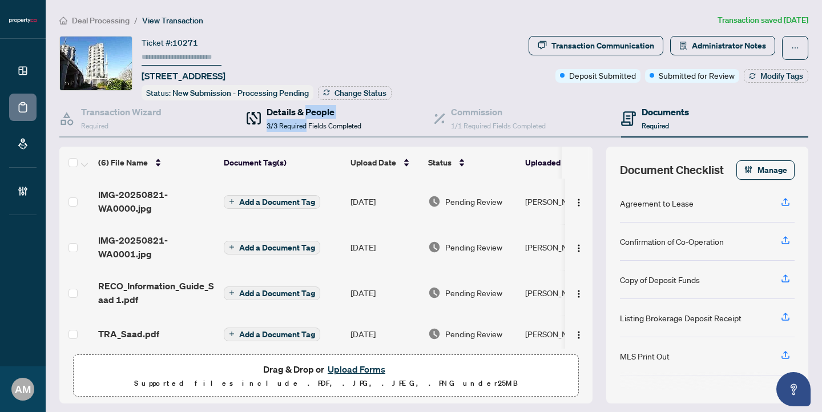
click at [304, 115] on div "Details & People 3/3 Required Fields Completed" at bounding box center [314, 118] width 95 height 27
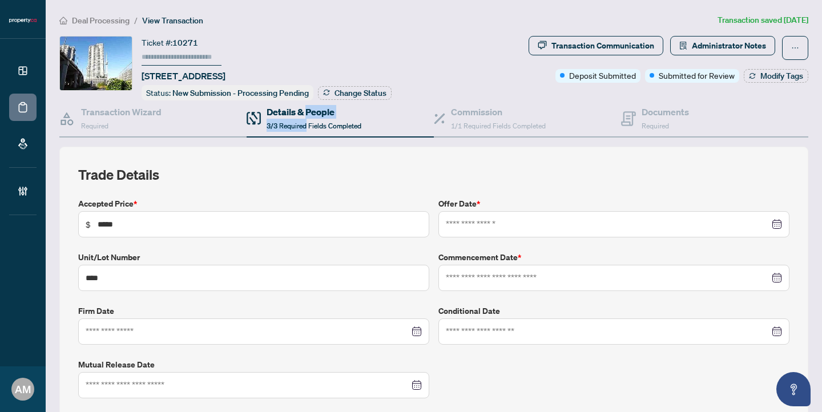
type input "**********"
click at [96, 22] on span "Deal Processing" at bounding box center [101, 20] width 58 height 10
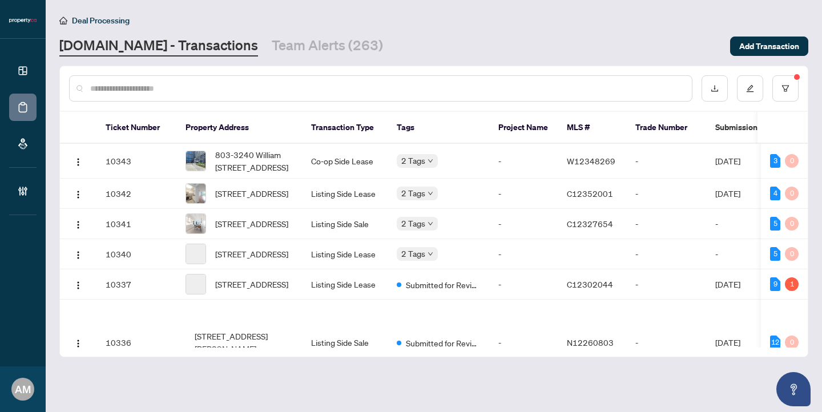
click at [268, 84] on input "text" at bounding box center [386, 88] width 593 height 13
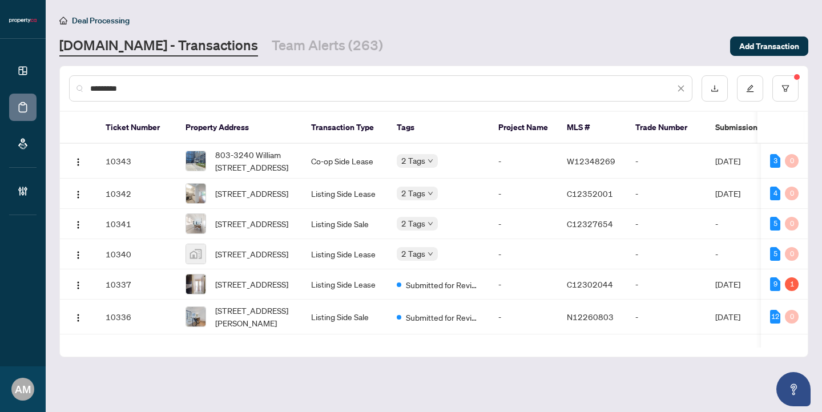
type input "**********"
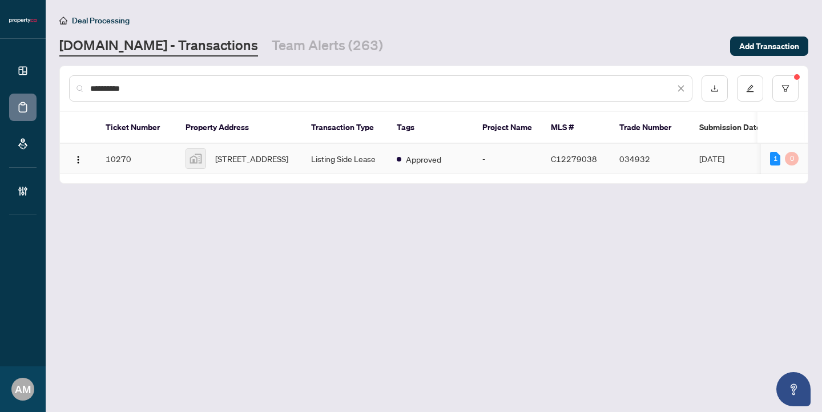
click at [257, 165] on span "[STREET_ADDRESS]" at bounding box center [251, 158] width 73 height 13
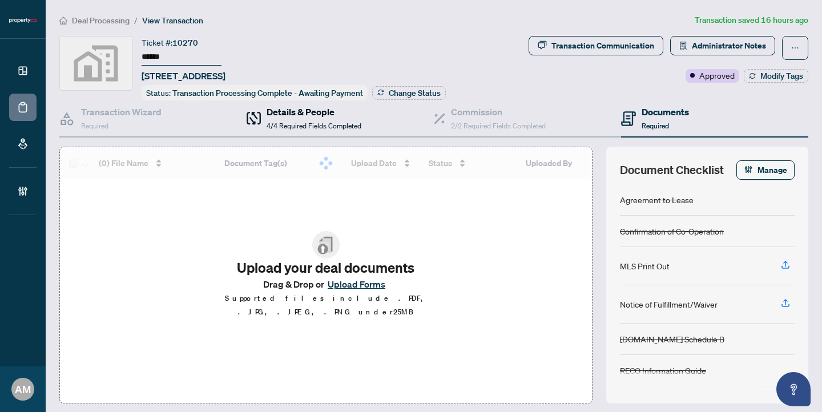
click at [273, 107] on h4 "Details & People" at bounding box center [314, 112] width 95 height 14
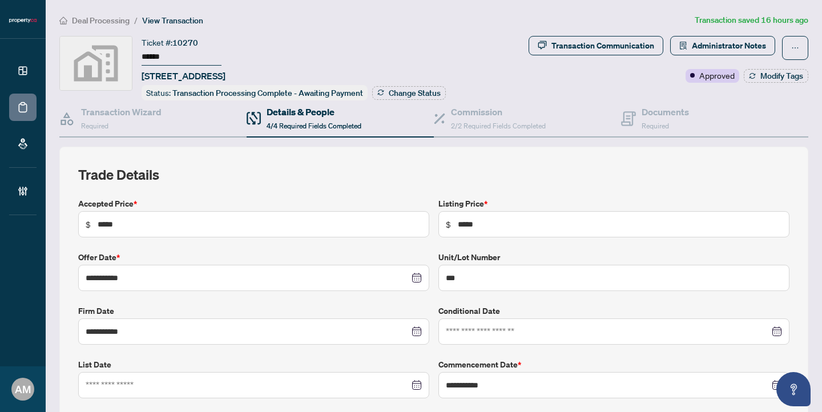
click at [105, 19] on span "Deal Processing" at bounding box center [101, 20] width 58 height 10
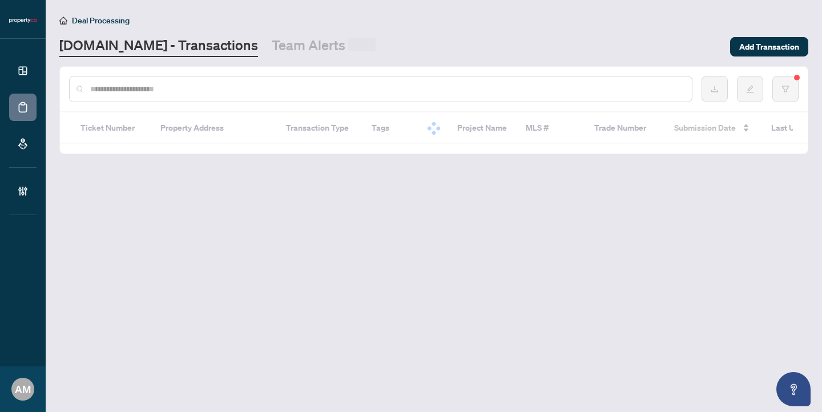
click at [177, 92] on input "text" at bounding box center [386, 89] width 593 height 13
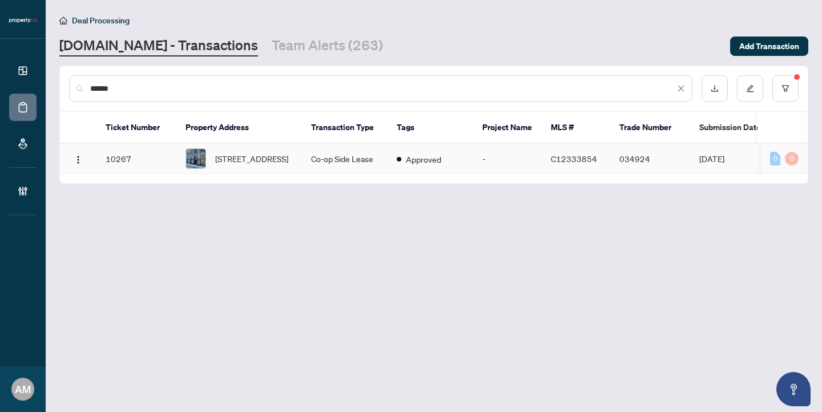
type input "******"
click at [271, 165] on span "[STREET_ADDRESS]" at bounding box center [251, 158] width 73 height 13
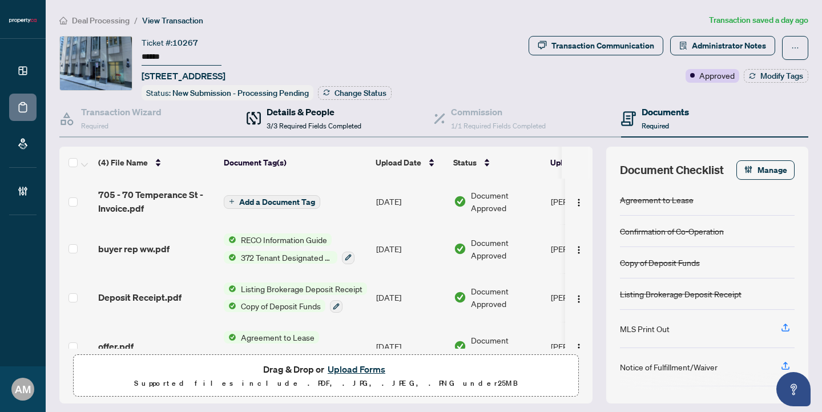
click at [296, 122] on span "3/3 Required Fields Completed" at bounding box center [314, 126] width 95 height 9
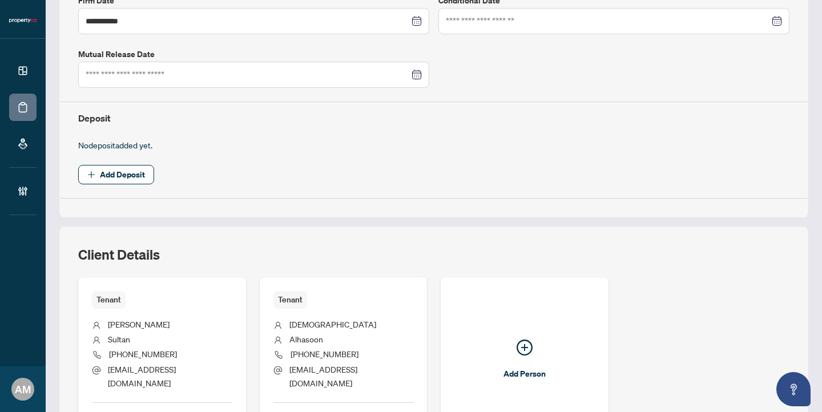
scroll to position [431, 0]
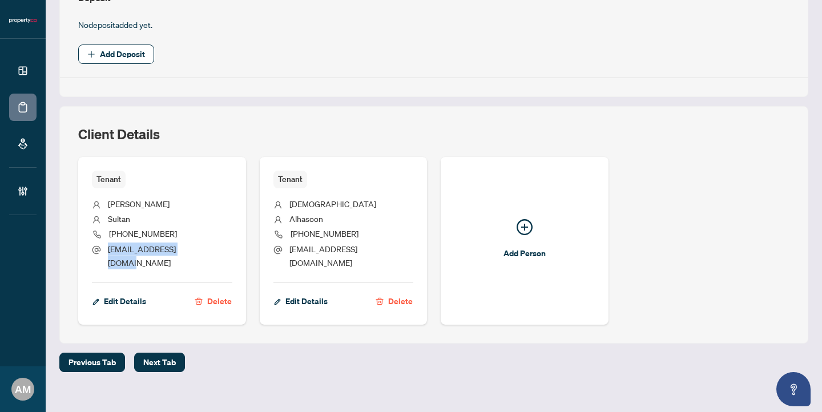
drag, startPoint x: 205, startPoint y: 244, endPoint x: 109, endPoint y: 253, distance: 96.9
click at [109, 253] on li "[EMAIL_ADDRESS][DOMAIN_NAME]" at bounding box center [162, 256] width 140 height 27
copy span "[EMAIL_ADDRESS][DOMAIN_NAME]"
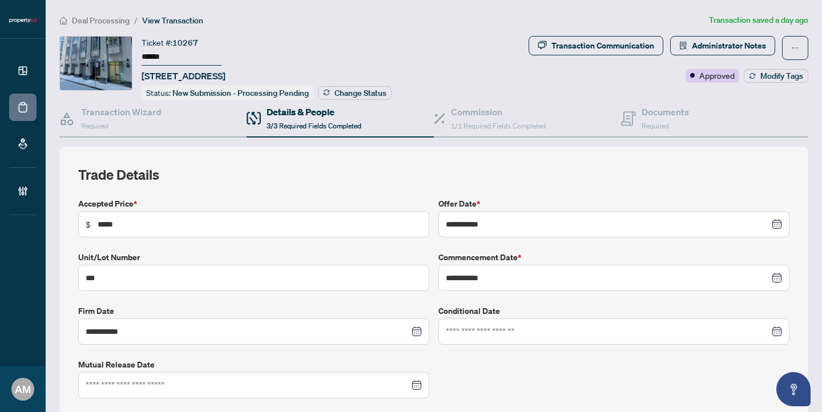
click at [92, 15] on span "Deal Processing" at bounding box center [101, 20] width 58 height 10
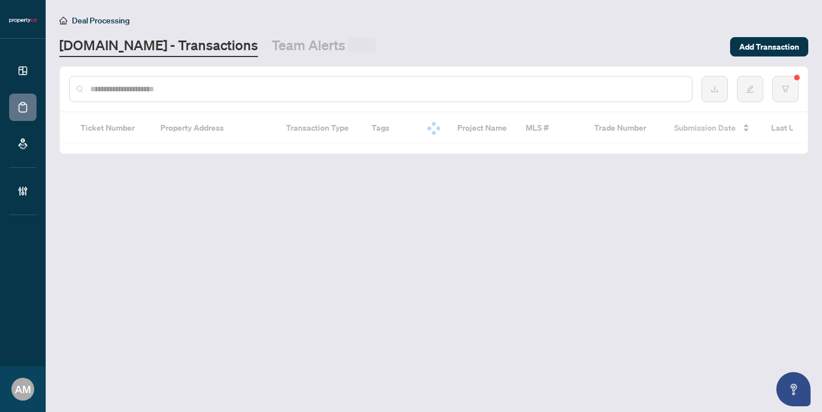
click at [153, 90] on input "text" at bounding box center [386, 89] width 593 height 13
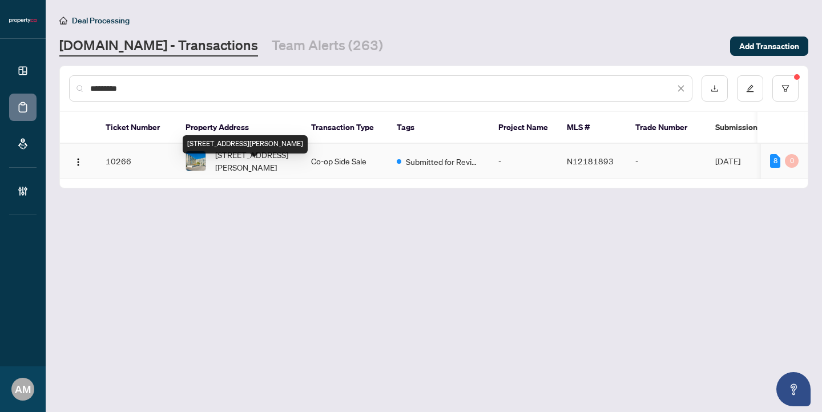
type input "*********"
click at [249, 174] on span "[STREET_ADDRESS][PERSON_NAME]" at bounding box center [254, 160] width 78 height 25
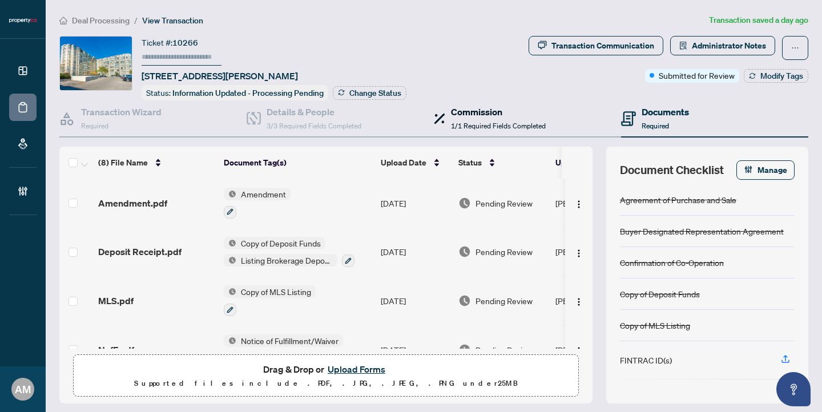
click at [460, 126] on span "1/1 Required Fields Completed" at bounding box center [498, 126] width 95 height 9
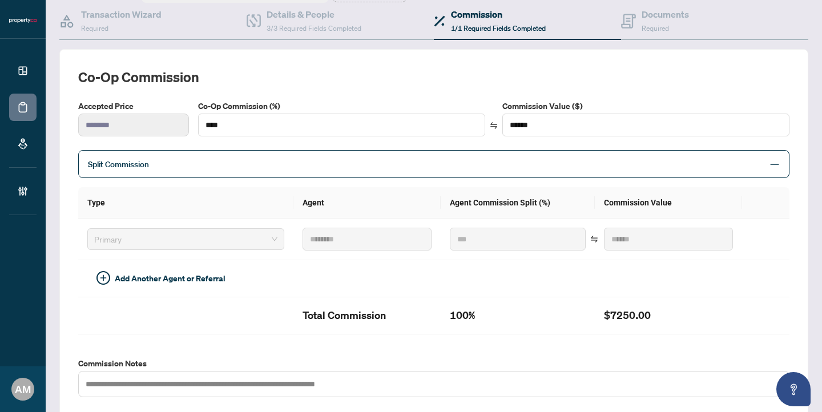
scroll to position [15, 0]
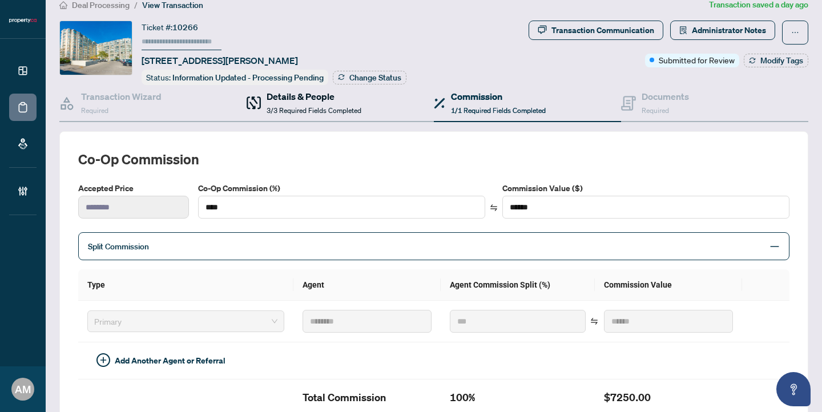
click at [333, 97] on h4 "Details & People" at bounding box center [314, 97] width 95 height 14
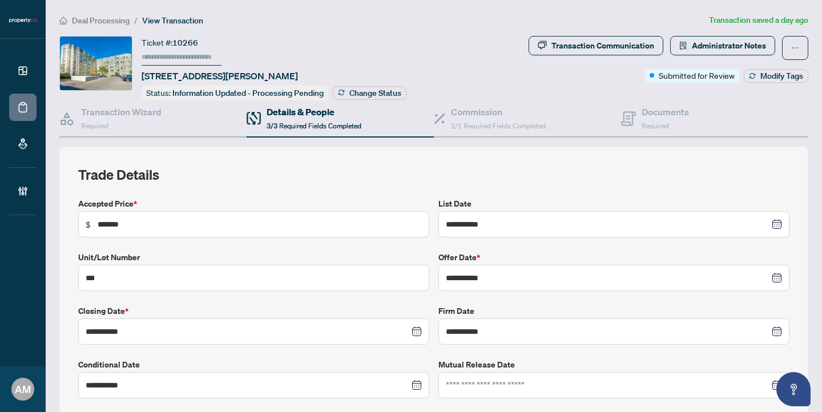
click at [115, 20] on span "Deal Processing" at bounding box center [101, 20] width 58 height 10
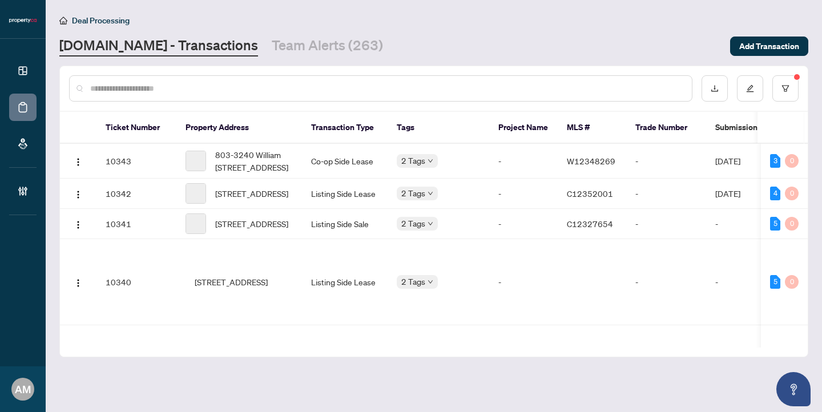
click at [168, 86] on input "text" at bounding box center [386, 88] width 593 height 13
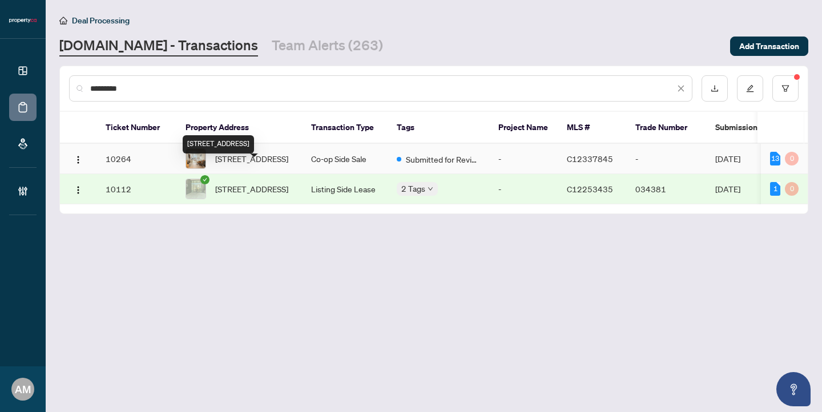
type input "*********"
click at [243, 165] on span "[STREET_ADDRESS]" at bounding box center [251, 158] width 73 height 13
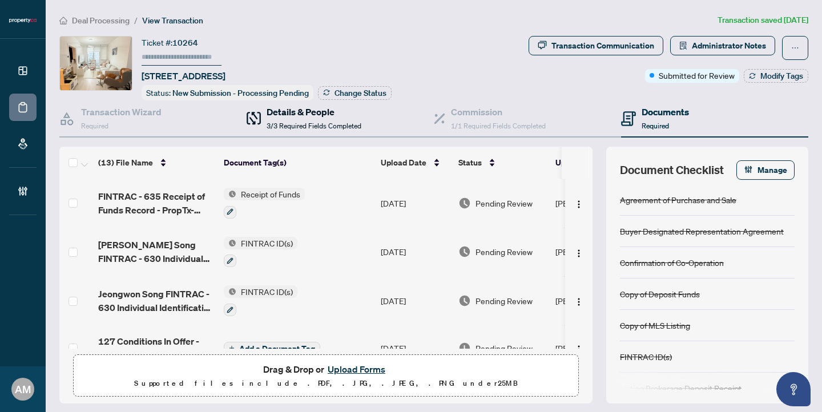
click at [296, 113] on h4 "Details & People" at bounding box center [314, 112] width 95 height 14
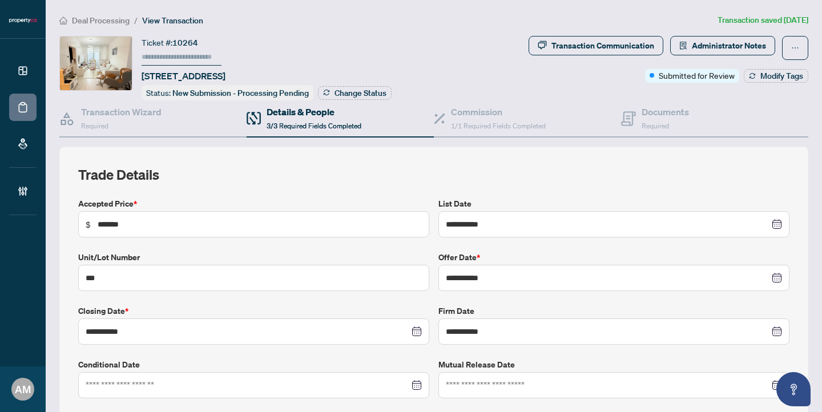
click at [112, 19] on span "Deal Processing" at bounding box center [101, 20] width 58 height 10
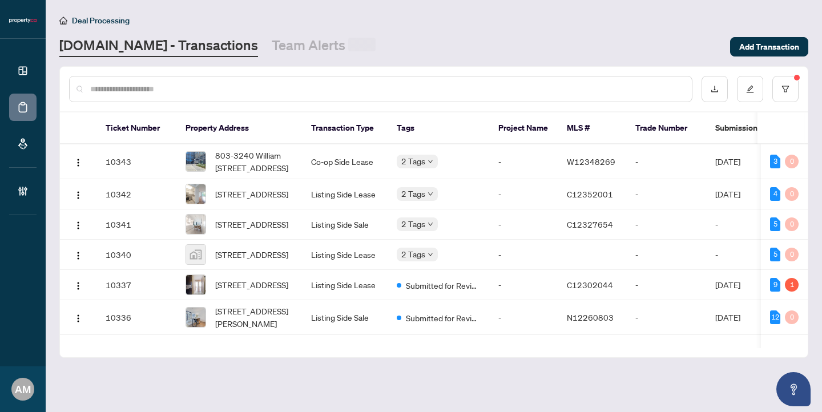
click at [240, 98] on div at bounding box center [380, 89] width 623 height 26
click at [244, 88] on input "text" at bounding box center [386, 88] width 593 height 13
type input "******"
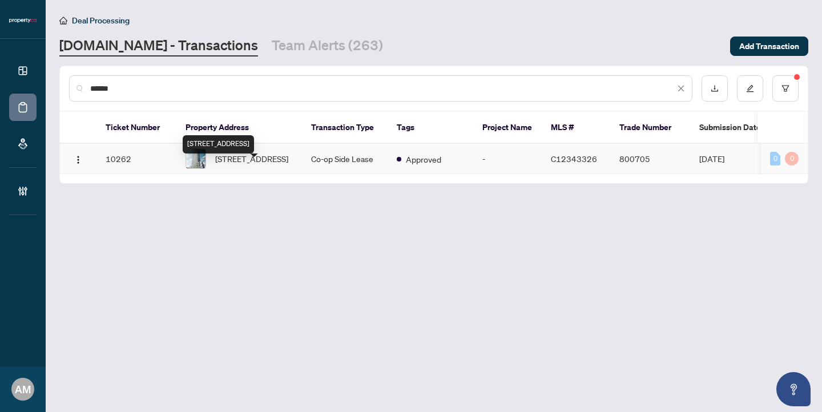
click at [259, 165] on span "[STREET_ADDRESS]" at bounding box center [251, 158] width 73 height 13
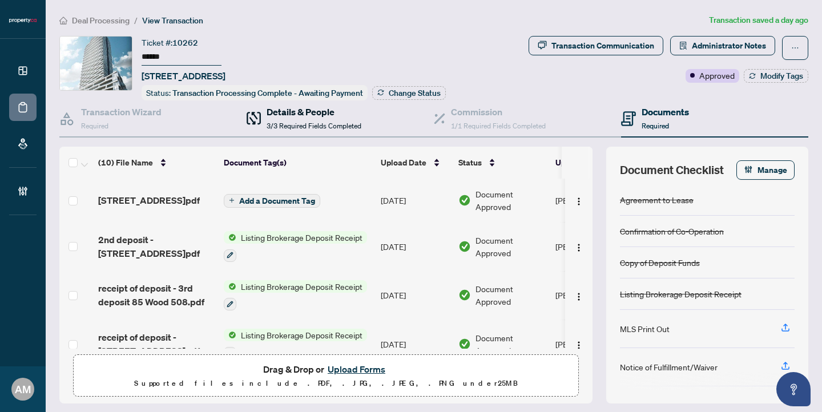
click at [308, 110] on h4 "Details & People" at bounding box center [314, 112] width 95 height 14
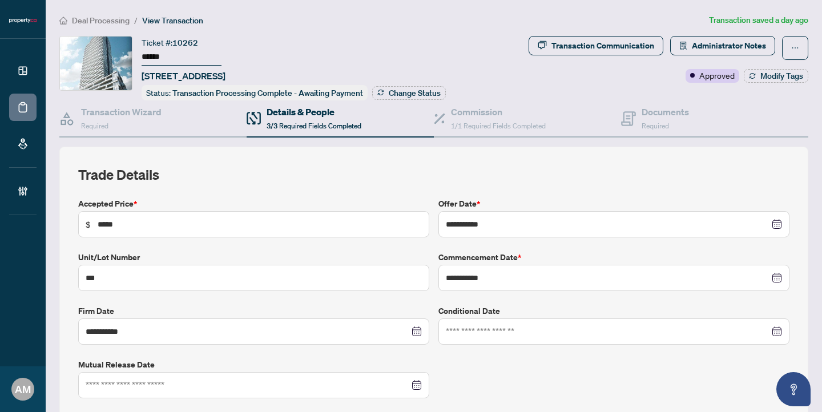
click at [95, 22] on span "Deal Processing" at bounding box center [101, 20] width 58 height 10
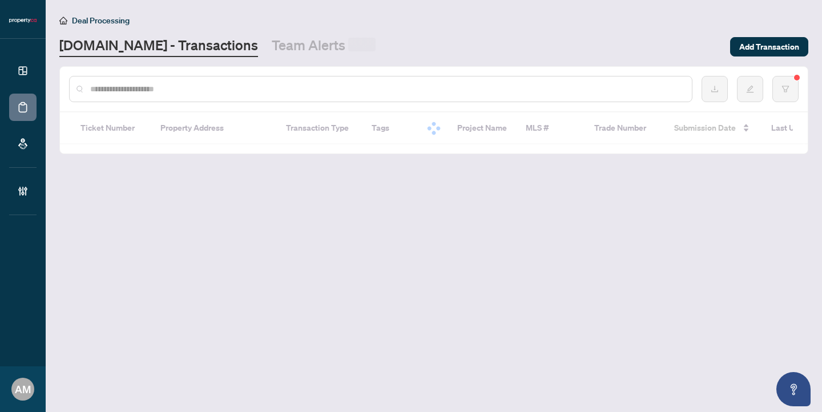
click at [164, 88] on input "text" at bounding box center [386, 89] width 593 height 13
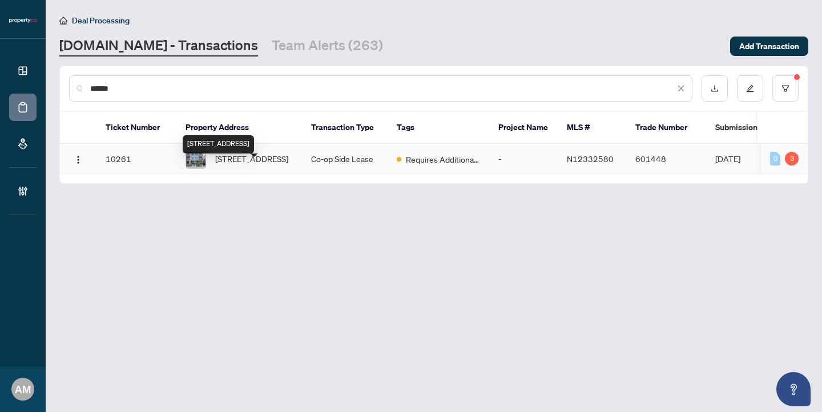
type input "******"
click at [243, 165] on span "[STREET_ADDRESS]" at bounding box center [251, 158] width 73 height 13
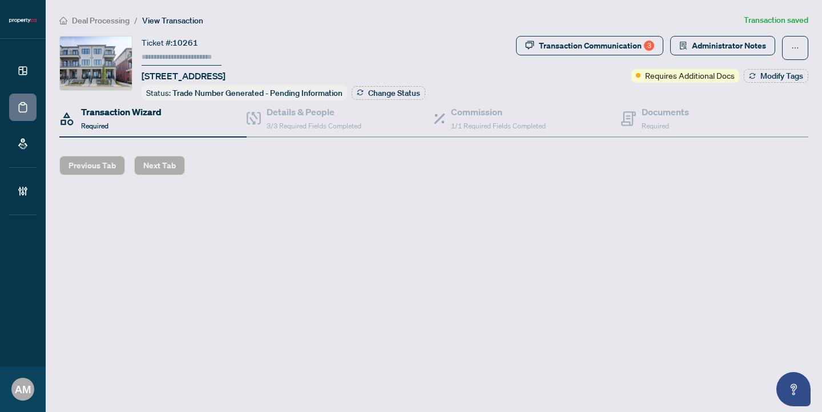
type input "******"
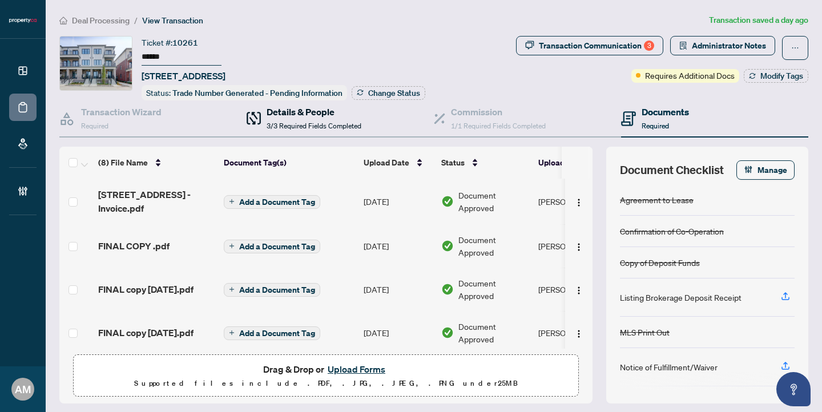
click at [304, 113] on h4 "Details & People" at bounding box center [314, 112] width 95 height 14
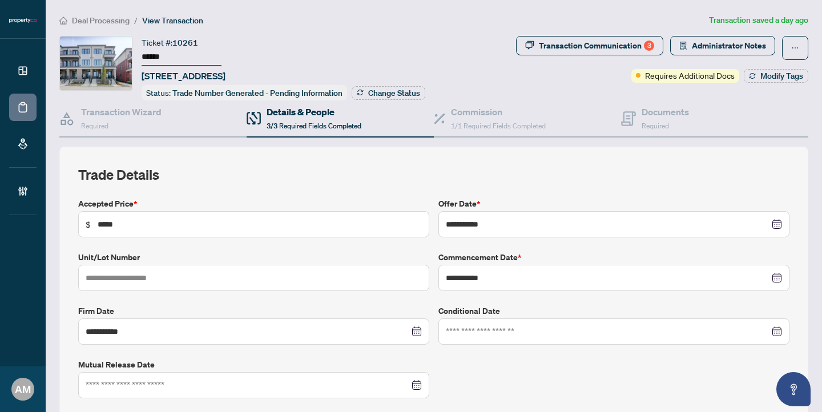
click at [84, 19] on span "Deal Processing" at bounding box center [101, 20] width 58 height 10
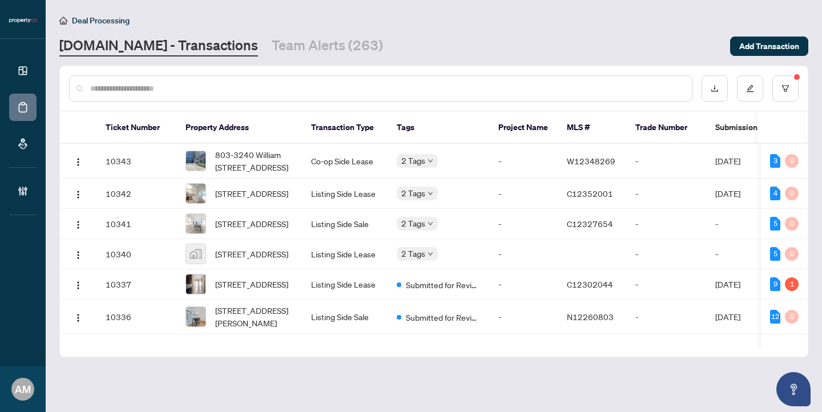
click at [216, 88] on input "text" at bounding box center [386, 88] width 593 height 13
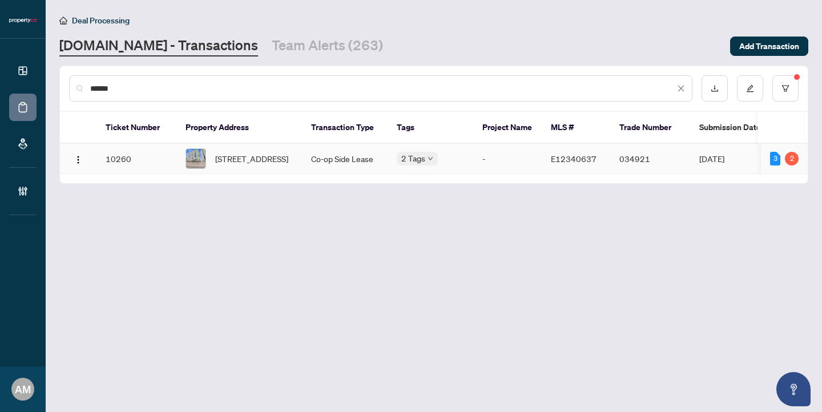
type input "******"
click at [263, 165] on span "[STREET_ADDRESS]" at bounding box center [251, 158] width 73 height 13
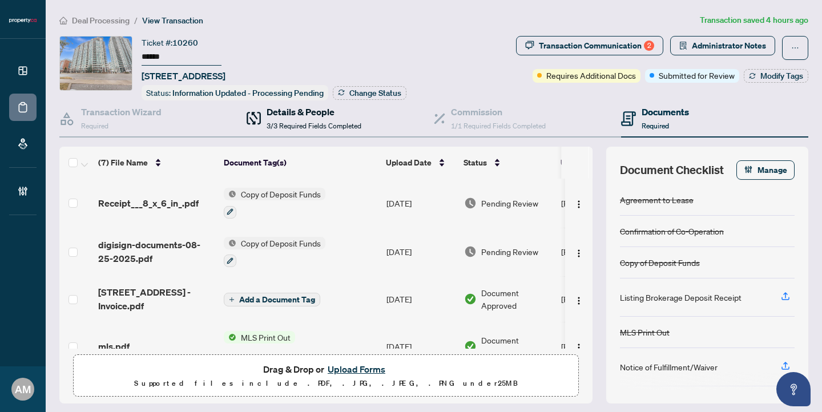
click at [273, 118] on div "Details & People 3/3 Required Fields Completed" at bounding box center [314, 118] width 95 height 27
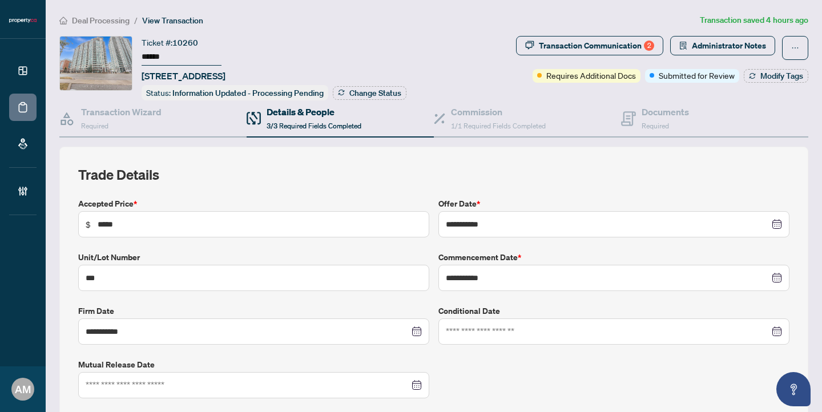
click at [90, 18] on span "Deal Processing" at bounding box center [101, 20] width 58 height 10
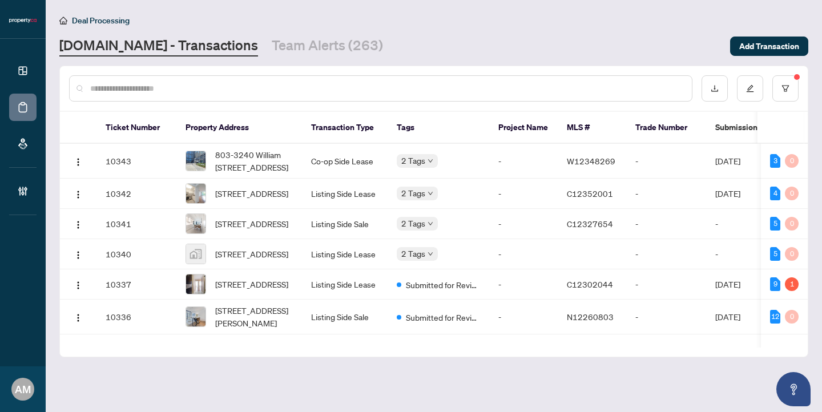
click at [276, 89] on input "text" at bounding box center [386, 88] width 593 height 13
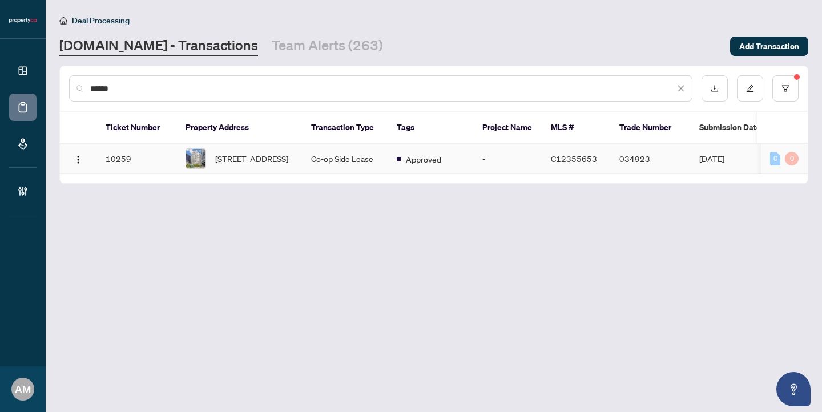
type input "******"
click at [256, 165] on span "[STREET_ADDRESS]" at bounding box center [251, 158] width 73 height 13
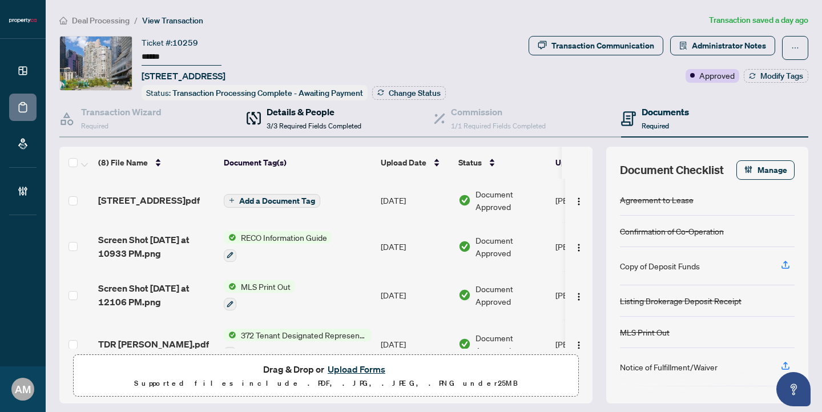
click at [291, 124] on span "3/3 Required Fields Completed" at bounding box center [314, 126] width 95 height 9
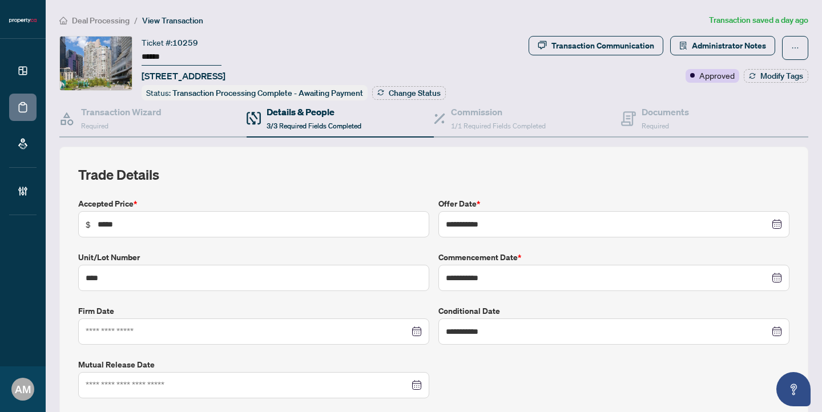
click at [92, 18] on span "Deal Processing" at bounding box center [101, 20] width 58 height 10
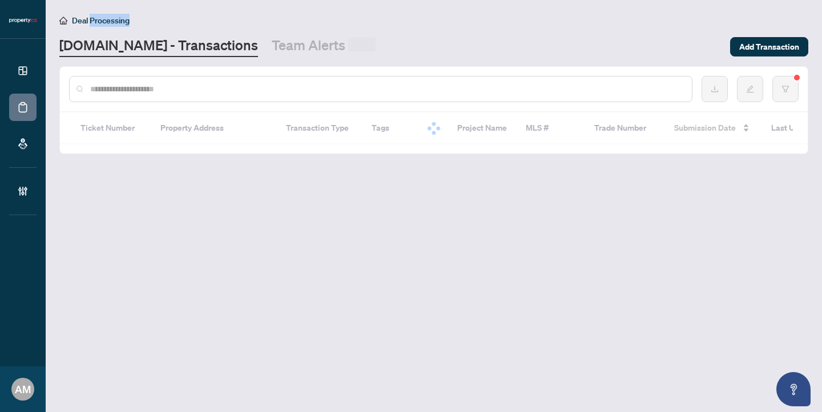
click at [245, 86] on input "text" at bounding box center [386, 89] width 593 height 13
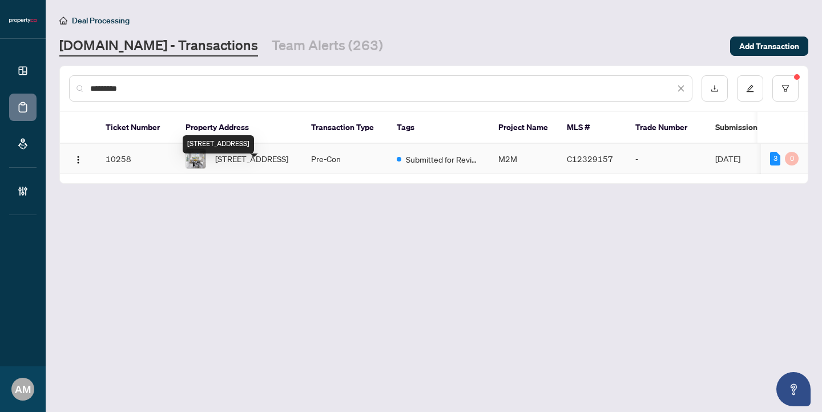
type input "*********"
click at [247, 165] on span "[STREET_ADDRESS]" at bounding box center [251, 158] width 73 height 13
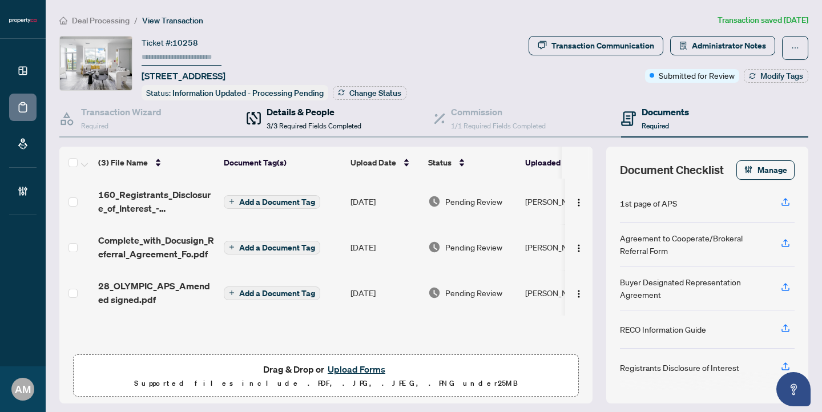
click at [277, 111] on h4 "Details & People" at bounding box center [314, 112] width 95 height 14
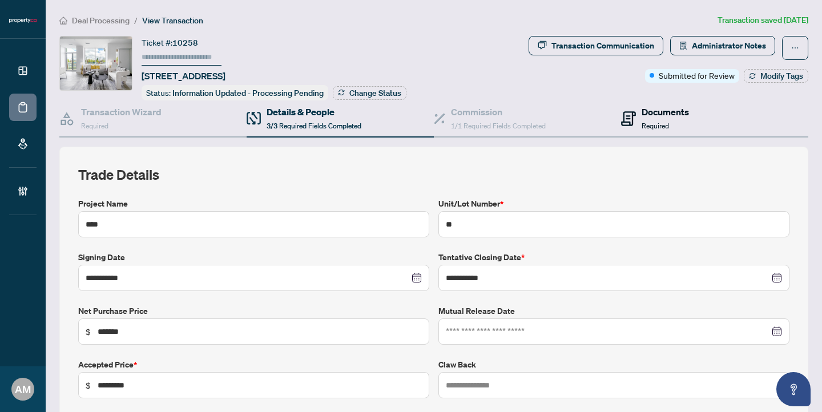
click at [662, 122] on span "Required" at bounding box center [655, 126] width 27 height 9
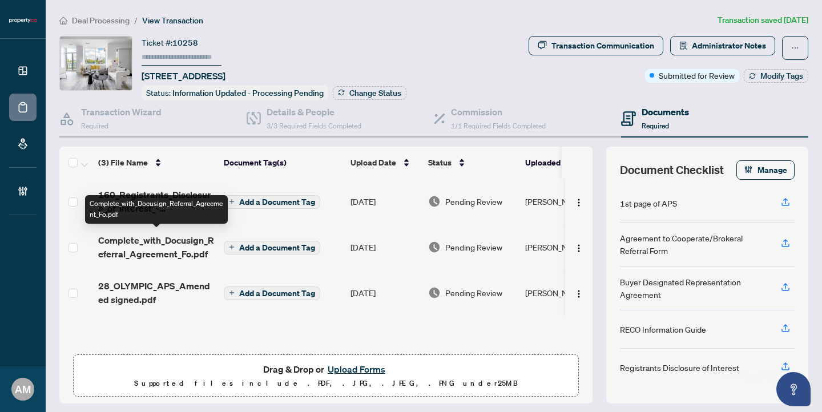
scroll to position [1, 0]
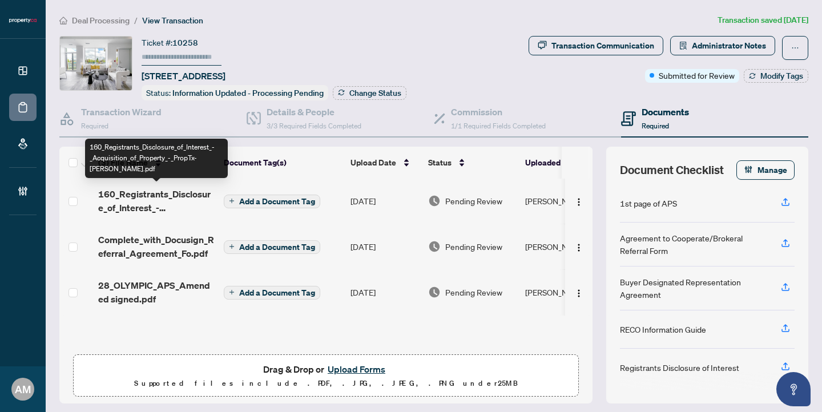
click at [167, 194] on span "160_Registrants_Disclosure_of_Interest_-_Acquisition_of_Property_-_PropTx-[PERS…" at bounding box center [156, 200] width 116 height 27
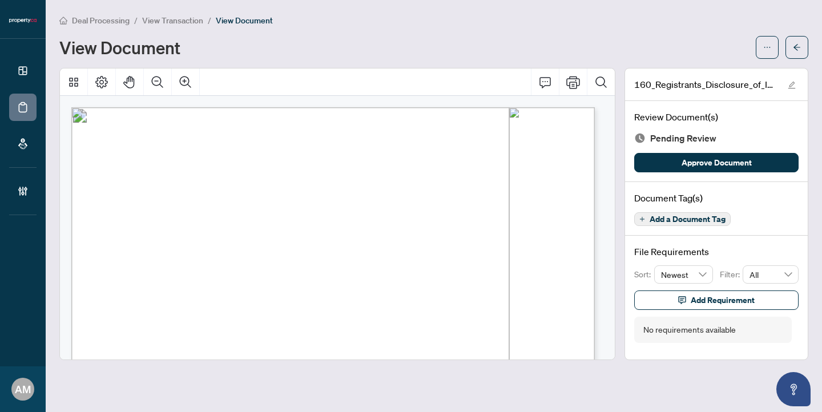
click at [157, 20] on span "View Transaction" at bounding box center [172, 20] width 61 height 10
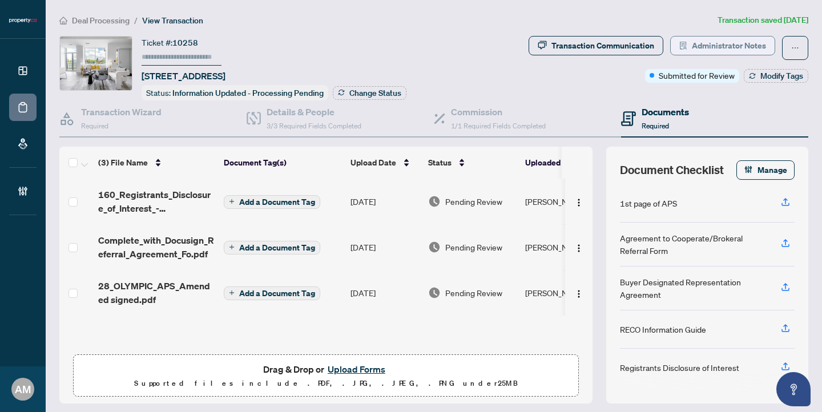
click at [708, 43] on span "Administrator Notes" at bounding box center [729, 46] width 74 height 18
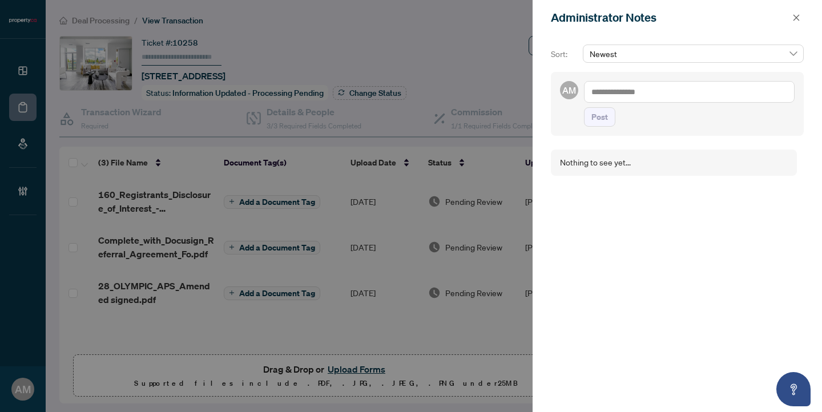
click at [614, 89] on textarea at bounding box center [689, 92] width 211 height 22
type textarea "**********"
click at [595, 119] on span "Post" at bounding box center [599, 117] width 17 height 18
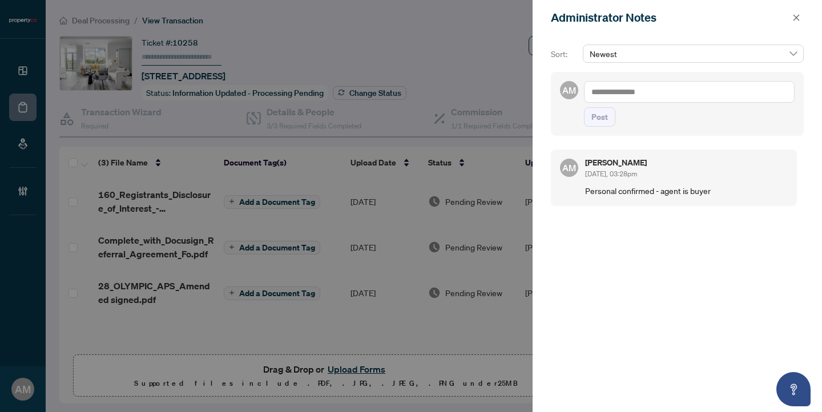
click at [264, 29] on div at bounding box center [411, 206] width 822 height 412
click at [227, 23] on div at bounding box center [411, 206] width 822 height 412
click at [794, 18] on icon "close" at bounding box center [796, 18] width 8 height 8
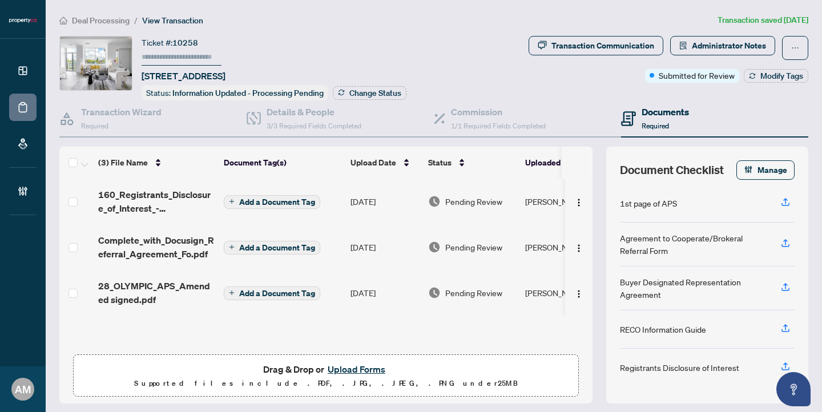
click at [102, 24] on span "Deal Processing" at bounding box center [101, 20] width 58 height 10
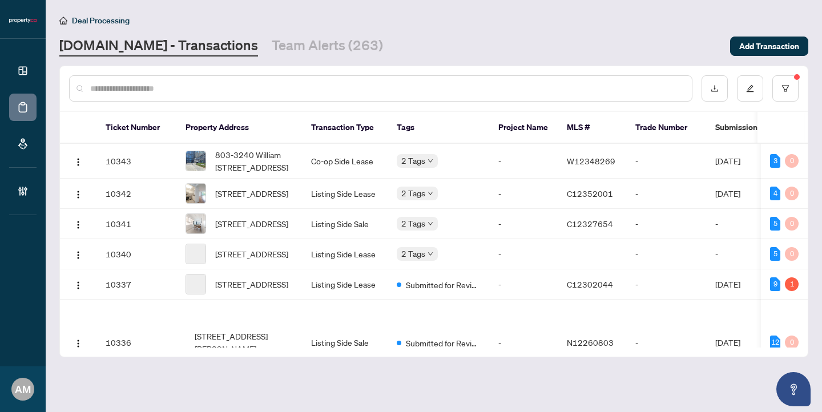
click at [146, 94] on input "text" at bounding box center [386, 88] width 593 height 13
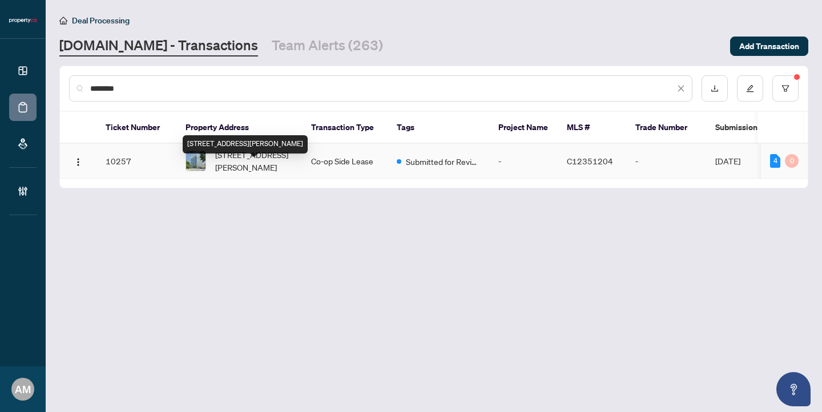
type input "********"
click at [276, 173] on span "[STREET_ADDRESS][PERSON_NAME]" at bounding box center [254, 160] width 78 height 25
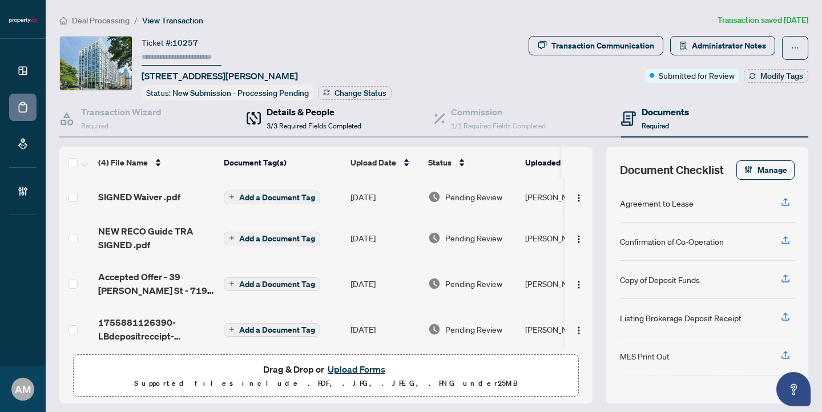
click at [287, 122] on span "3/3 Required Fields Completed" at bounding box center [314, 126] width 95 height 9
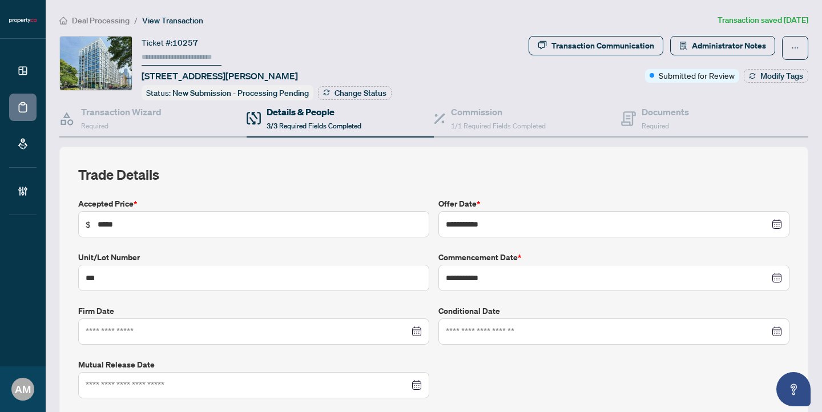
click at [96, 21] on span "Deal Processing" at bounding box center [101, 20] width 58 height 10
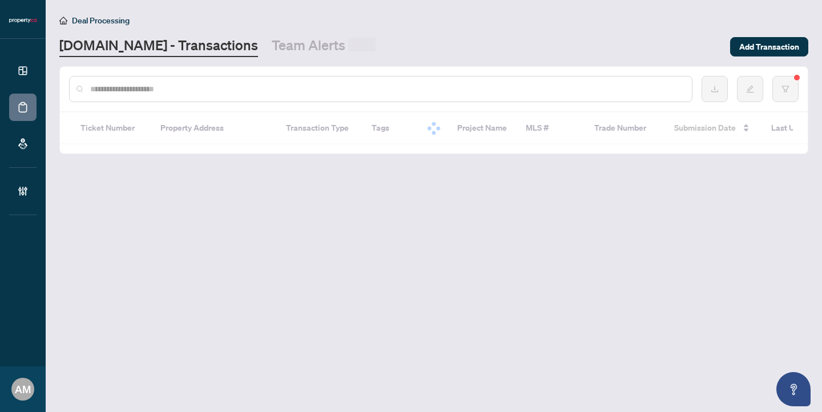
click at [225, 86] on input "text" at bounding box center [386, 89] width 593 height 13
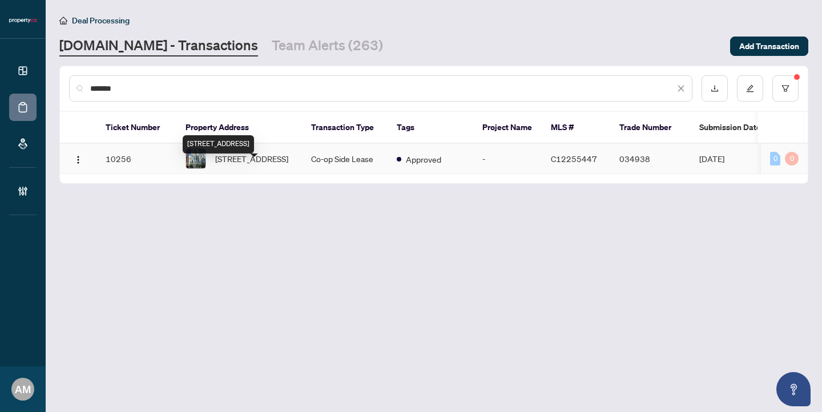
type input "*******"
click at [270, 165] on span "[STREET_ADDRESS]" at bounding box center [251, 158] width 73 height 13
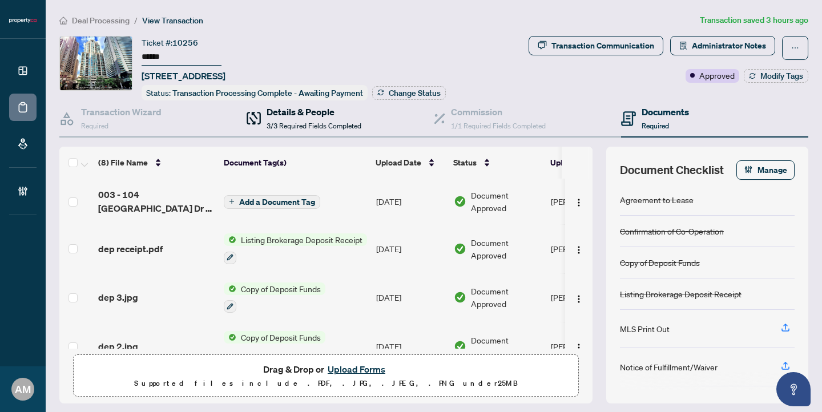
click at [287, 112] on h4 "Details & People" at bounding box center [314, 112] width 95 height 14
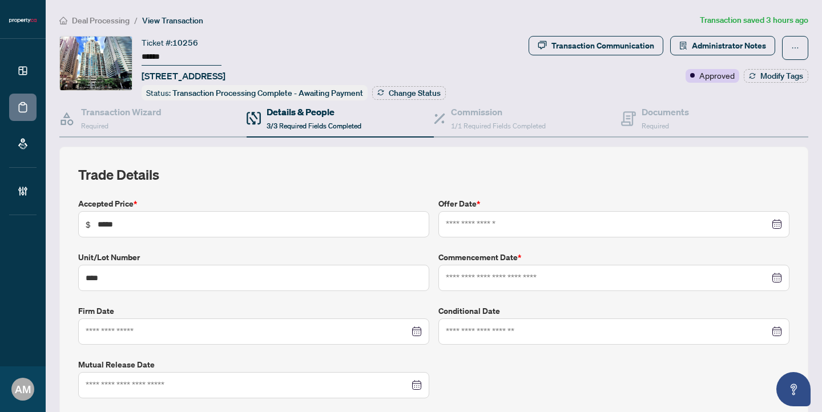
type input "**********"
click at [717, 38] on span "Administrator Notes" at bounding box center [729, 46] width 74 height 18
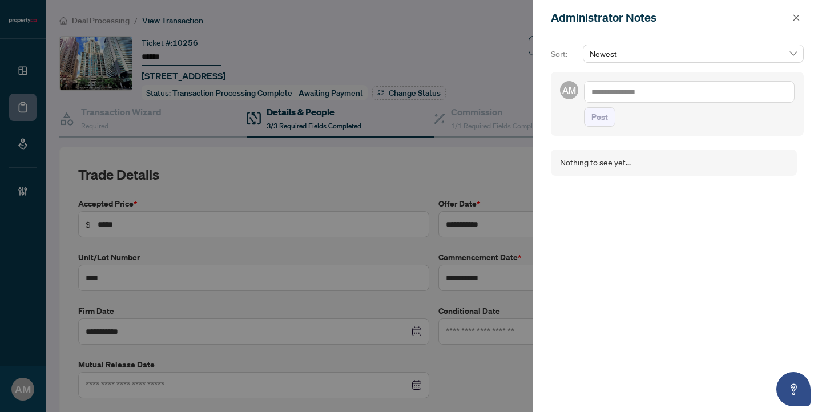
click at [639, 94] on textarea at bounding box center [689, 92] width 211 height 22
type textarea "**********"
click at [608, 127] on button "Post" at bounding box center [599, 116] width 31 height 19
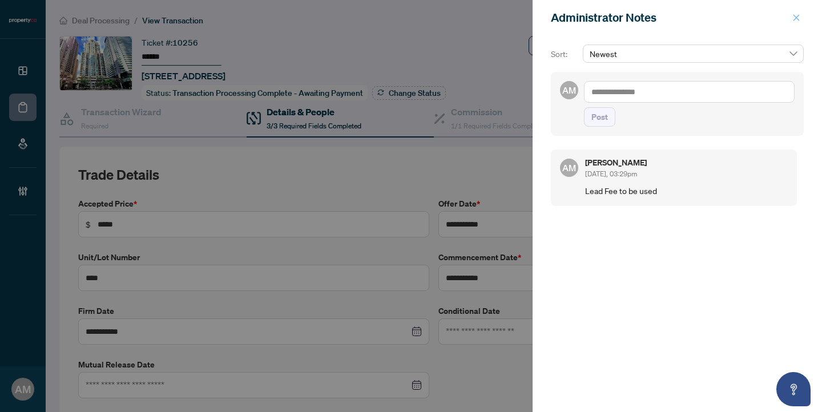
click at [792, 17] on button "button" at bounding box center [796, 18] width 15 height 14
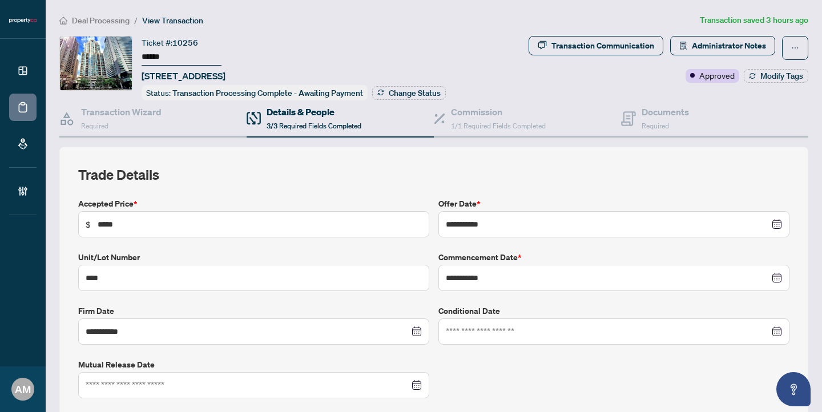
click at [116, 21] on span "Deal Processing" at bounding box center [101, 20] width 58 height 10
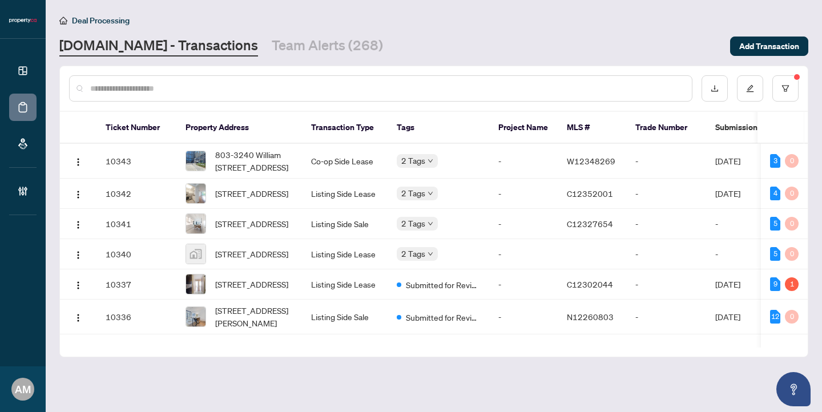
click at [241, 84] on input "text" at bounding box center [386, 88] width 593 height 13
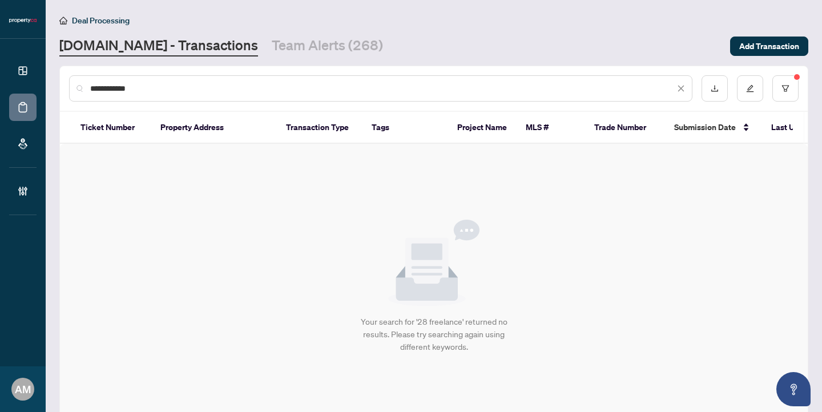
drag, startPoint x: 147, startPoint y: 87, endPoint x: 130, endPoint y: 87, distance: 16.6
click at [130, 87] on input "**********" at bounding box center [382, 88] width 585 height 13
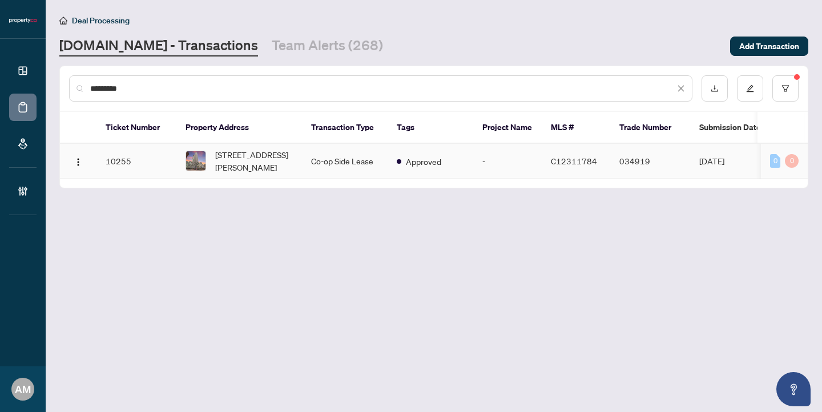
type input "*********"
click at [244, 174] on span "[STREET_ADDRESS][PERSON_NAME]" at bounding box center [254, 160] width 78 height 25
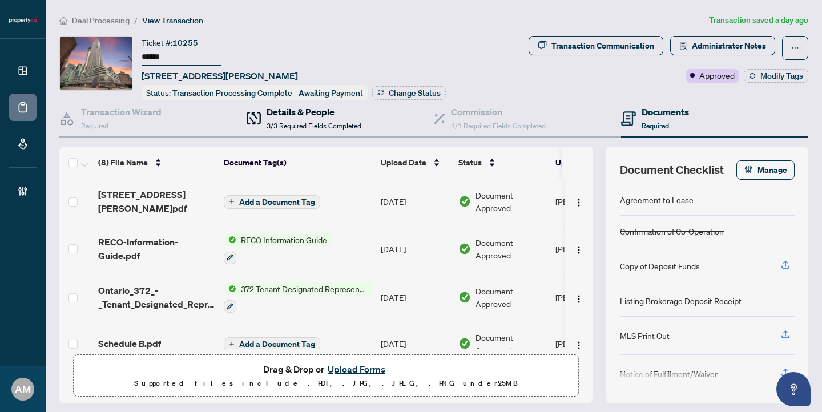
click at [316, 126] on span "3/3 Required Fields Completed" at bounding box center [314, 126] width 95 height 9
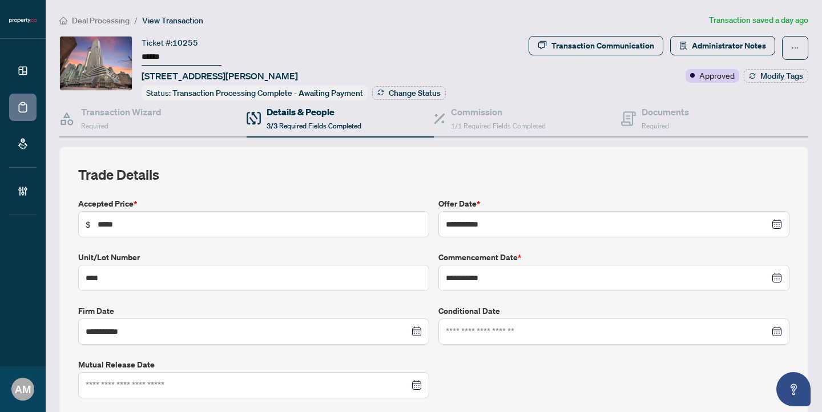
click at [88, 15] on span "Deal Processing" at bounding box center [101, 20] width 58 height 10
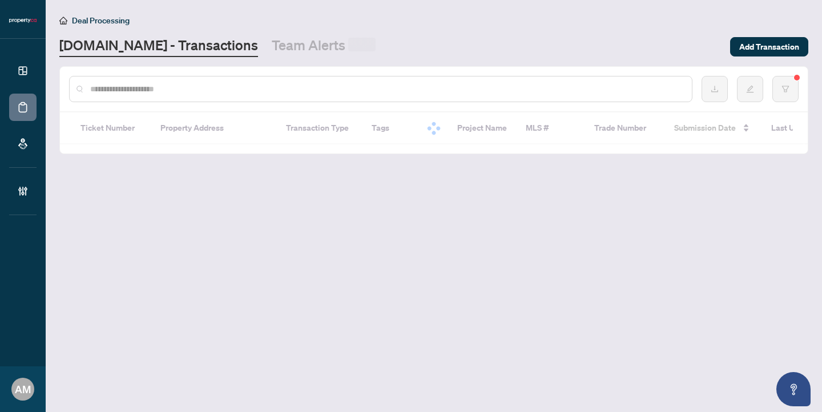
click at [237, 88] on input "text" at bounding box center [386, 89] width 593 height 13
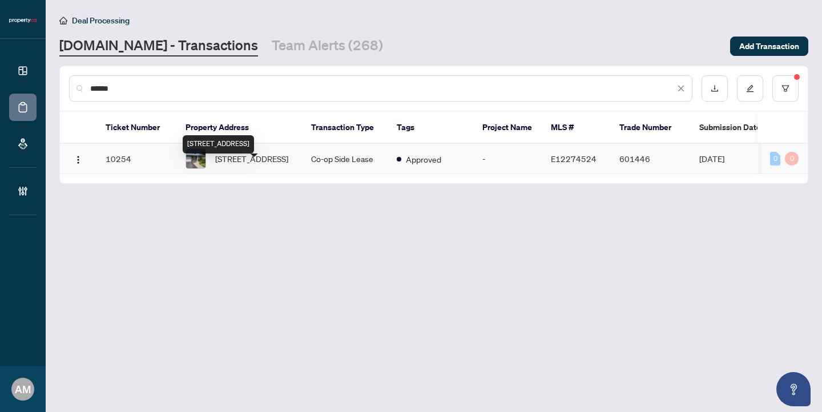
type input "******"
click at [270, 165] on span "[STREET_ADDRESS]" at bounding box center [251, 158] width 73 height 13
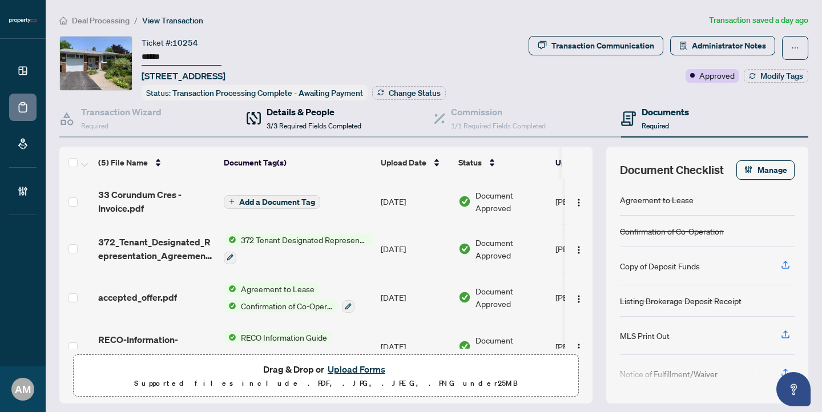
click at [310, 124] on span "3/3 Required Fields Completed" at bounding box center [314, 126] width 95 height 9
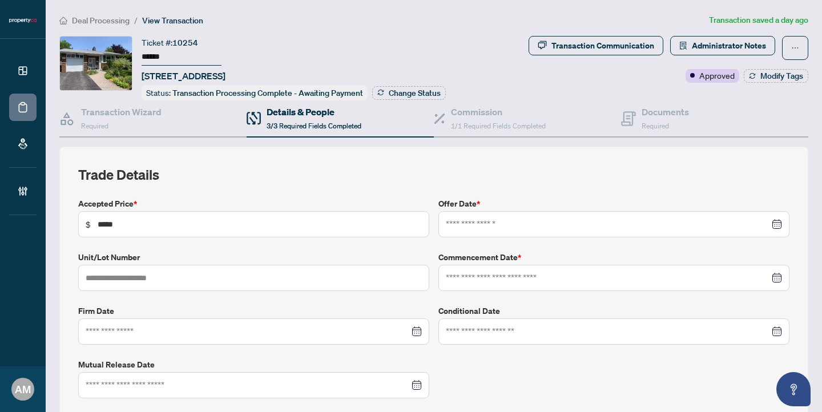
type input "**********"
click at [665, 122] on div "Documents Required" at bounding box center [665, 118] width 47 height 27
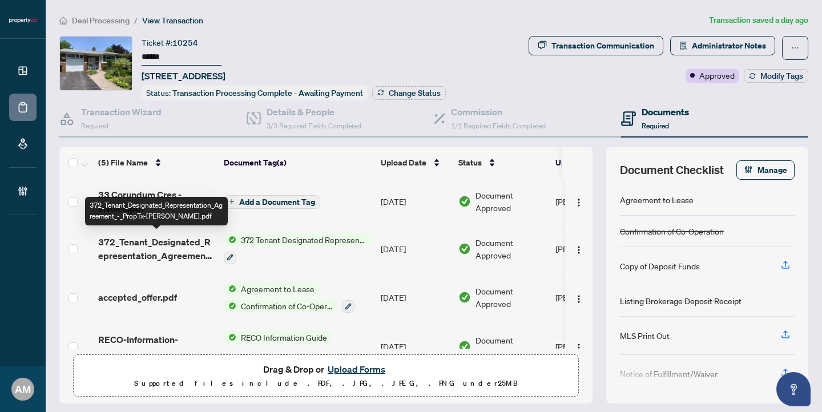
click at [129, 249] on span "372_Tenant_Designated_Representation_Agreement_-_PropTx-[PERSON_NAME].pdf" at bounding box center [156, 248] width 116 height 27
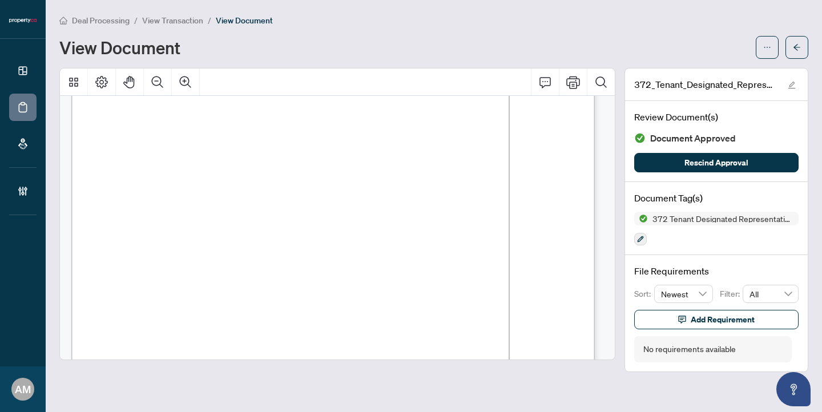
scroll to position [63, 0]
click at [174, 18] on span "View Transaction" at bounding box center [172, 20] width 61 height 10
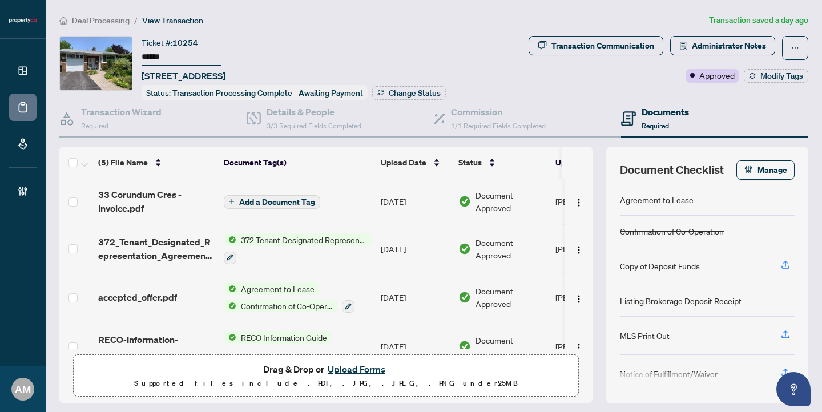
click at [104, 21] on span "Deal Processing" at bounding box center [101, 20] width 58 height 10
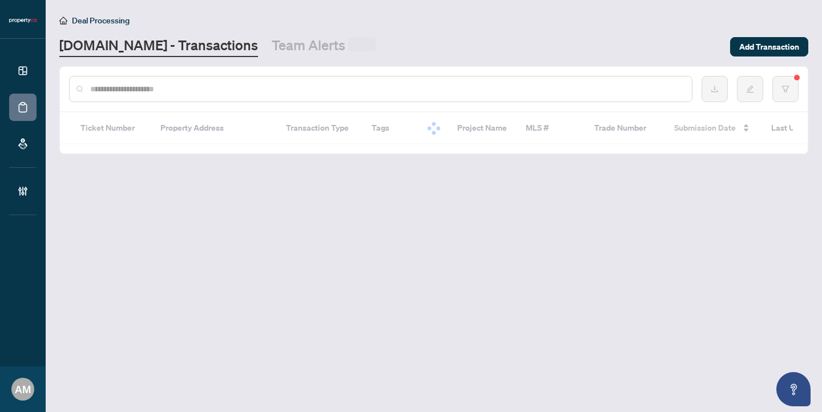
click at [207, 84] on input "text" at bounding box center [386, 89] width 593 height 13
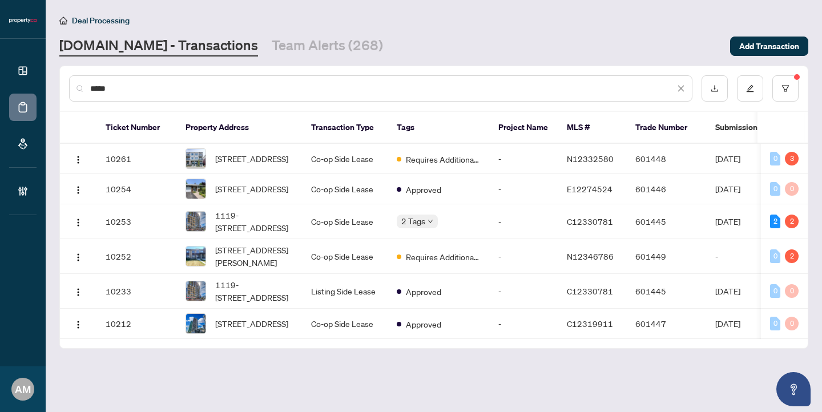
type input "******"
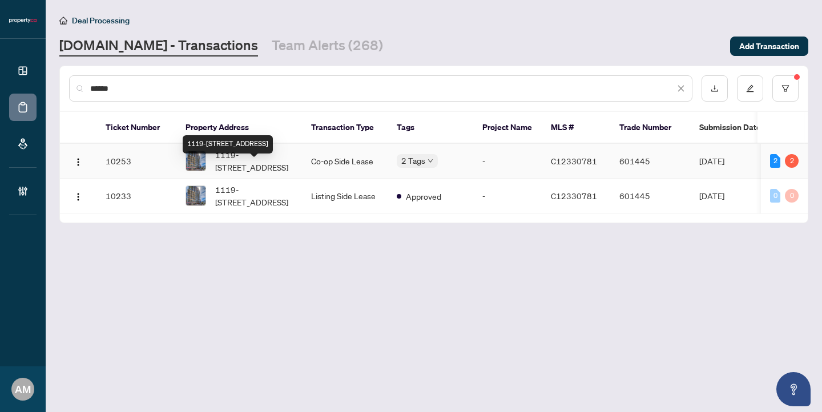
click at [257, 174] on span "1119-[STREET_ADDRESS]" at bounding box center [254, 160] width 78 height 25
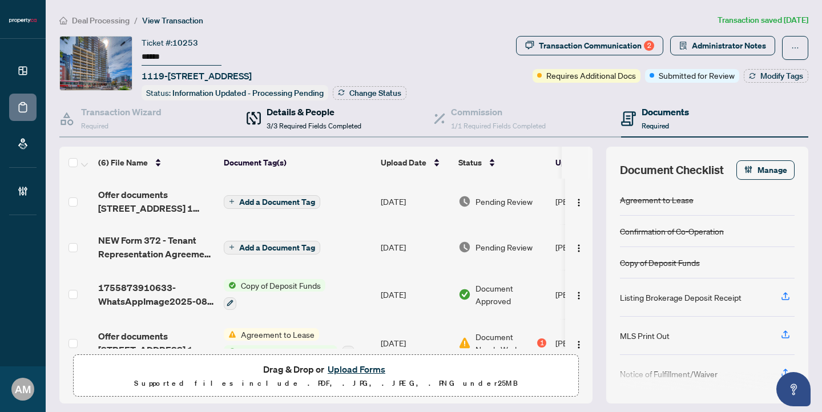
click at [307, 128] on div "Details & People 3/3 Required Fields Completed" at bounding box center [314, 118] width 95 height 27
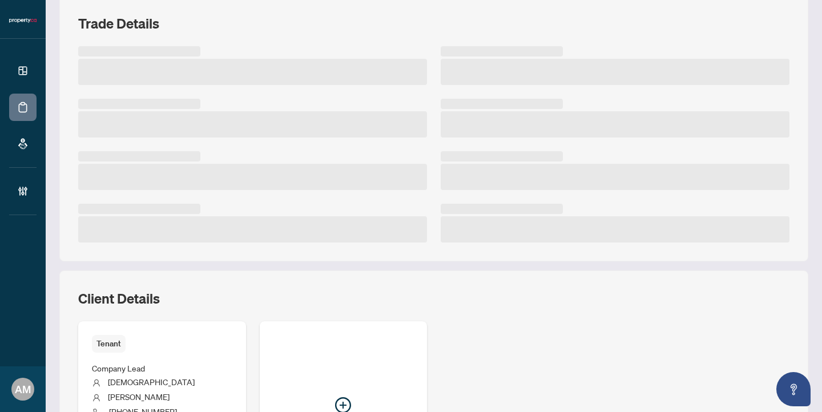
scroll to position [304, 0]
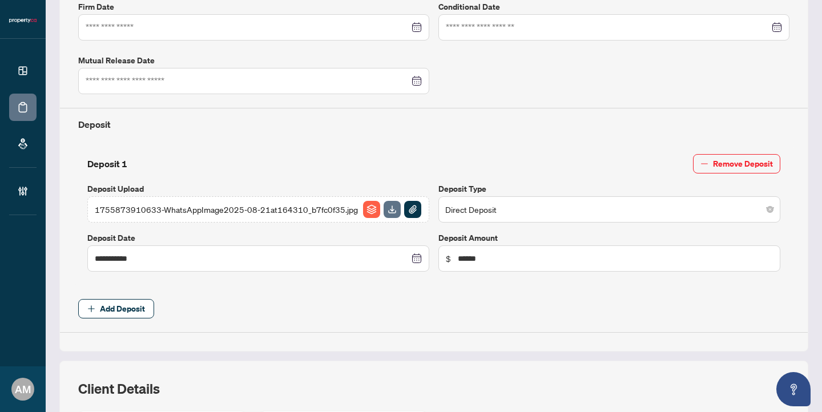
type input "**********"
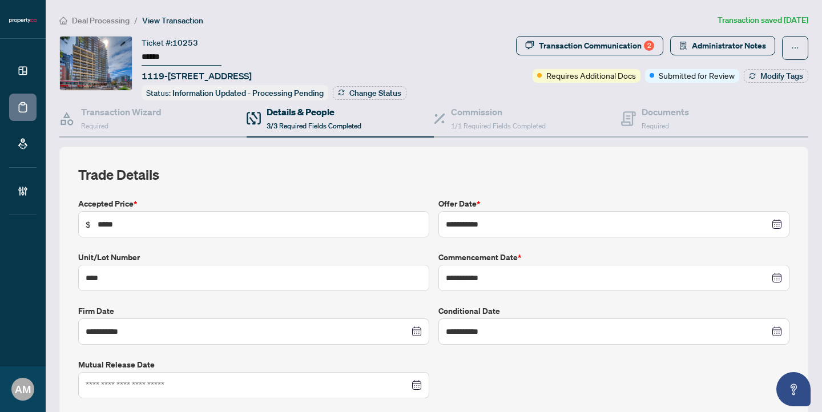
click at [96, 19] on span "Deal Processing" at bounding box center [101, 20] width 58 height 10
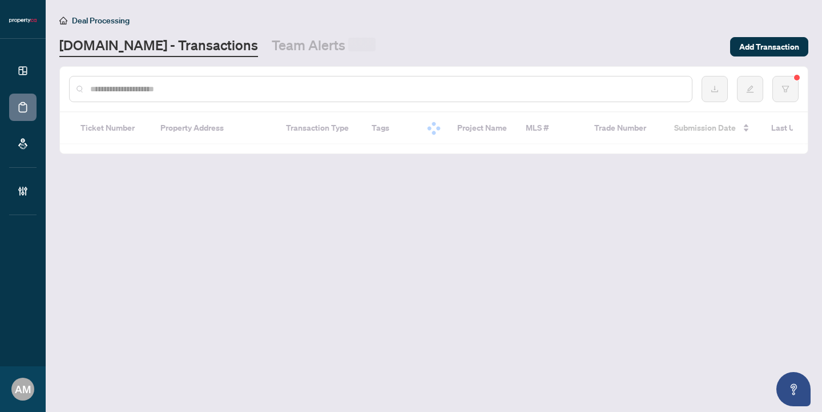
click at [146, 87] on input "text" at bounding box center [386, 89] width 593 height 13
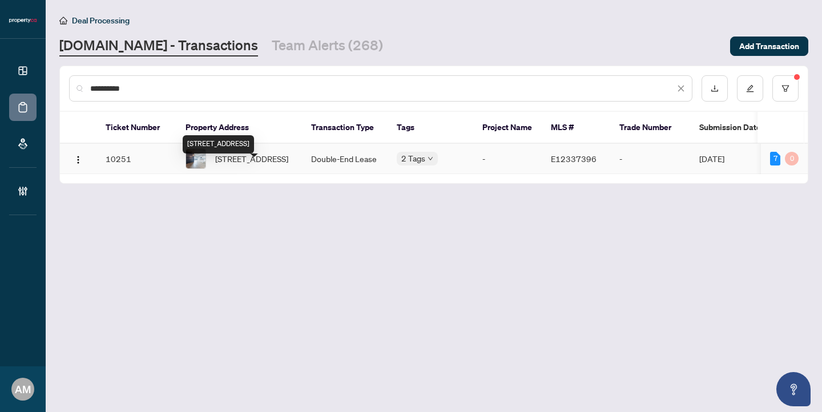
type input "**********"
click at [241, 165] on span "[STREET_ADDRESS]" at bounding box center [251, 158] width 73 height 13
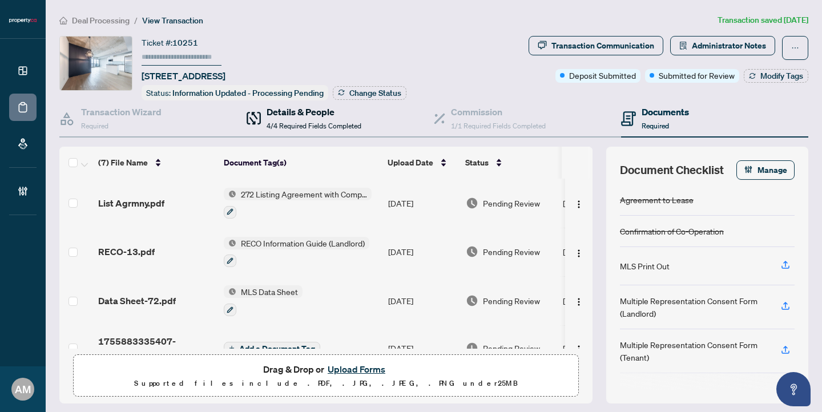
click at [286, 113] on h4 "Details & People" at bounding box center [314, 112] width 95 height 14
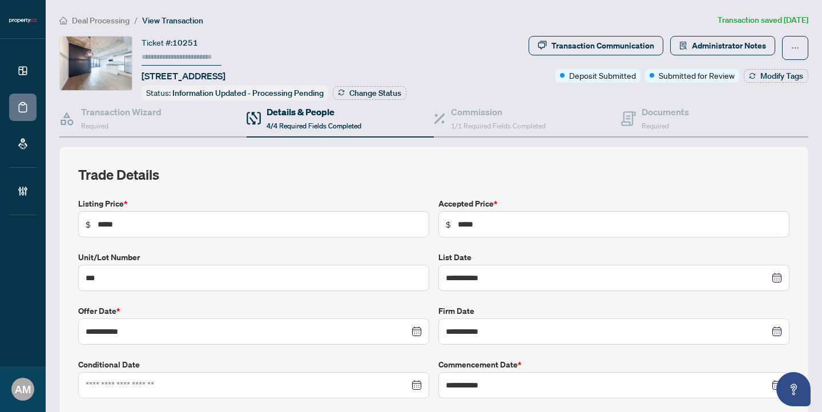
click at [119, 21] on span "Deal Processing" at bounding box center [101, 20] width 58 height 10
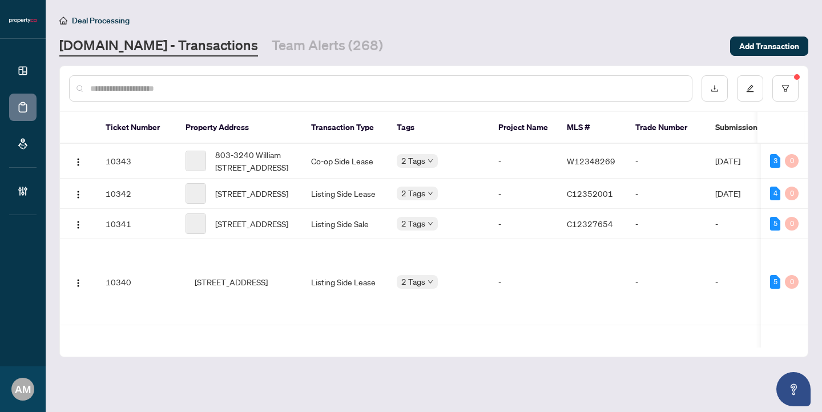
click at [156, 88] on input "text" at bounding box center [386, 88] width 593 height 13
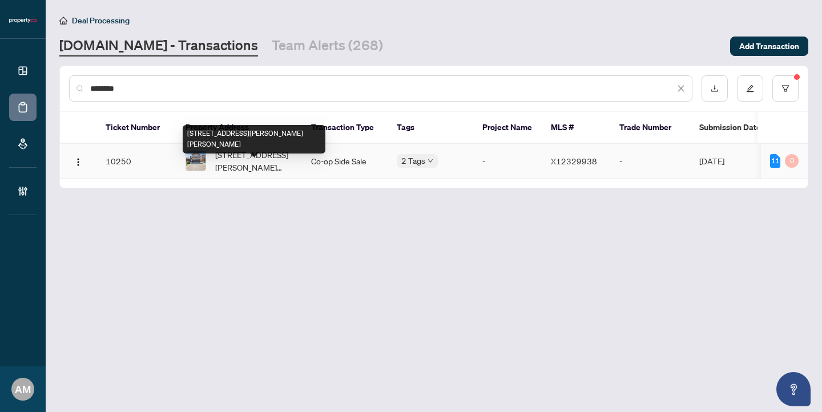
type input "********"
click at [249, 167] on span "[STREET_ADDRESS][PERSON_NAME][PERSON_NAME]" at bounding box center [254, 160] width 78 height 25
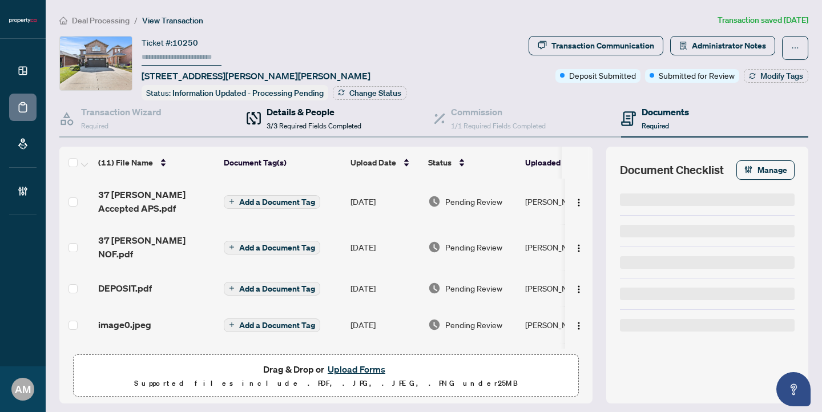
click at [315, 122] on span "3/3 Required Fields Completed" at bounding box center [314, 126] width 95 height 9
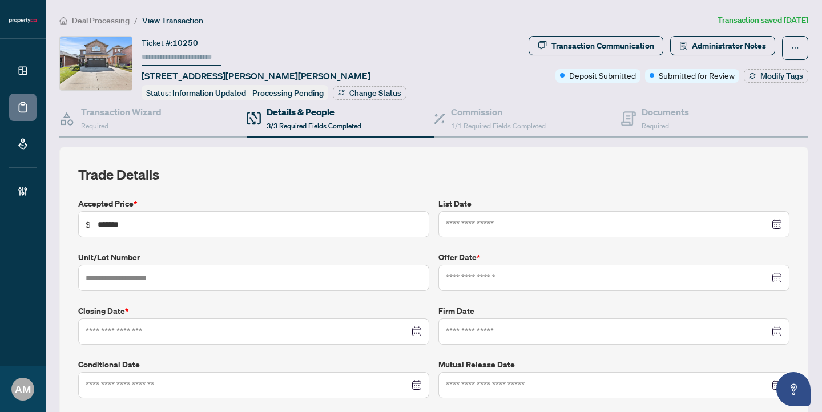
type input "**********"
click at [99, 21] on span "Deal Processing" at bounding box center [101, 20] width 58 height 10
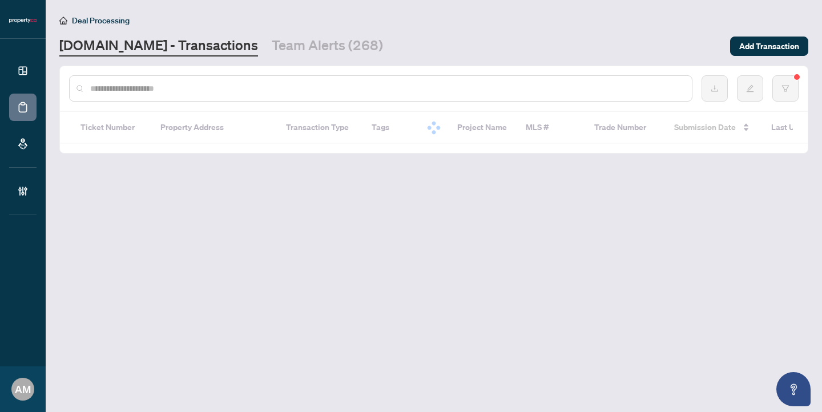
click at [150, 90] on input "text" at bounding box center [386, 88] width 593 height 13
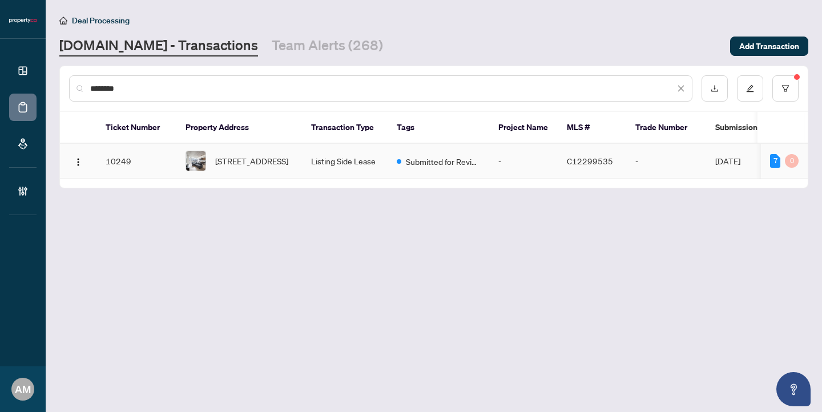
type input "********"
click at [238, 166] on span "[STREET_ADDRESS]" at bounding box center [251, 161] width 73 height 13
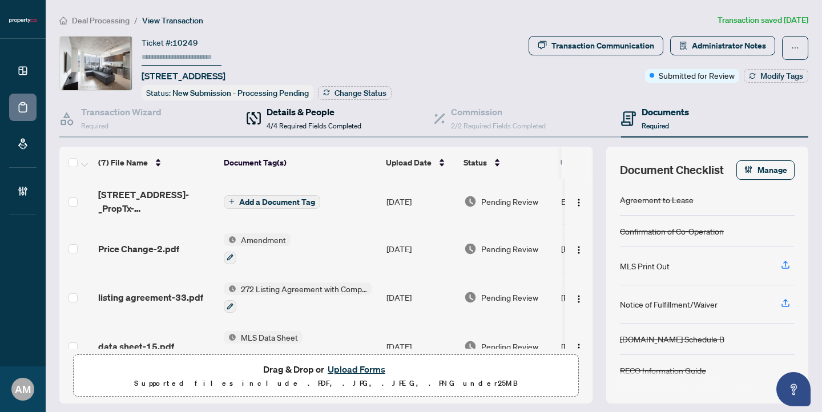
click at [328, 122] on span "4/4 Required Fields Completed" at bounding box center [314, 126] width 95 height 9
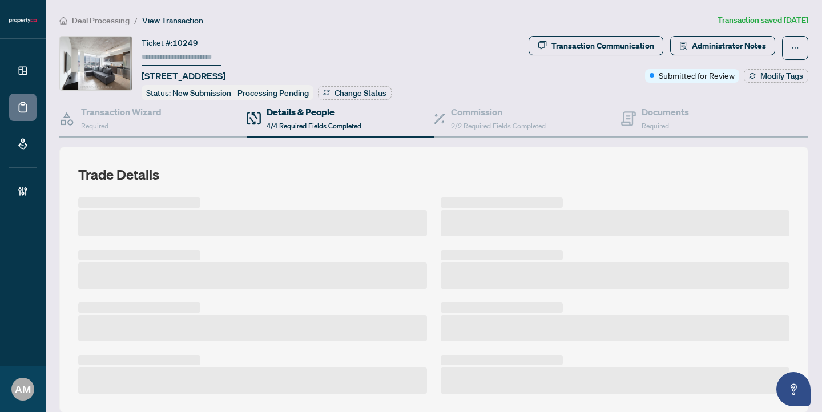
scroll to position [354, 0]
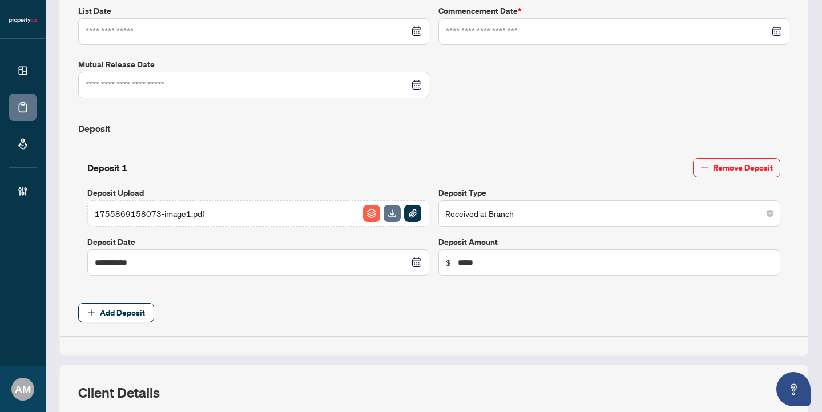
type input "**********"
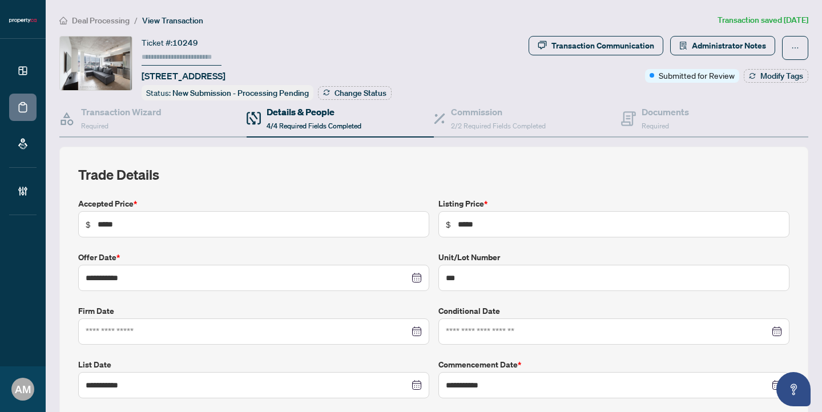
click at [99, 15] on span "Deal Processing" at bounding box center [101, 20] width 58 height 10
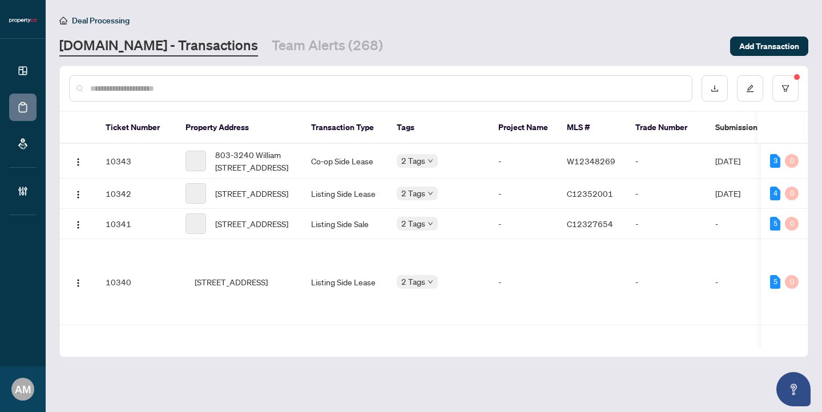
click at [208, 84] on input "text" at bounding box center [386, 88] width 593 height 13
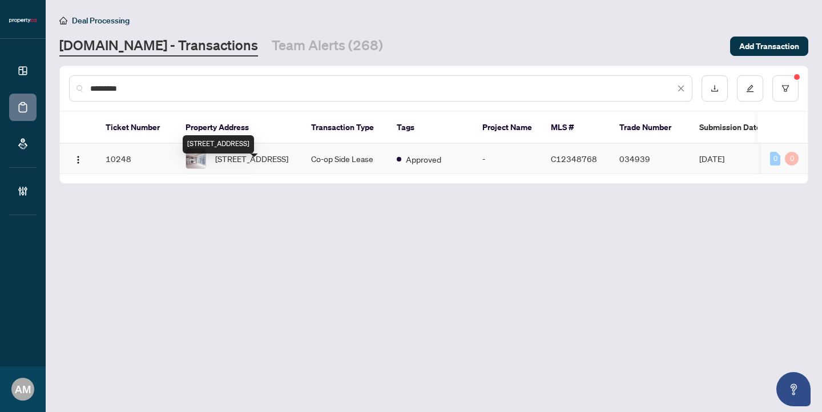
type input "*********"
click at [264, 165] on span "[STREET_ADDRESS]" at bounding box center [251, 158] width 73 height 13
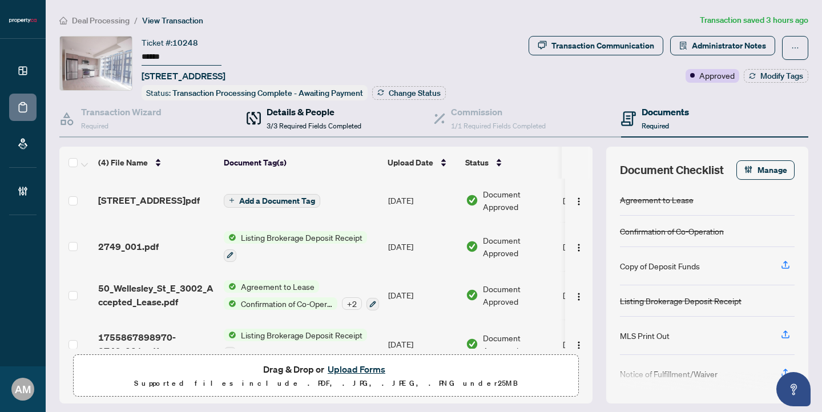
click at [319, 115] on h4 "Details & People" at bounding box center [314, 112] width 95 height 14
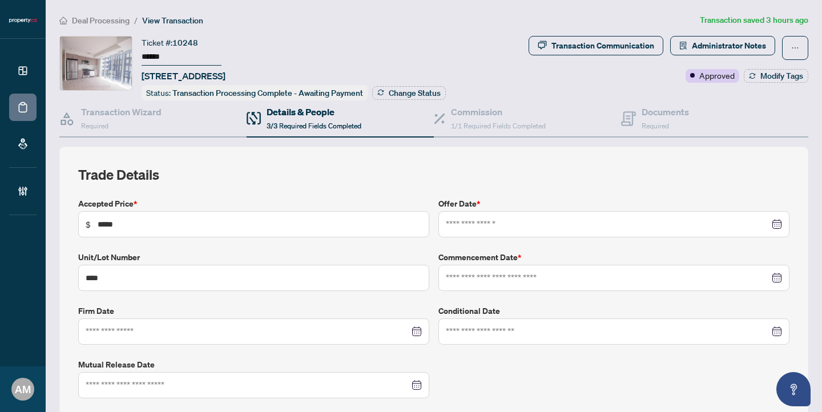
type input "**********"
click at [101, 21] on span "Deal Processing" at bounding box center [101, 20] width 58 height 10
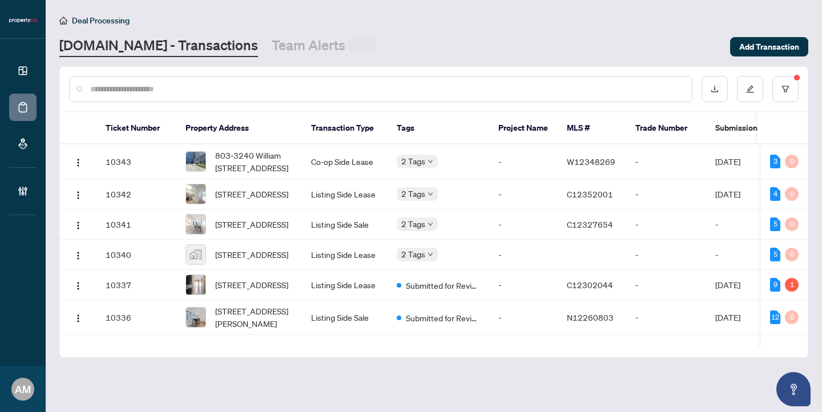
click at [165, 85] on input "text" at bounding box center [386, 89] width 593 height 13
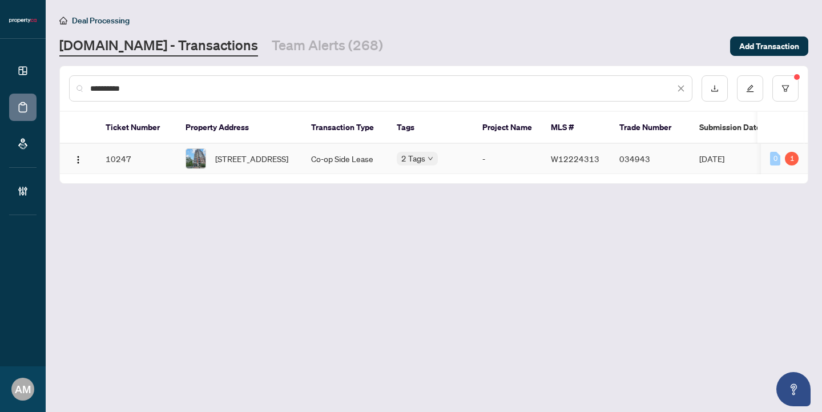
type input "**********"
click at [242, 165] on span "[STREET_ADDRESS]" at bounding box center [251, 158] width 73 height 13
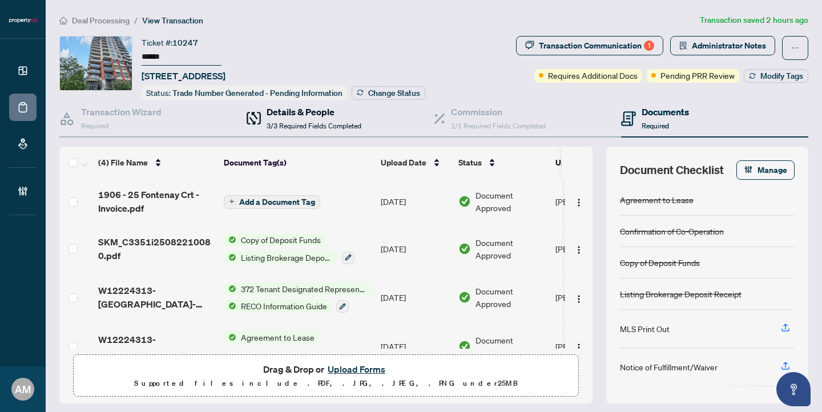
click at [303, 122] on span "3/3 Required Fields Completed" at bounding box center [314, 126] width 95 height 9
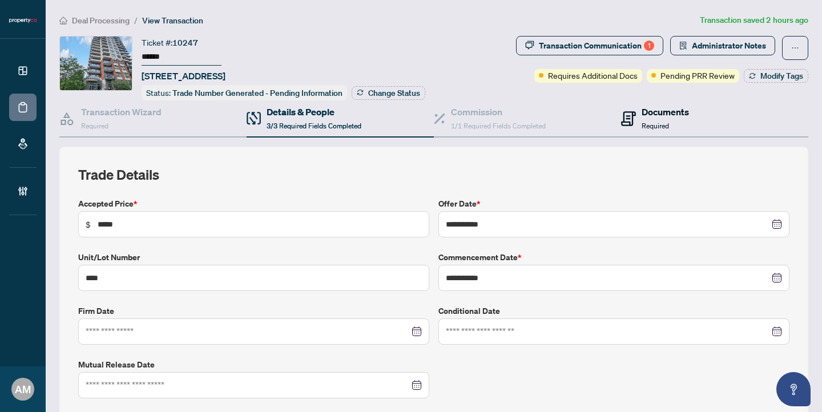
click at [646, 124] on span "Required" at bounding box center [655, 126] width 27 height 9
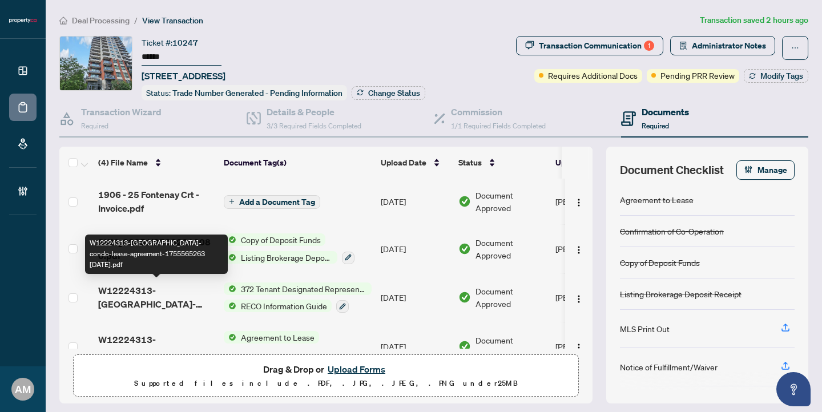
click at [151, 296] on span "W12224313-[GEOGRAPHIC_DATA]-condo-lease-agreement-1755565263 [DATE].pdf" at bounding box center [156, 297] width 116 height 27
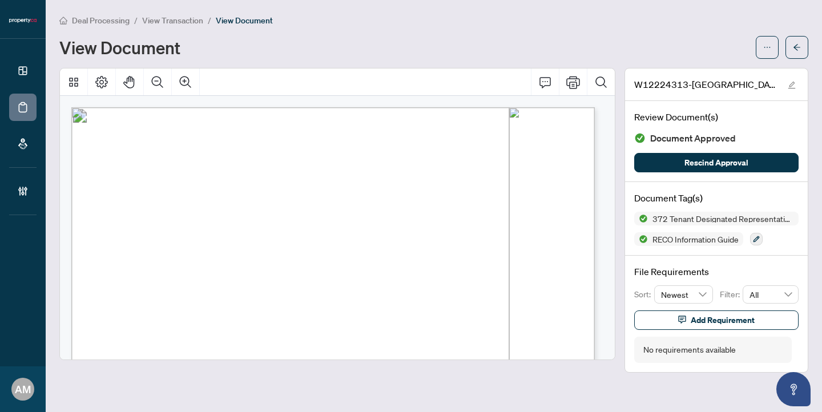
click at [84, 23] on span "Deal Processing" at bounding box center [101, 20] width 58 height 10
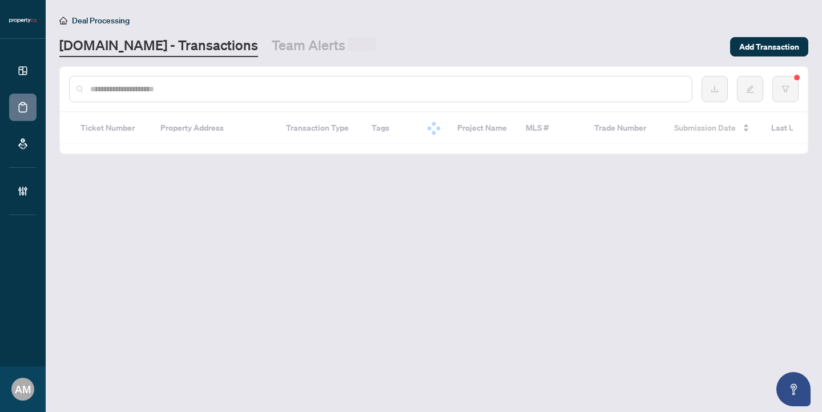
click at [169, 95] on div at bounding box center [380, 89] width 623 height 26
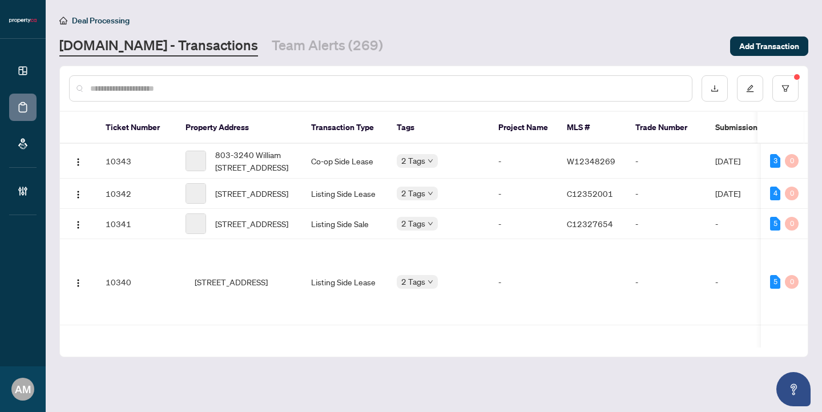
click at [172, 89] on input "text" at bounding box center [386, 88] width 593 height 13
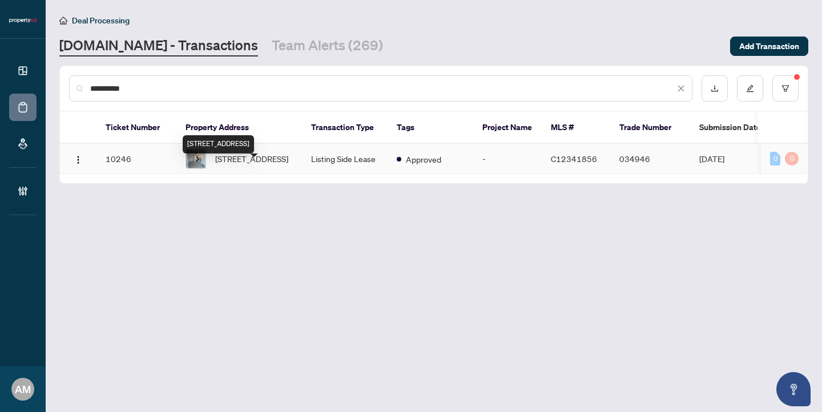
type input "**********"
click at [253, 165] on span "[STREET_ADDRESS]" at bounding box center [251, 158] width 73 height 13
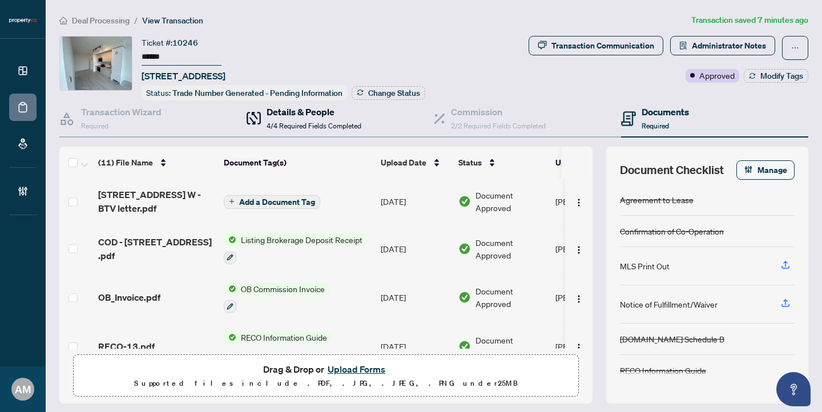
click at [307, 110] on h4 "Details & People" at bounding box center [314, 112] width 95 height 14
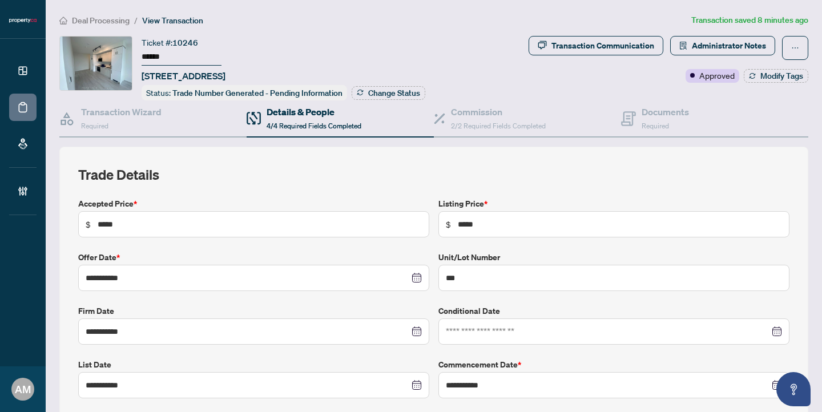
click at [92, 24] on span "Deal Processing" at bounding box center [101, 20] width 58 height 10
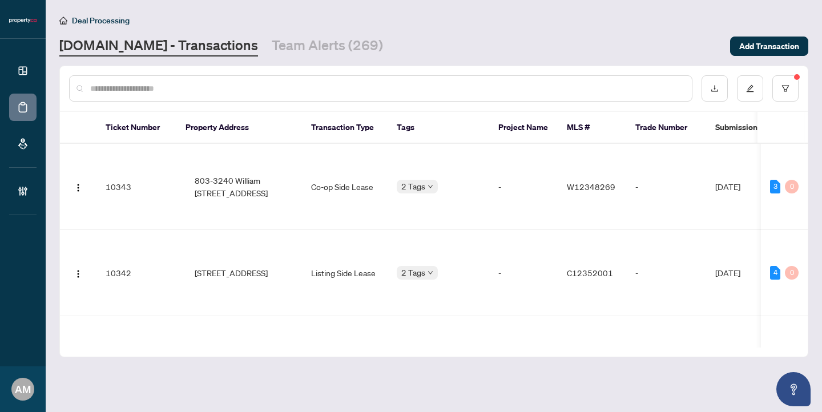
click at [187, 86] on input "text" at bounding box center [386, 88] width 593 height 13
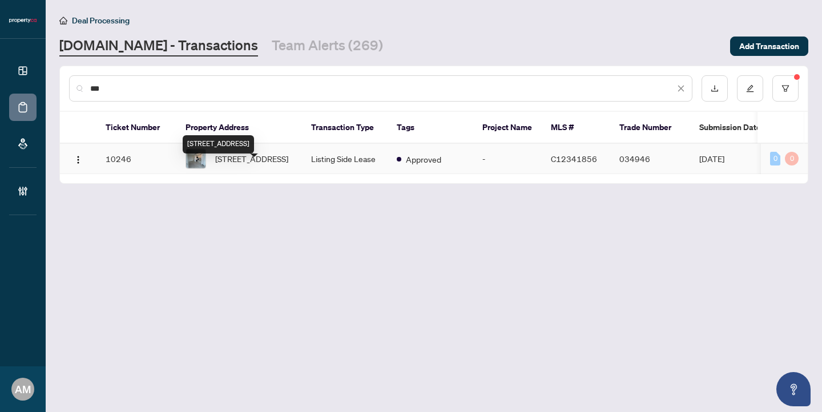
type input "***"
click at [259, 165] on span "[STREET_ADDRESS]" at bounding box center [251, 158] width 73 height 13
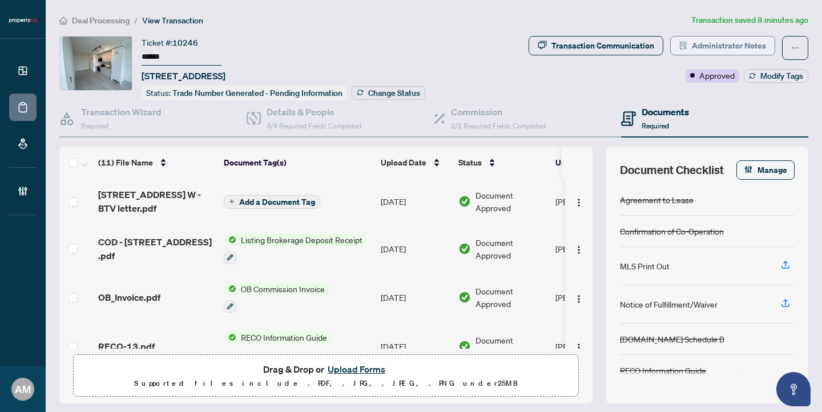
click at [719, 43] on span "Administrator Notes" at bounding box center [729, 46] width 74 height 18
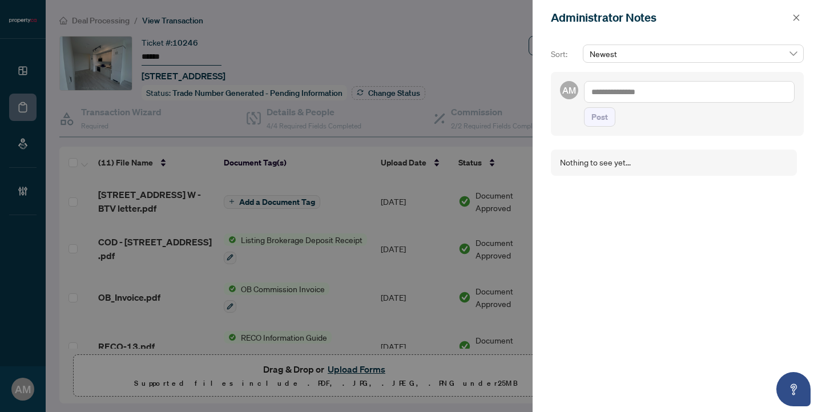
click at [625, 94] on textarea at bounding box center [689, 92] width 211 height 22
click at [589, 90] on textarea "**********" at bounding box center [689, 92] width 211 height 22
click at [685, 92] on textarea "**********" at bounding box center [689, 92] width 211 height 22
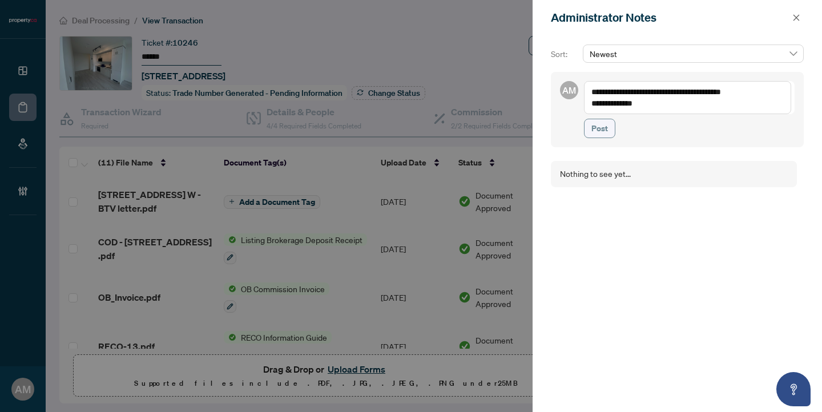
type textarea "**********"
click at [599, 130] on span "Post" at bounding box center [599, 128] width 17 height 18
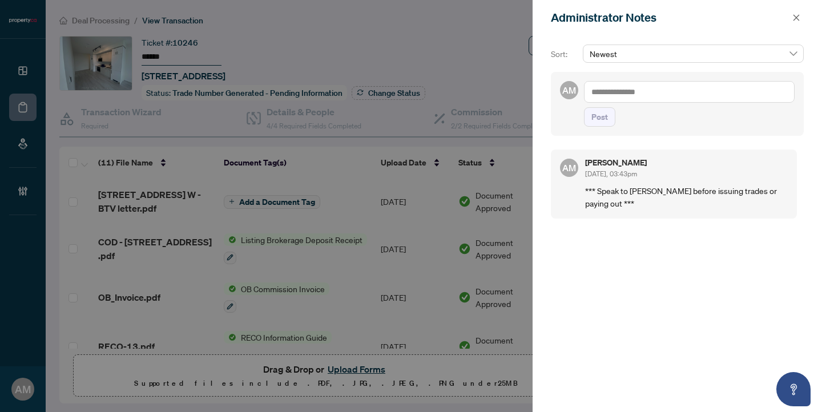
click at [237, 34] on div at bounding box center [411, 206] width 822 height 412
click at [791, 17] on button "button" at bounding box center [796, 18] width 15 height 14
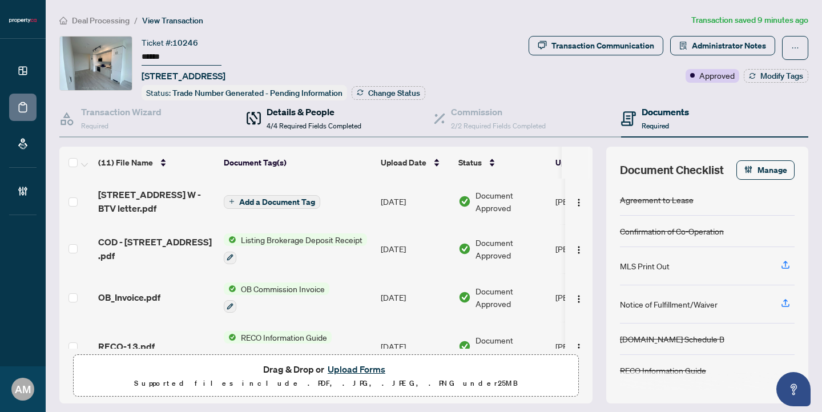
click at [274, 122] on span "4/4 Required Fields Completed" at bounding box center [314, 126] width 95 height 9
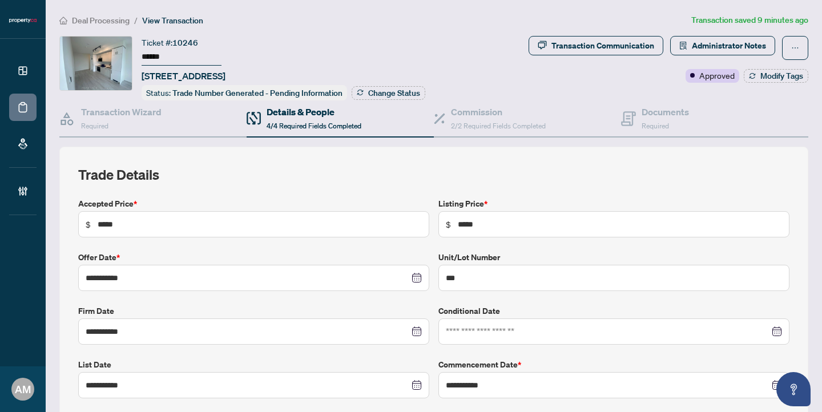
click at [100, 21] on span "Deal Processing" at bounding box center [101, 20] width 58 height 10
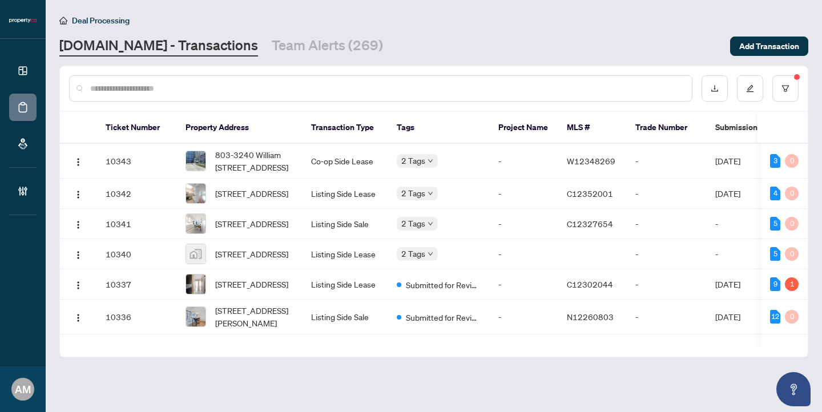
click at [195, 87] on input "text" at bounding box center [386, 88] width 593 height 13
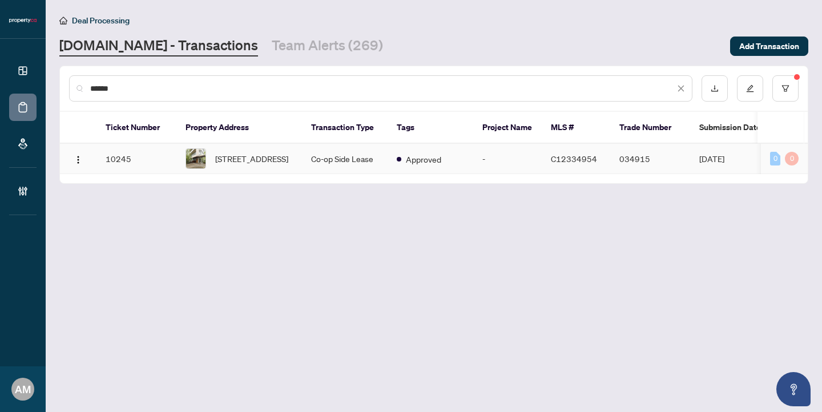
type input "******"
click at [265, 165] on span "[STREET_ADDRESS]" at bounding box center [251, 158] width 73 height 13
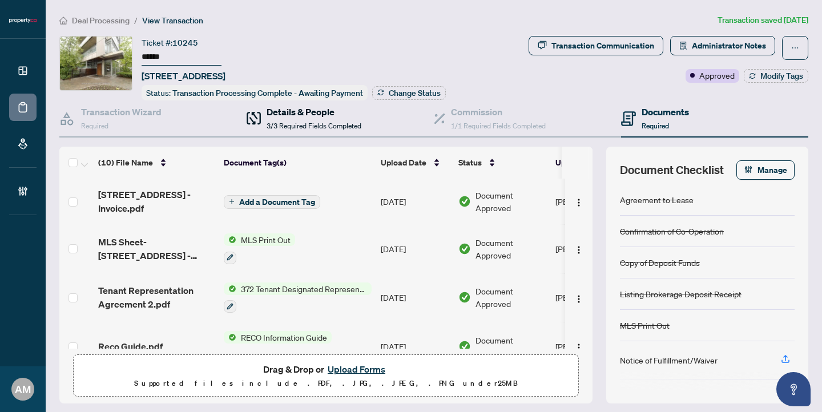
click at [289, 114] on h4 "Details & People" at bounding box center [314, 112] width 95 height 14
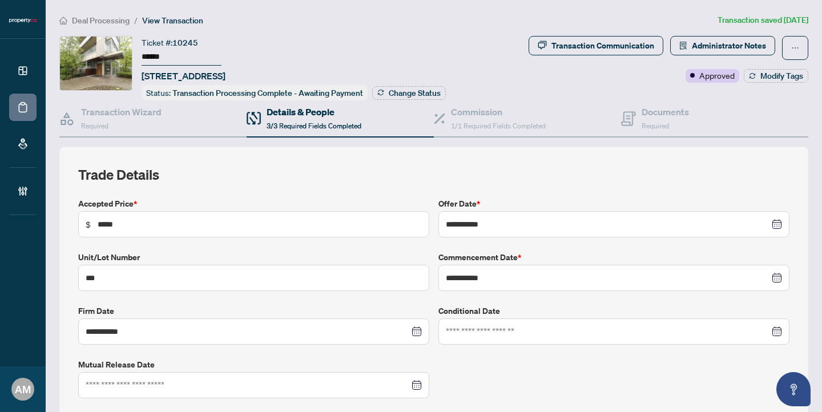
click at [100, 21] on span "Deal Processing" at bounding box center [101, 20] width 58 height 10
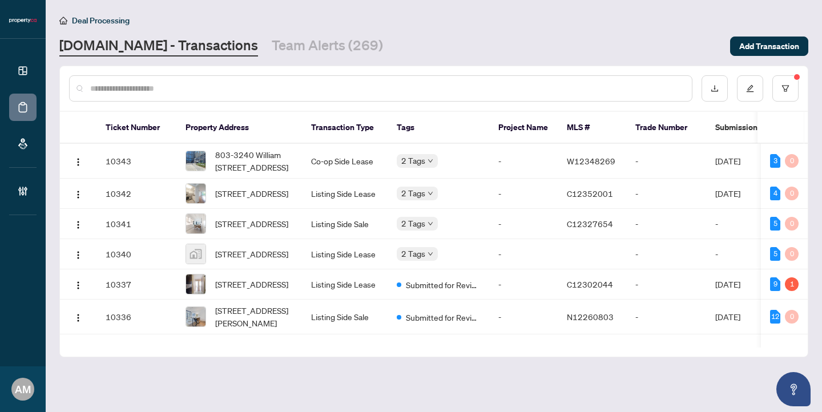
click at [170, 90] on input "text" at bounding box center [386, 88] width 593 height 13
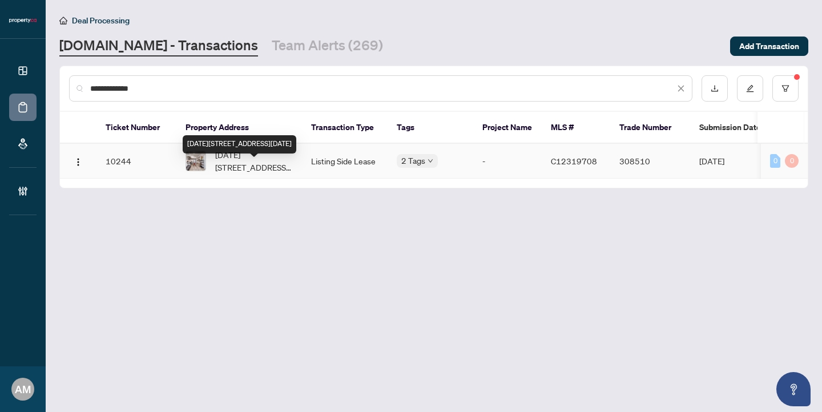
type input "**********"
click at [244, 170] on span "[DATE][STREET_ADDRESS][DATE]" at bounding box center [254, 160] width 78 height 25
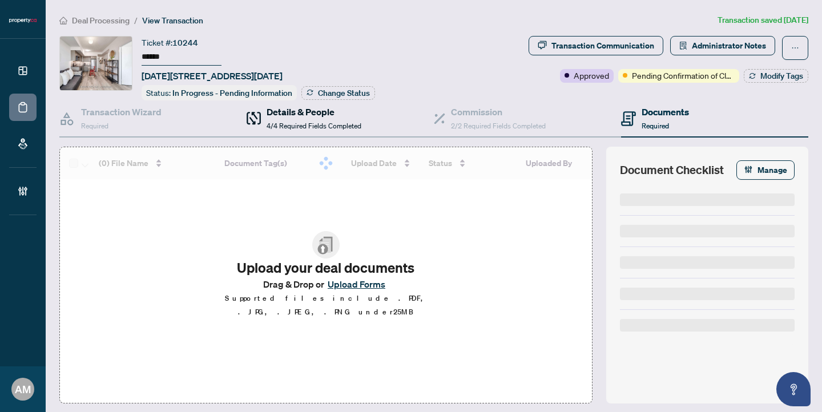
click at [289, 116] on h4 "Details & People" at bounding box center [314, 112] width 95 height 14
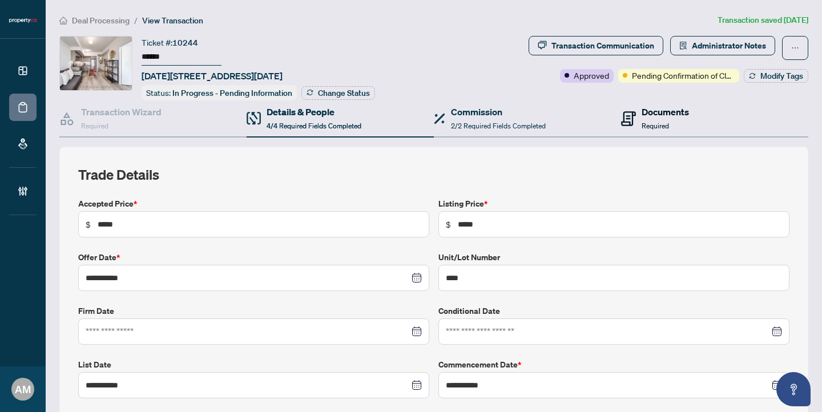
click at [625, 112] on icon at bounding box center [628, 118] width 15 height 15
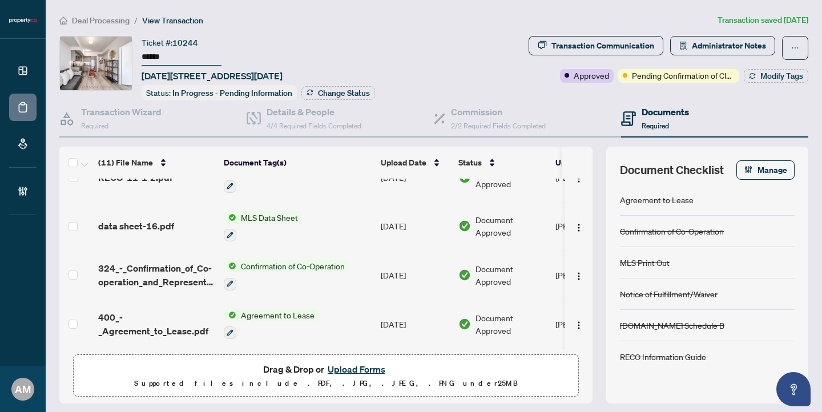
scroll to position [112, 0]
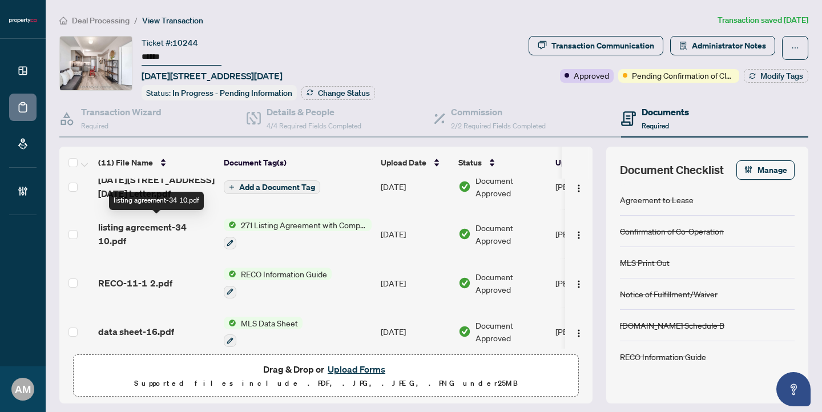
click at [147, 225] on span "listing agreement-34 10.pdf" at bounding box center [156, 233] width 116 height 27
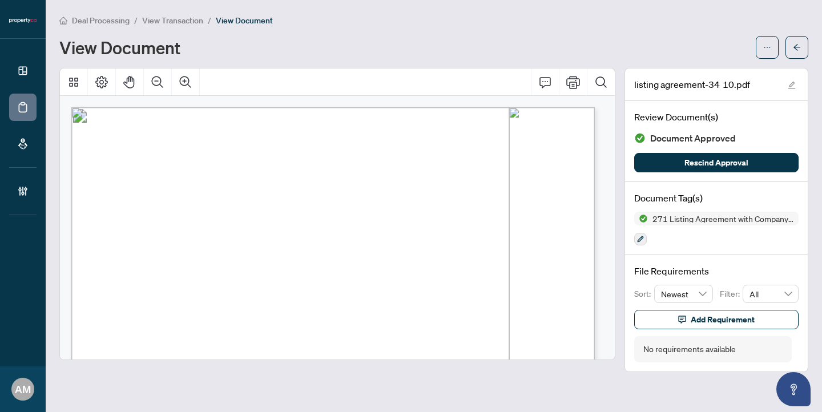
click at [165, 20] on span "View Transaction" at bounding box center [172, 20] width 61 height 10
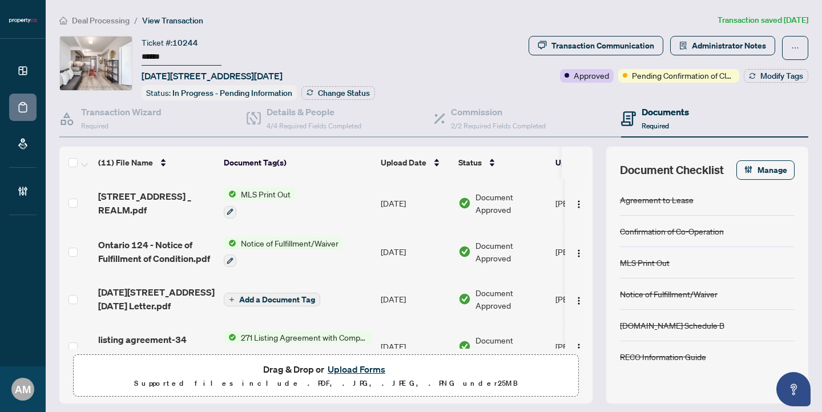
click at [88, 21] on span "Deal Processing" at bounding box center [101, 20] width 58 height 10
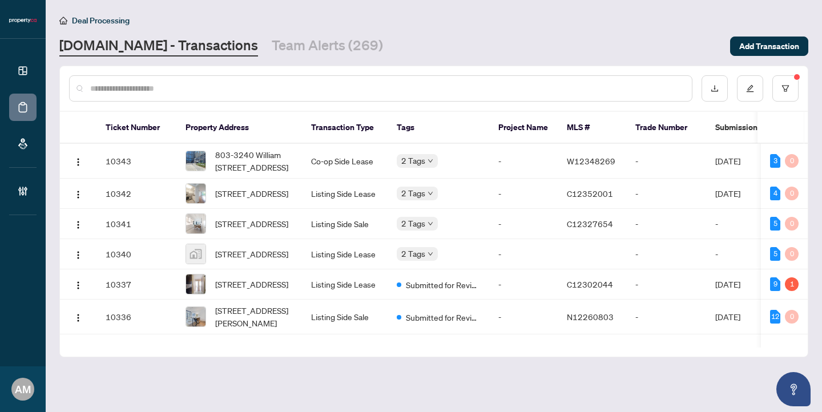
click at [142, 88] on input "text" at bounding box center [386, 88] width 593 height 13
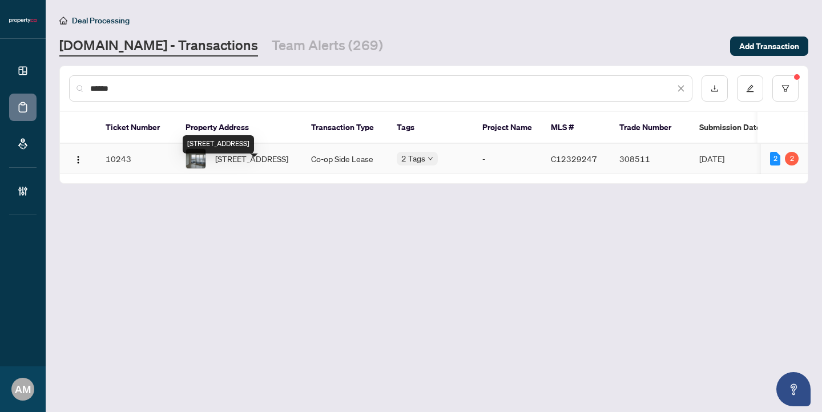
type input "******"
click at [240, 165] on span "[STREET_ADDRESS]" at bounding box center [251, 158] width 73 height 13
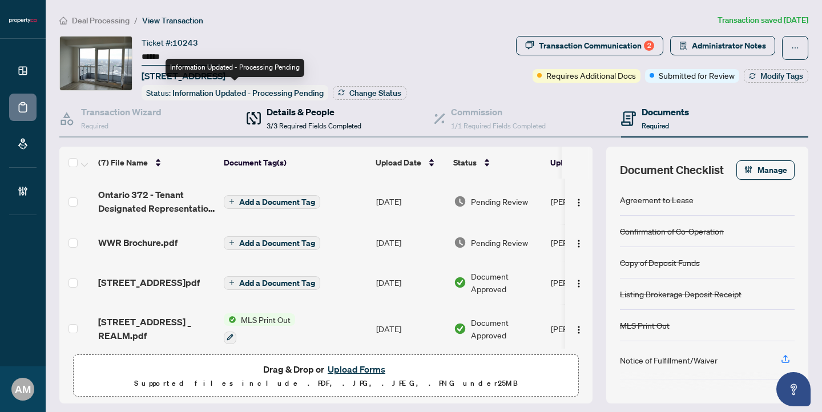
click at [293, 118] on div "Details & People 3/3 Required Fields Completed" at bounding box center [314, 118] width 95 height 27
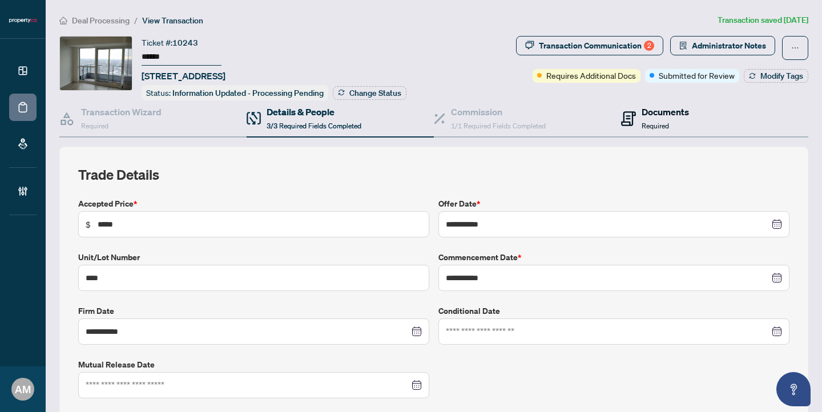
click at [647, 113] on h4 "Documents" at bounding box center [665, 112] width 47 height 14
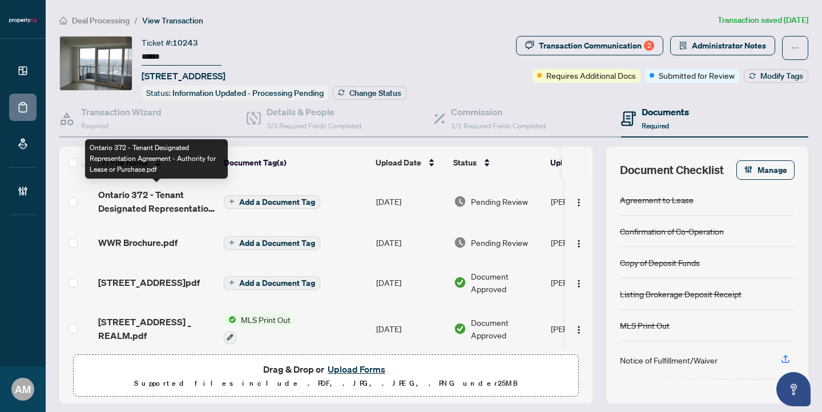
click at [160, 202] on span "Ontario 372 - Tenant Designated Representation Agreement - Authority for Lease …" at bounding box center [156, 201] width 116 height 27
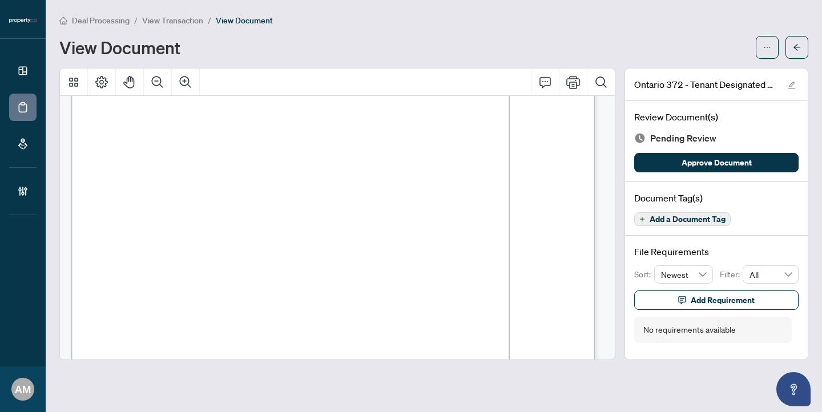
scroll to position [134, 0]
drag, startPoint x: 193, startPoint y: 129, endPoint x: 286, endPoint y: 133, distance: 93.1
click at [261, 133] on span "[PERSON_NAME]" at bounding box center [227, 132] width 68 height 10
click at [91, 21] on span "Deal Processing" at bounding box center [101, 20] width 58 height 10
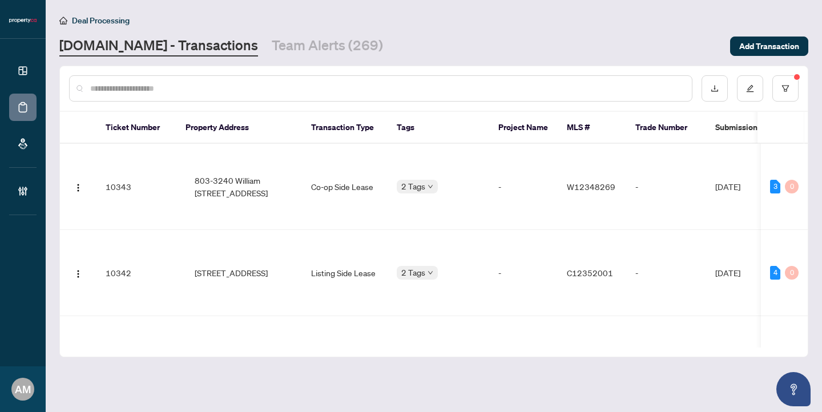
click at [220, 85] on input "text" at bounding box center [386, 88] width 593 height 13
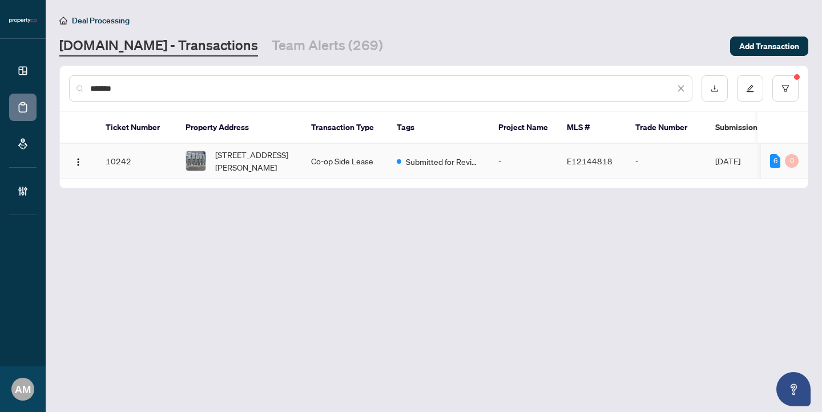
type input "*******"
click at [253, 174] on span "[STREET_ADDRESS][PERSON_NAME]" at bounding box center [254, 160] width 78 height 25
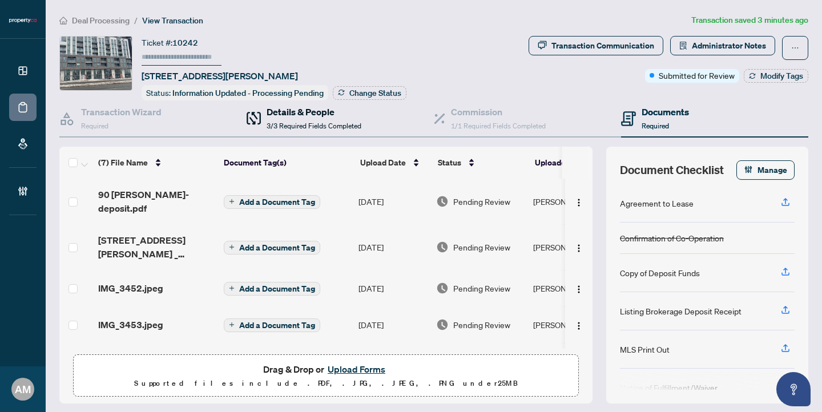
click at [278, 122] on span "3/3 Required Fields Completed" at bounding box center [314, 126] width 95 height 9
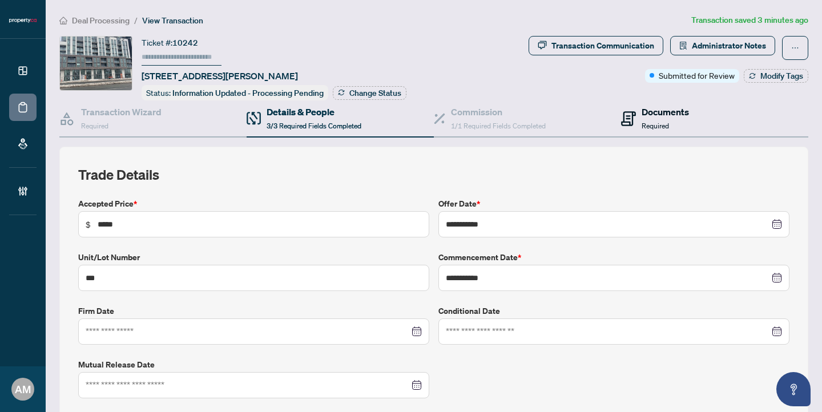
click at [652, 123] on span "Required" at bounding box center [655, 126] width 27 height 9
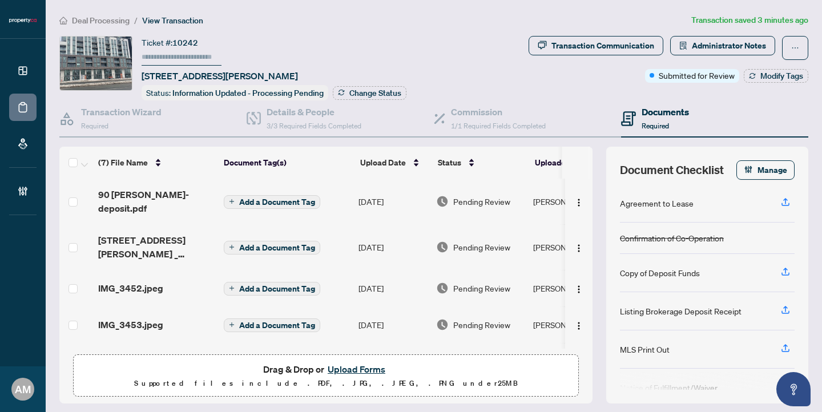
click at [171, 237] on span "[STREET_ADDRESS][PERSON_NAME] _ REALM.pdf" at bounding box center [156, 246] width 116 height 27
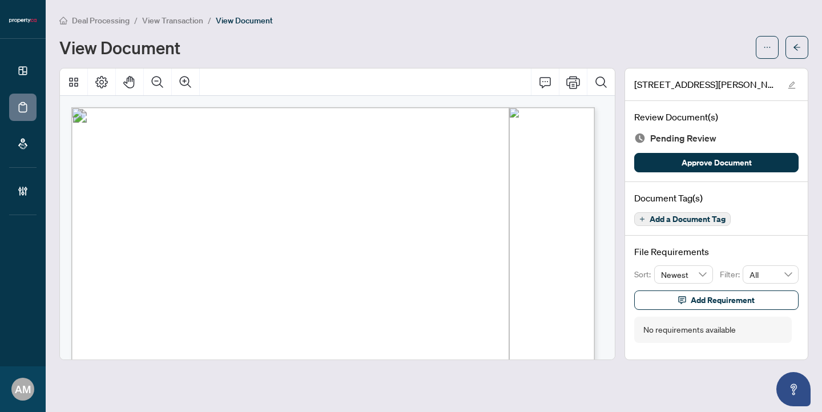
click at [179, 19] on span "View Transaction" at bounding box center [172, 20] width 61 height 10
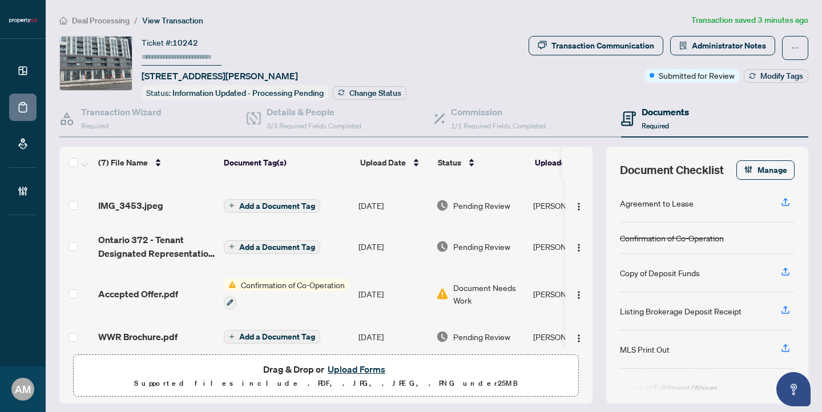
scroll to position [120, 0]
click at [160, 287] on span "Accepted Offer.pdf" at bounding box center [138, 294] width 80 height 14
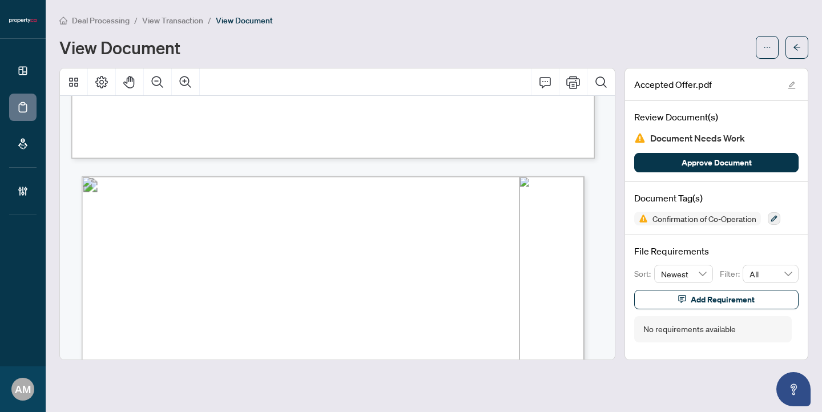
scroll to position [642, 0]
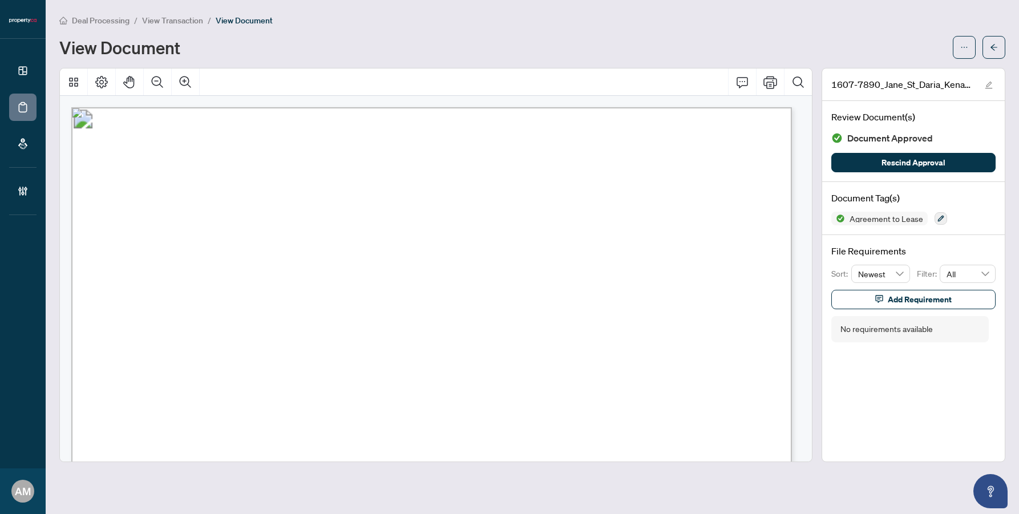
click at [104, 18] on span "Deal Processing" at bounding box center [101, 20] width 58 height 10
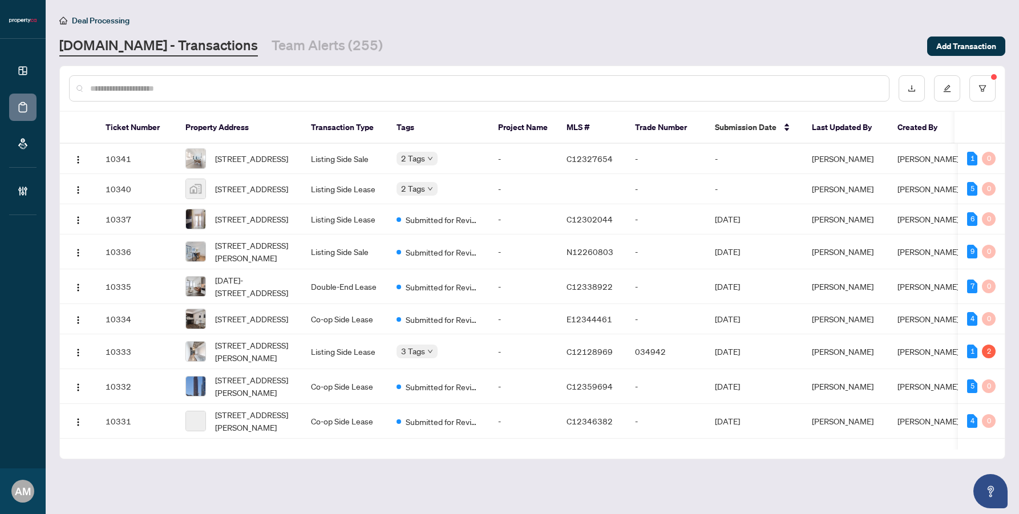
click at [837, 82] on input "text" at bounding box center [485, 88] width 790 height 13
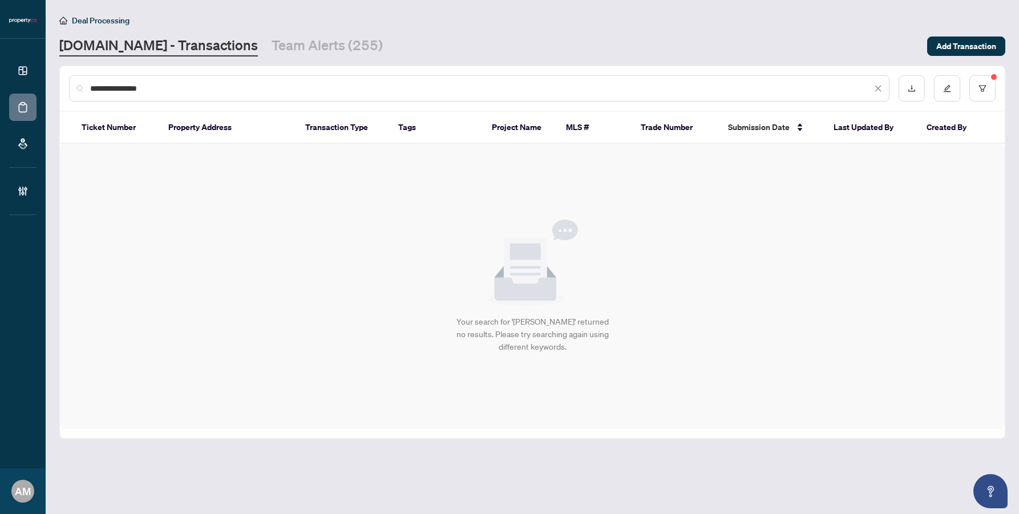
drag, startPoint x: 155, startPoint y: 86, endPoint x: 65, endPoint y: 87, distance: 90.8
click at [65, 87] on div "**********" at bounding box center [532, 88] width 945 height 45
type input "**********"
